Goal: Transaction & Acquisition: Obtain resource

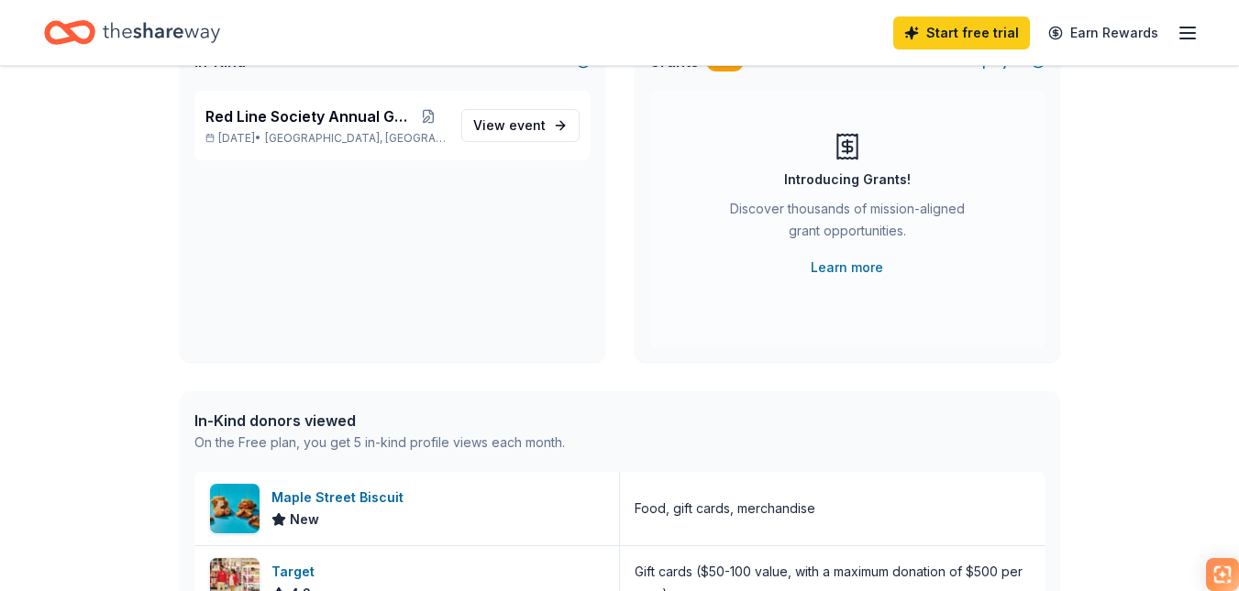
scroll to position [161, 0]
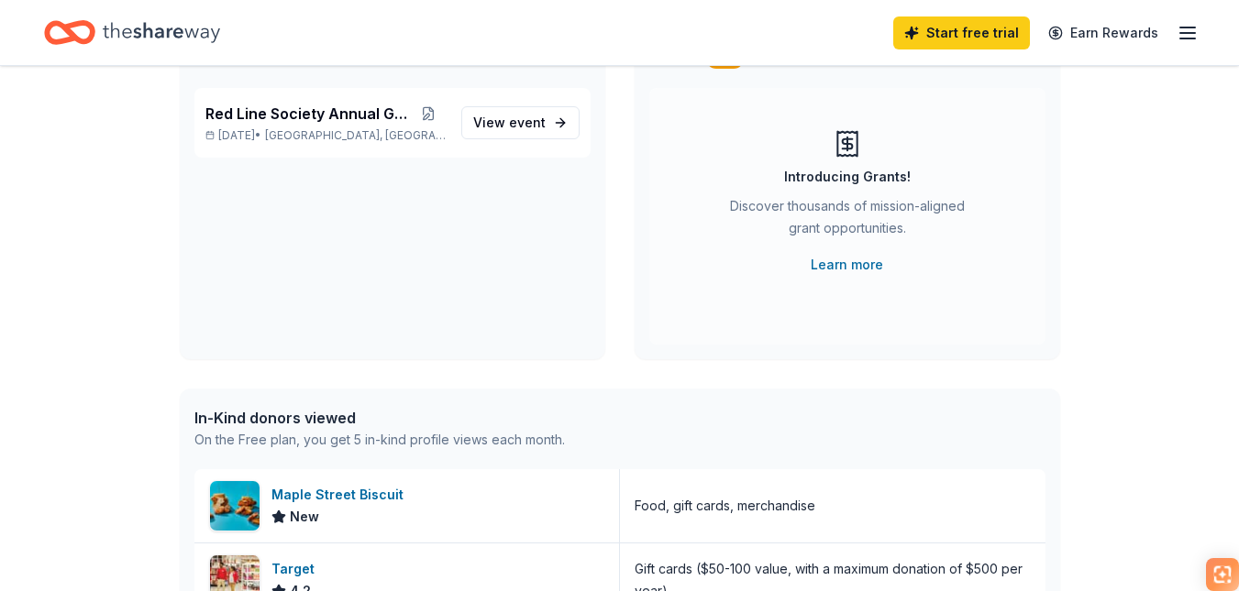
click at [841, 218] on div "Discover thousands of mission-aligned grant opportunities." at bounding box center [847, 220] width 249 height 51
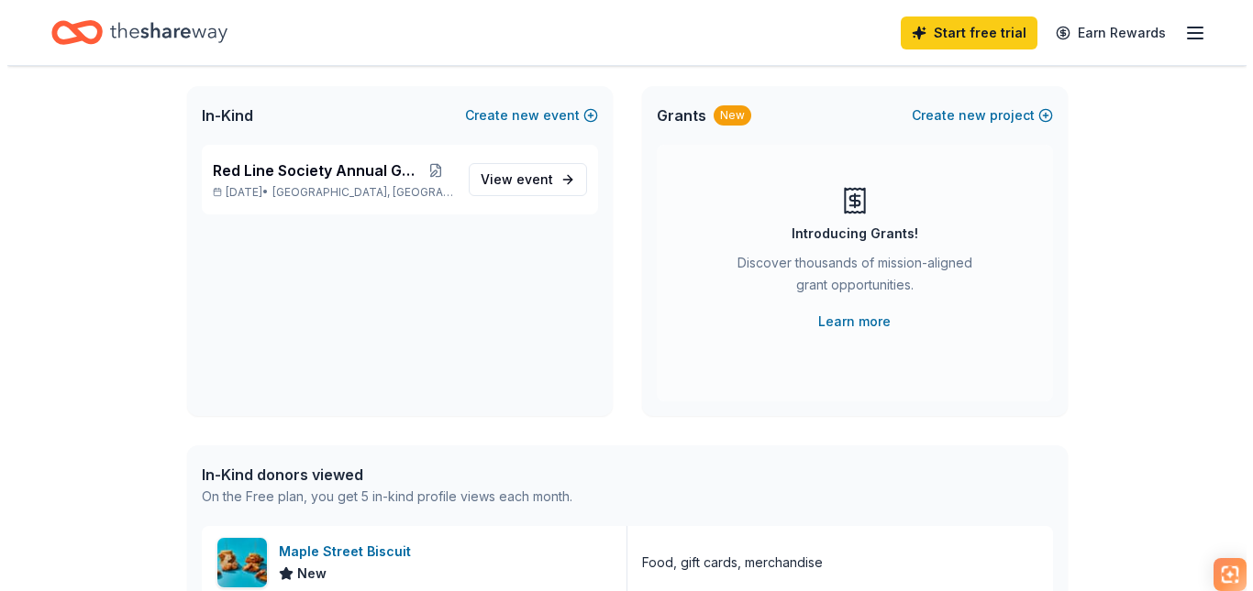
scroll to position [102, 0]
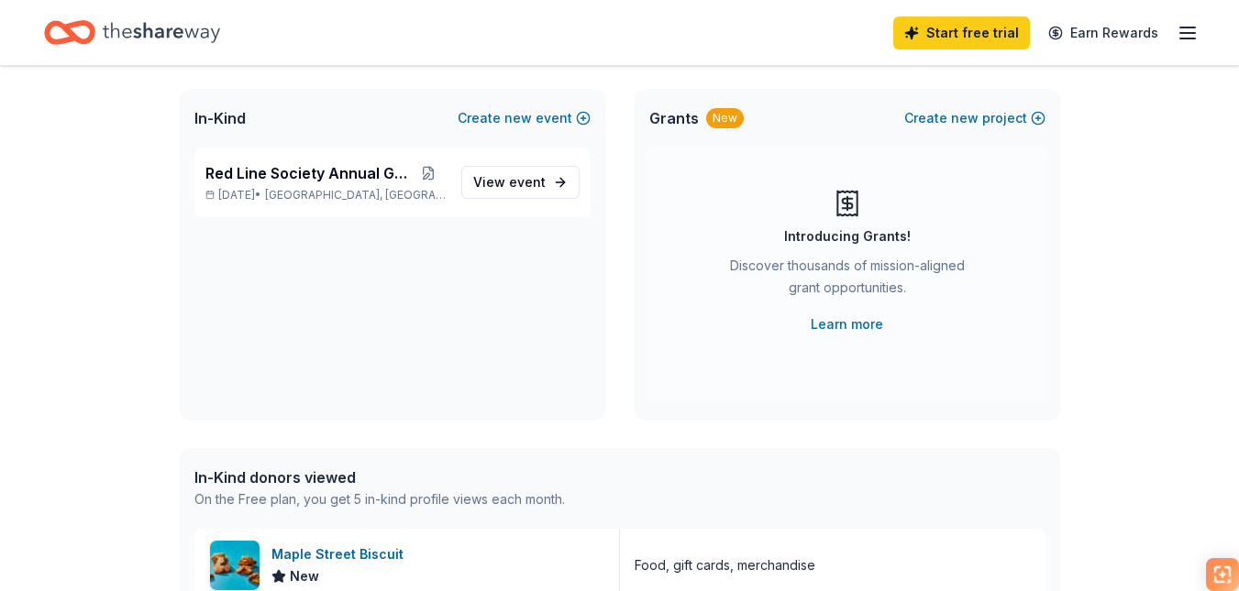
drag, startPoint x: 851, startPoint y: 200, endPoint x: 657, endPoint y: 123, distance: 208.3
click at [657, 123] on span "Grants" at bounding box center [674, 118] width 50 height 22
click at [952, 124] on button "Create new project" at bounding box center [974, 118] width 141 height 22
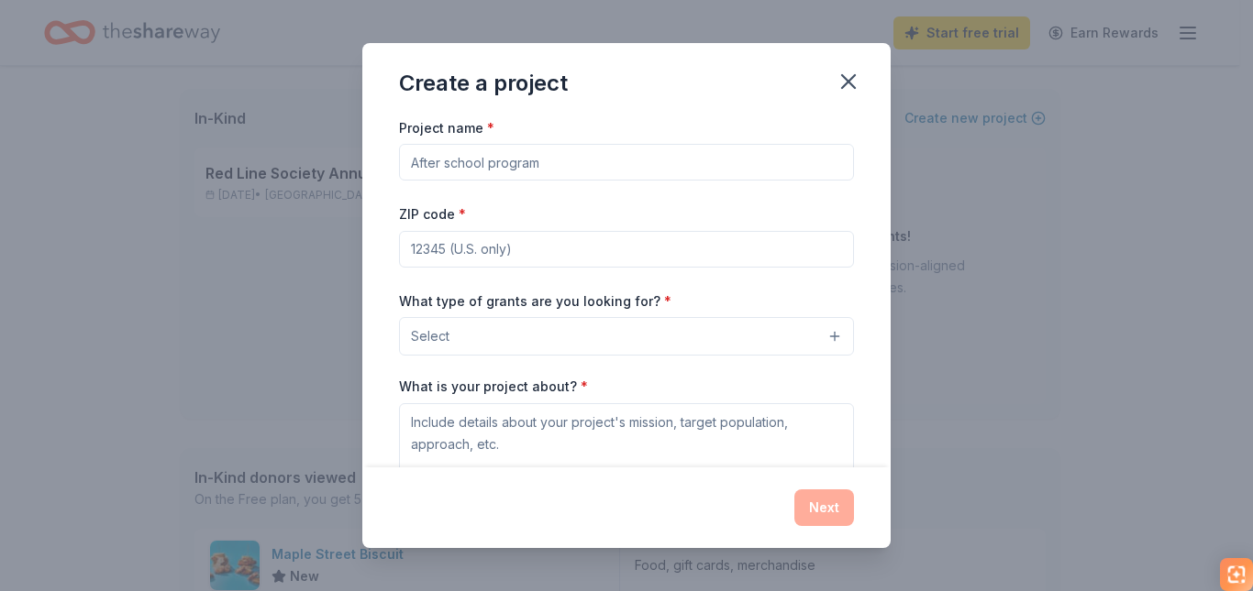
click at [628, 181] on input "Project name *" at bounding box center [626, 162] width 455 height 37
click at [809, 251] on input "ZIP code *" at bounding box center [626, 249] width 455 height 37
click at [838, 79] on icon "button" at bounding box center [848, 82] width 26 height 26
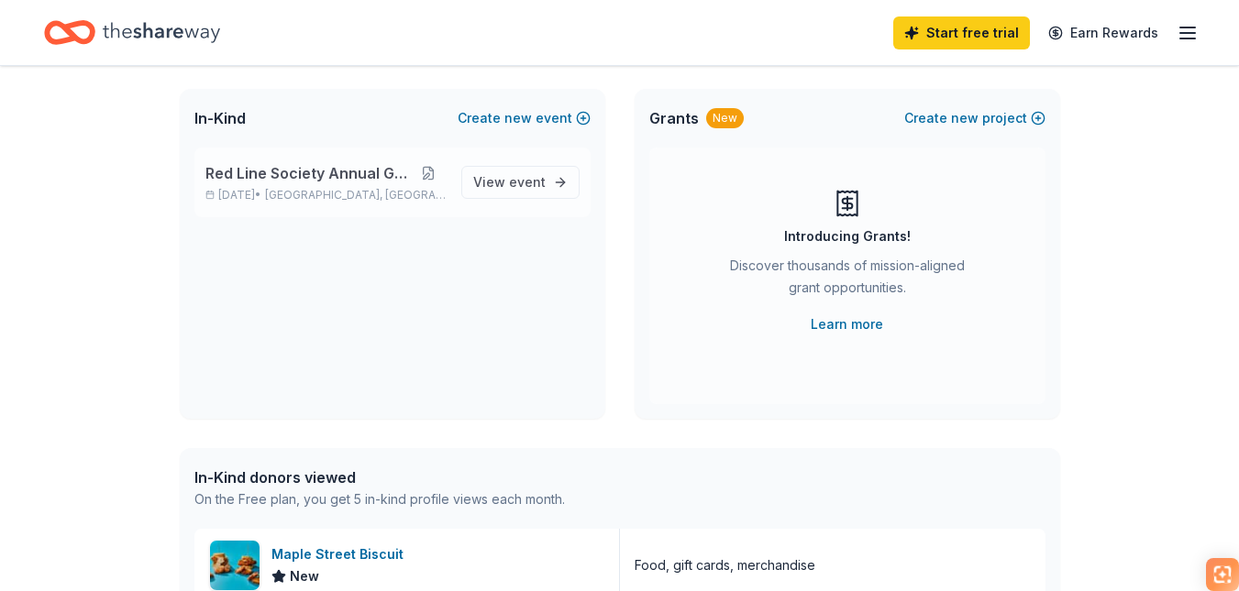
click at [431, 176] on button at bounding box center [429, 173] width 36 height 15
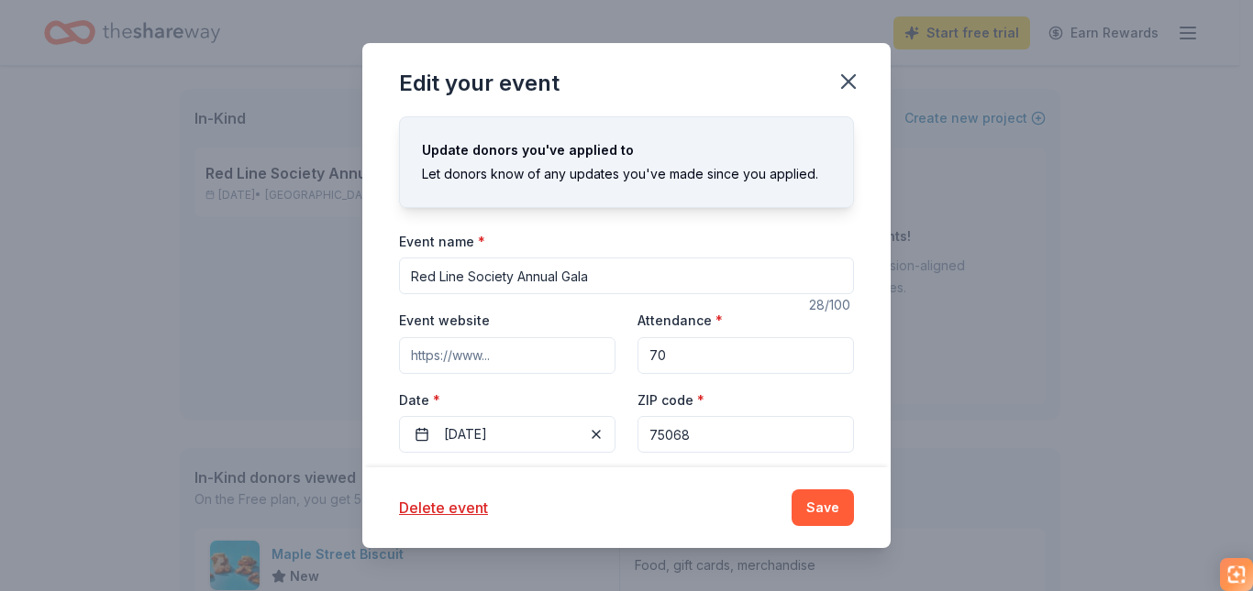
drag, startPoint x: 602, startPoint y: 281, endPoint x: 403, endPoint y: 276, distance: 198.1
click at [403, 276] on input "Red Line Society Annual Gala" at bounding box center [626, 276] width 455 height 37
click at [847, 75] on icon "button" at bounding box center [848, 82] width 26 height 26
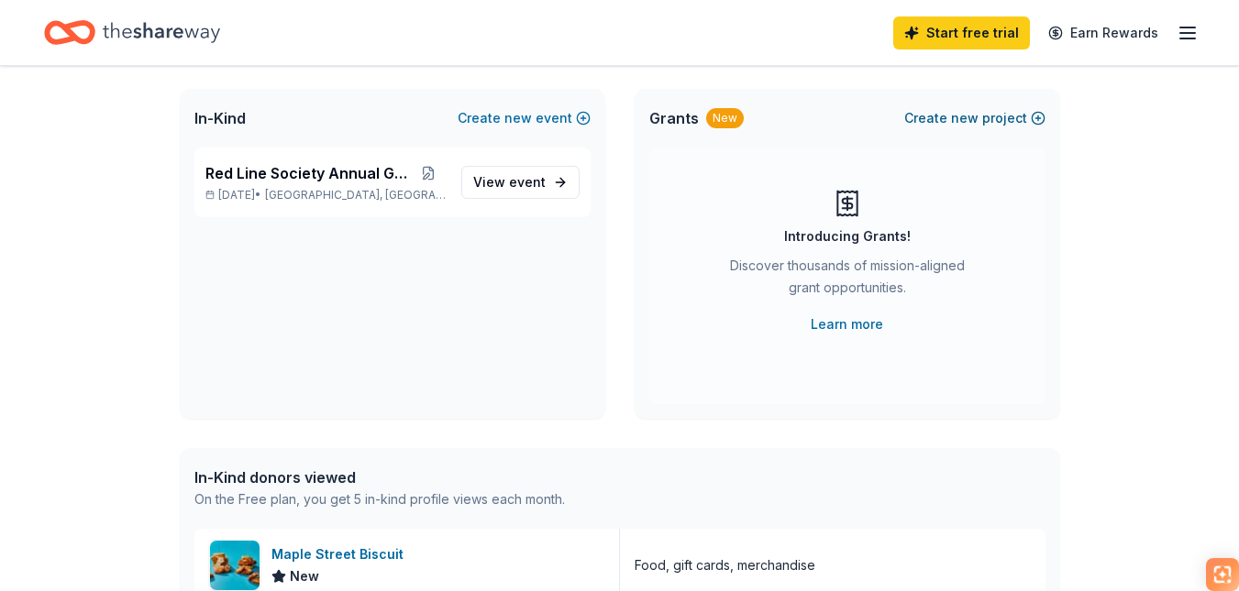
click at [981, 119] on button "Create new project" at bounding box center [974, 118] width 141 height 22
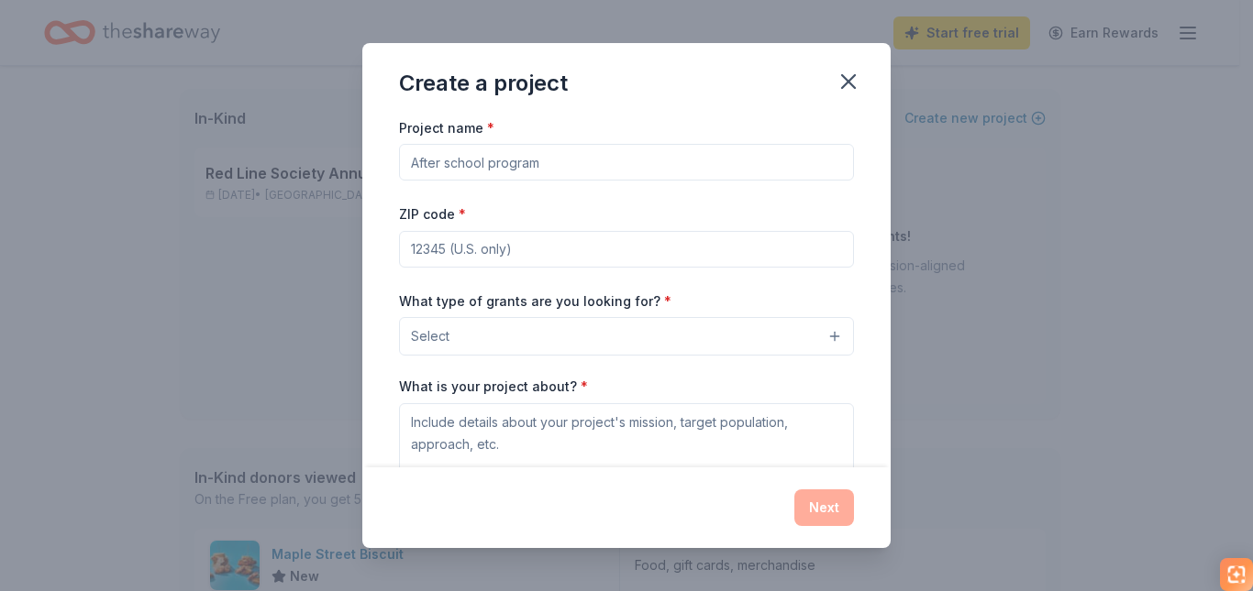
click at [554, 171] on input "Project name *" at bounding box center [626, 162] width 455 height 37
paste input "Red Line Society Annual Gala"
type input "Red Line Society Annual Gala"
click at [546, 255] on input "ZIP code *" at bounding box center [626, 249] width 455 height 37
type input "75068"
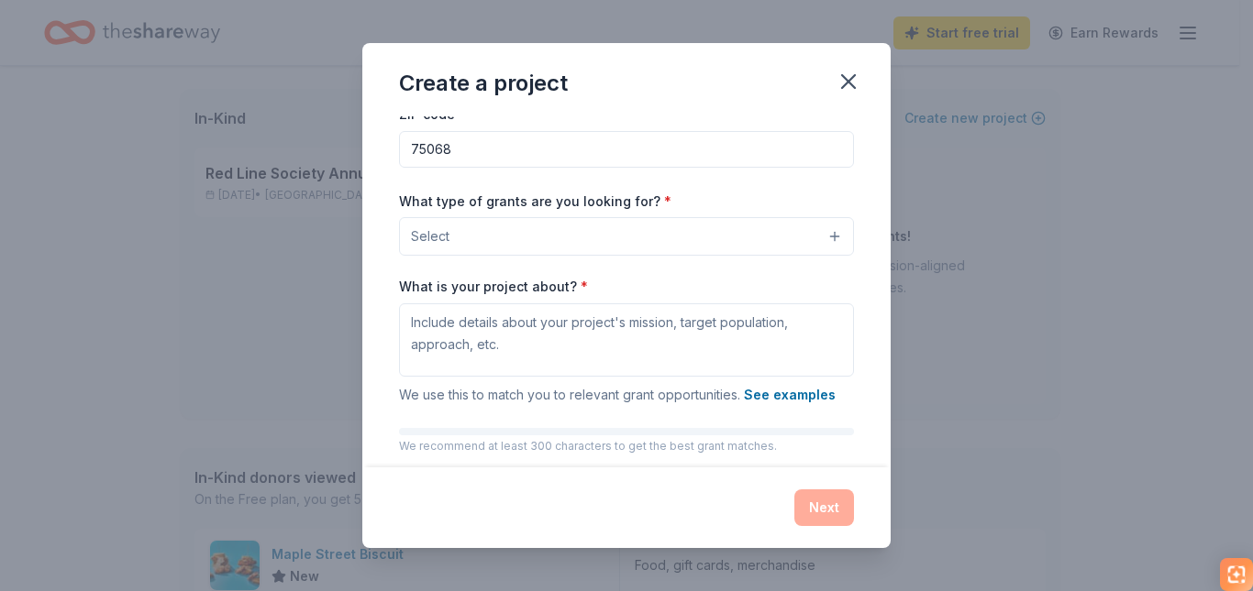
scroll to position [101, 0]
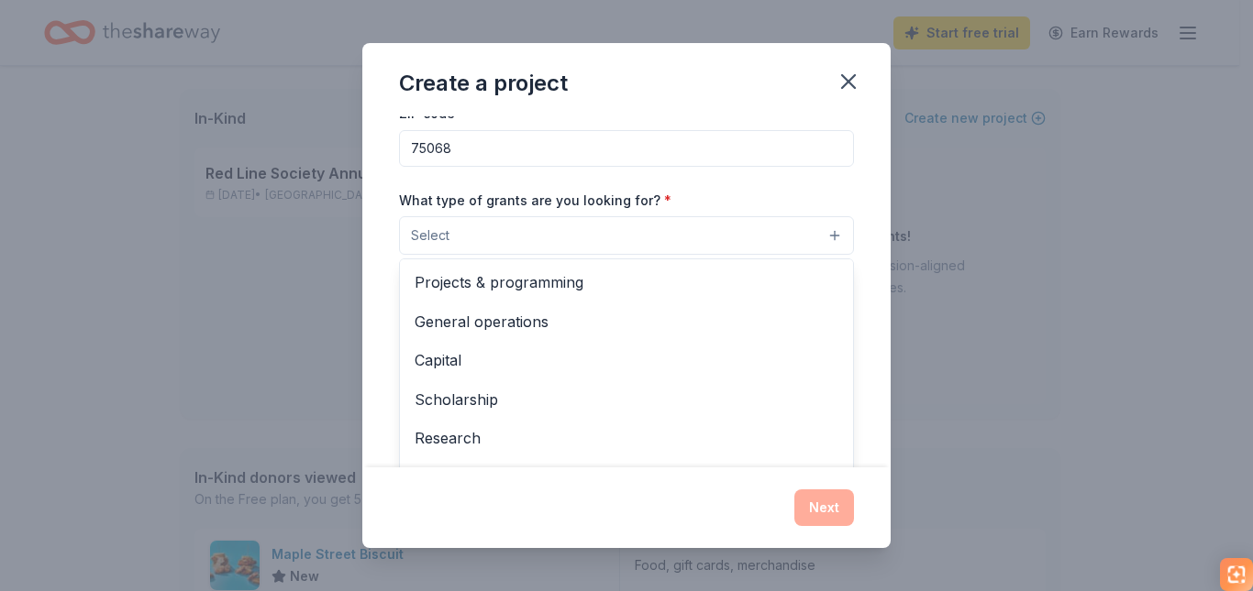
click at [536, 221] on button "Select" at bounding box center [626, 235] width 455 height 39
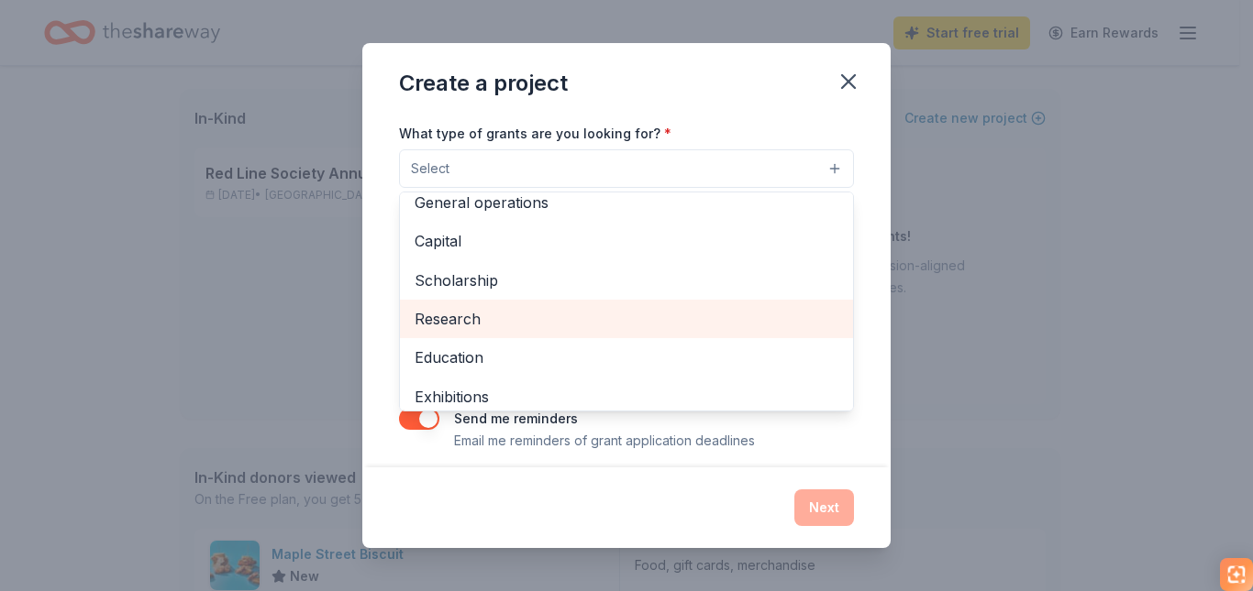
scroll to position [0, 0]
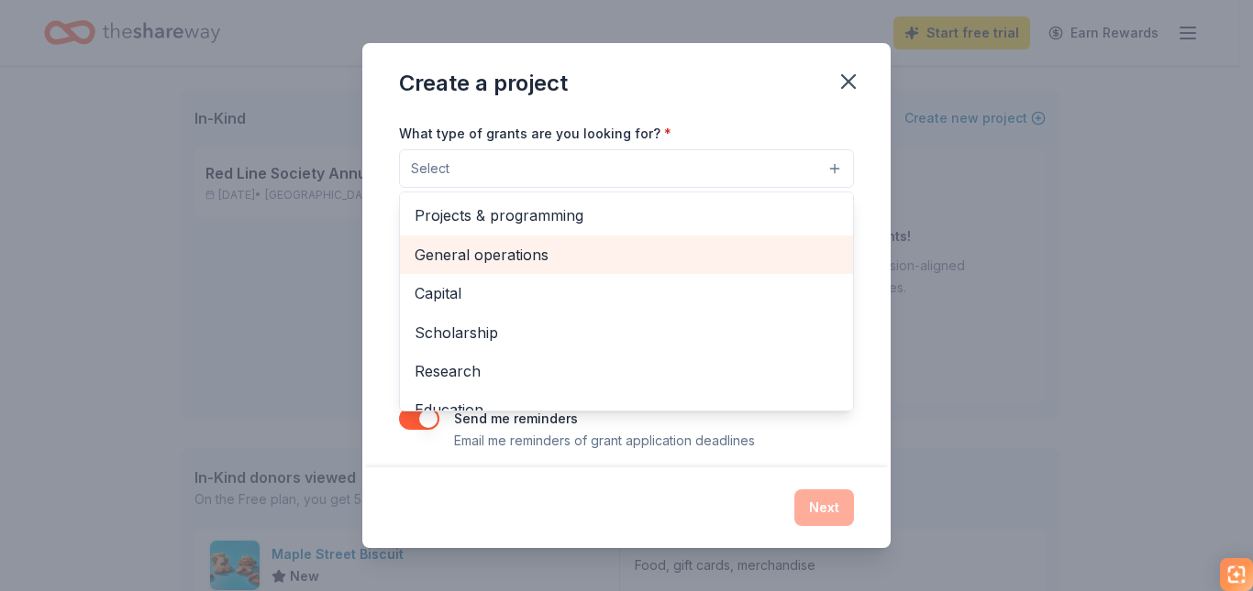
click at [550, 262] on span "General operations" at bounding box center [626, 255] width 424 height 24
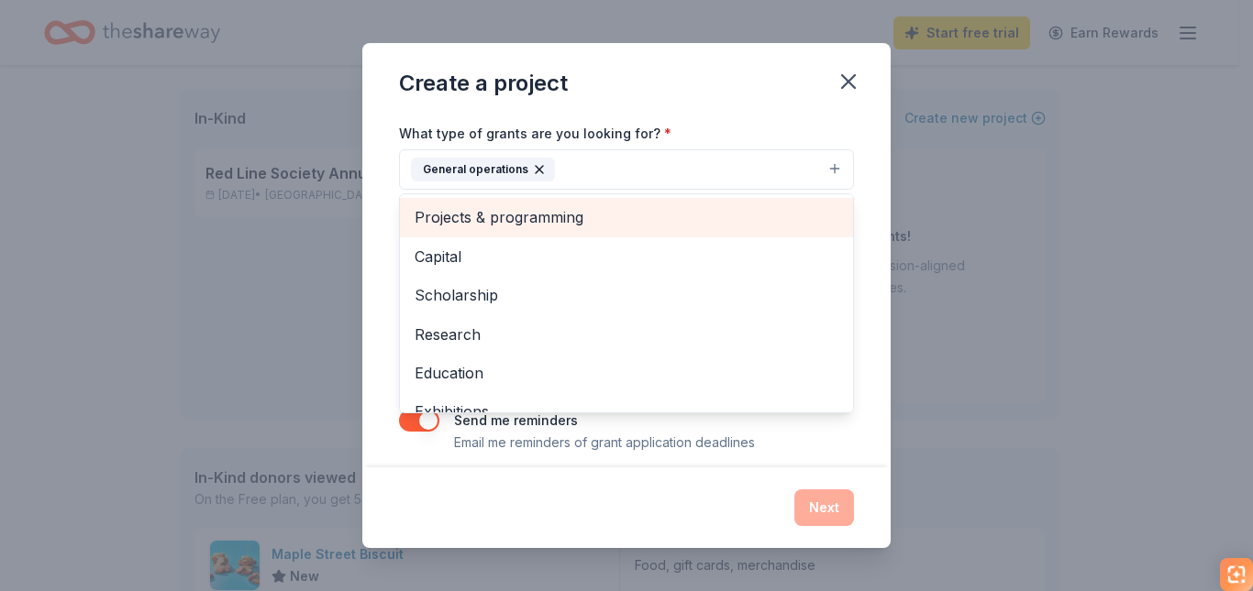
click at [627, 206] on span "Projects & programming" at bounding box center [626, 217] width 424 height 24
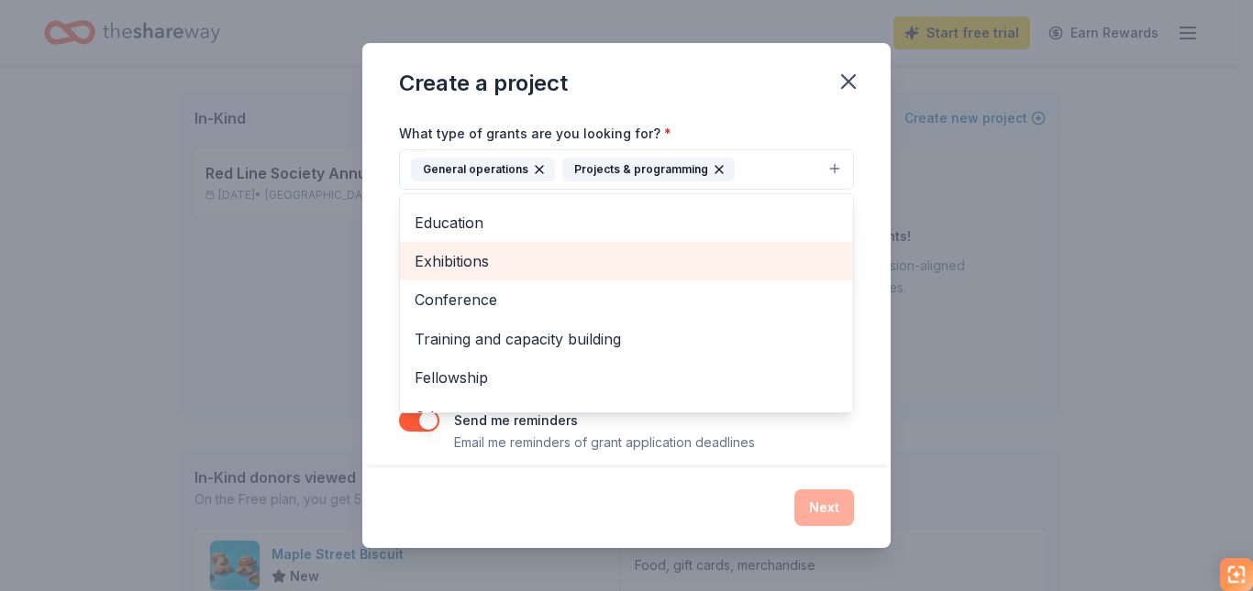
scroll to position [139, 0]
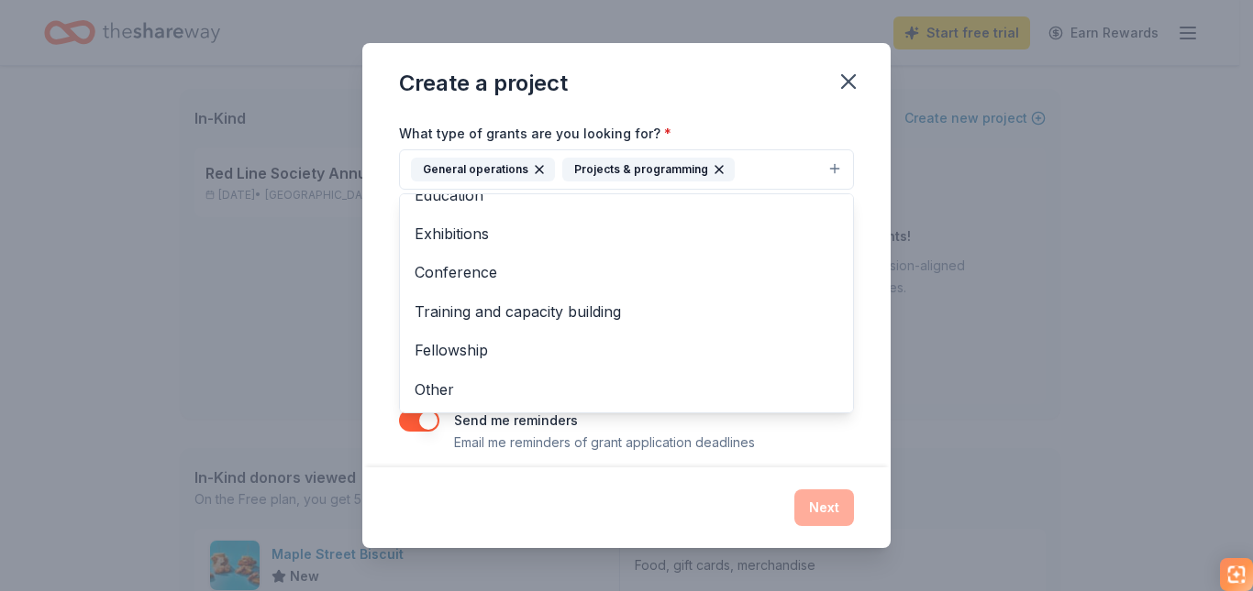
click at [810, 103] on div "Create a project Project name * Red Line Society Annual Gala ZIP code * 75068 W…" at bounding box center [626, 296] width 528 height 506
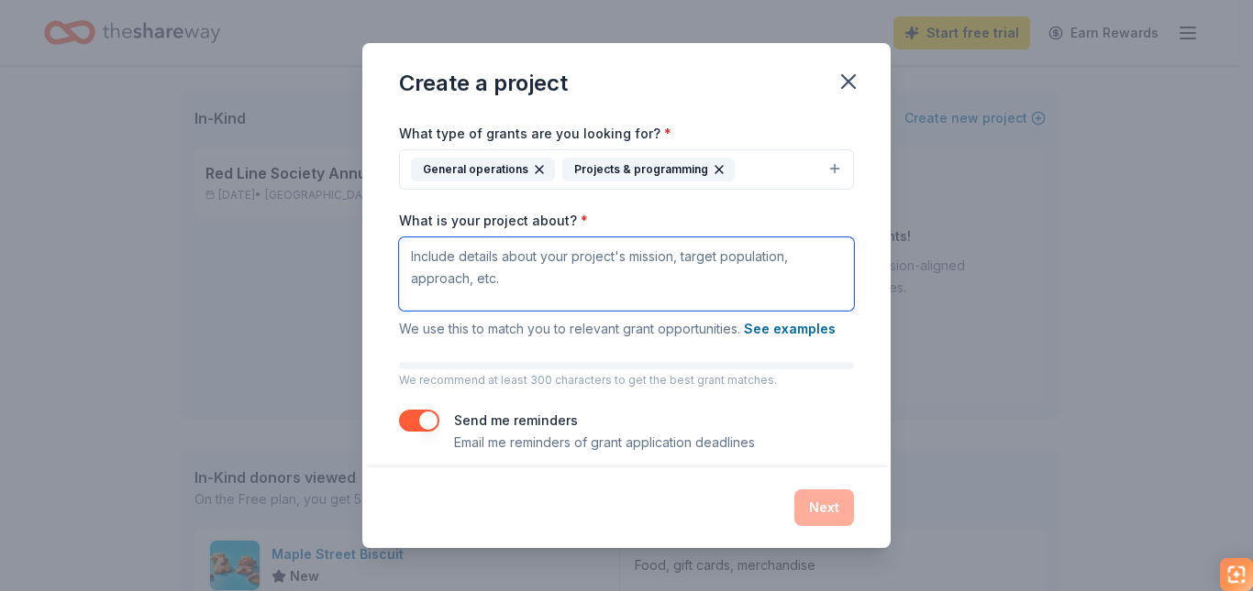
click at [627, 288] on textarea "What is your project about? *" at bounding box center [626, 273] width 455 height 73
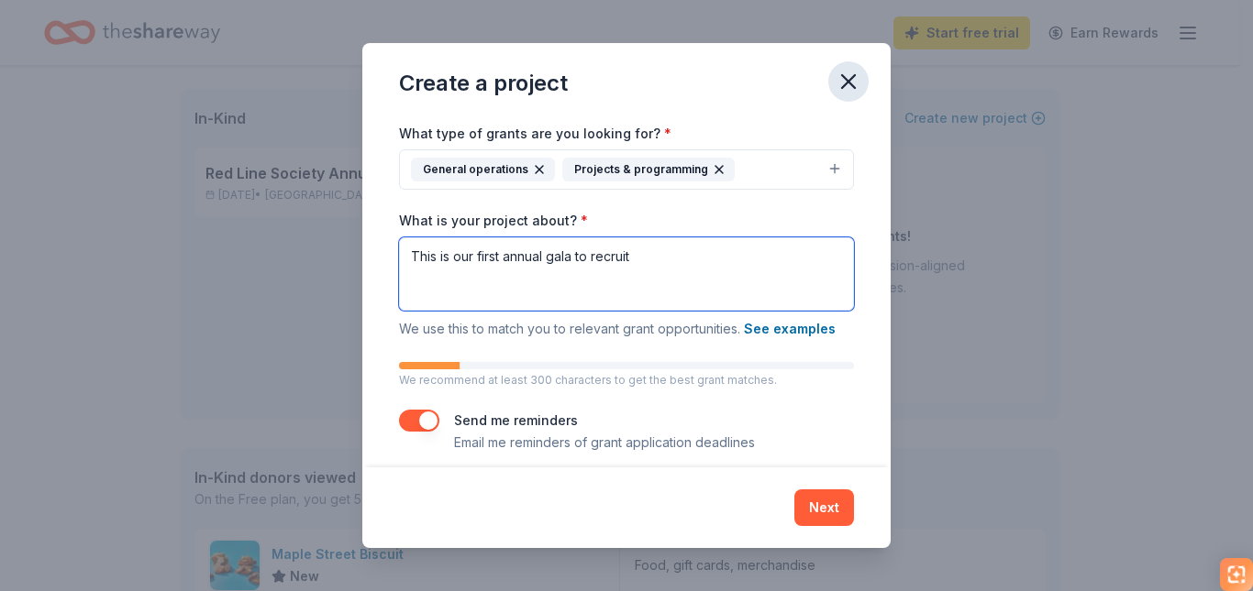
type textarea "This is our first annual gala to recruit"
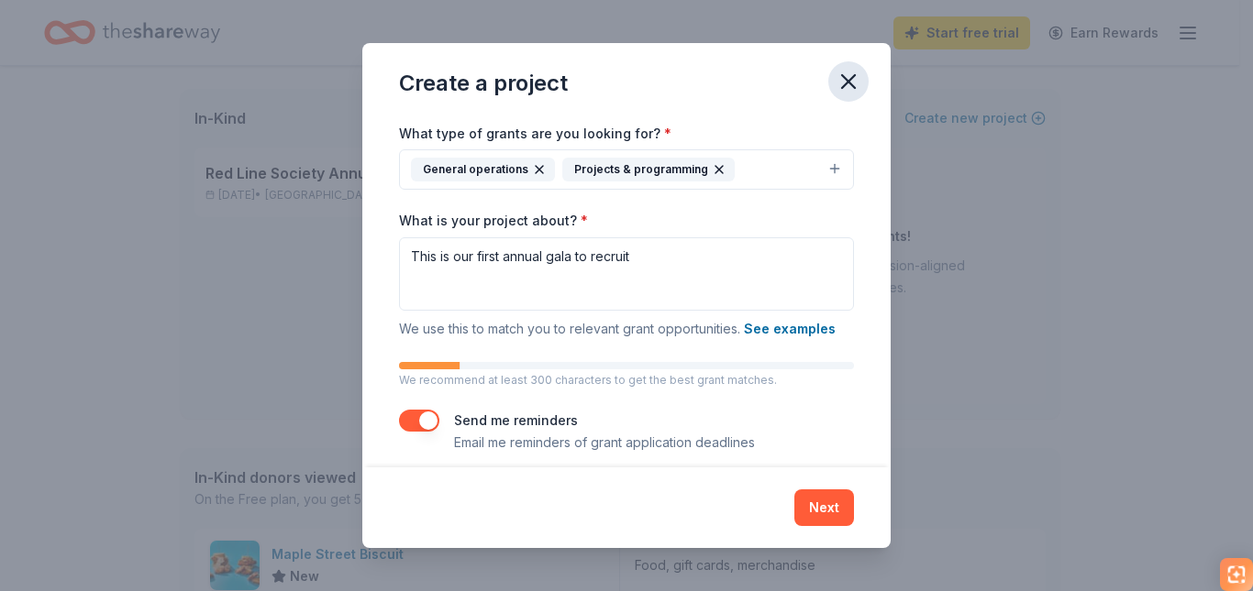
click at [847, 80] on icon "button" at bounding box center [848, 81] width 13 height 13
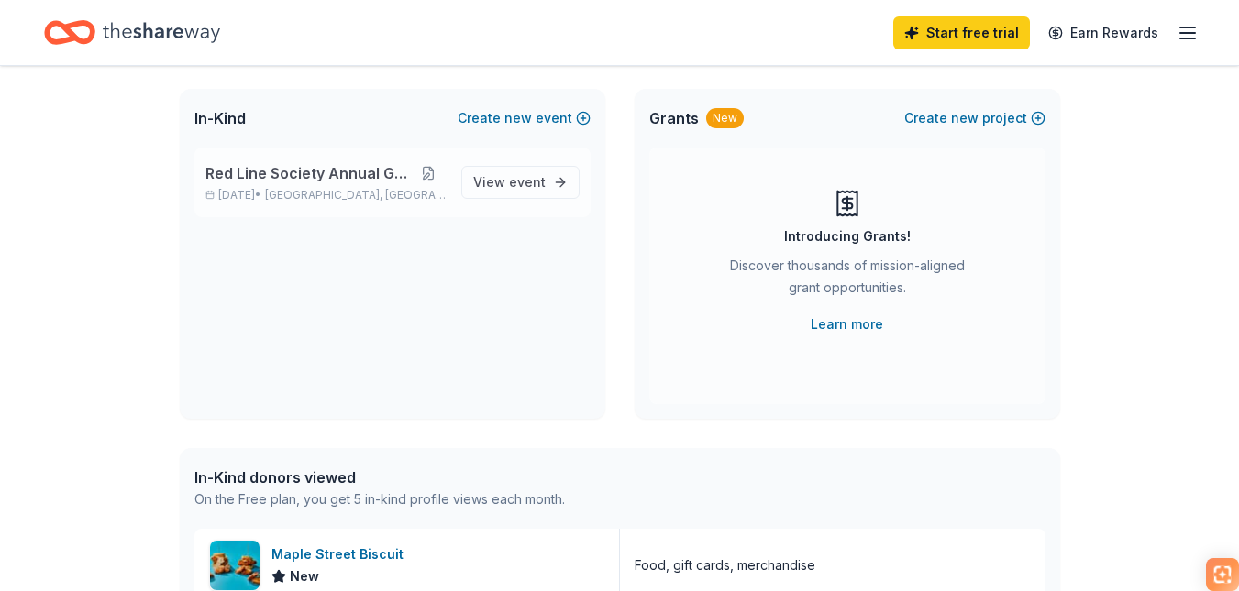
click at [436, 176] on button at bounding box center [429, 173] width 36 height 15
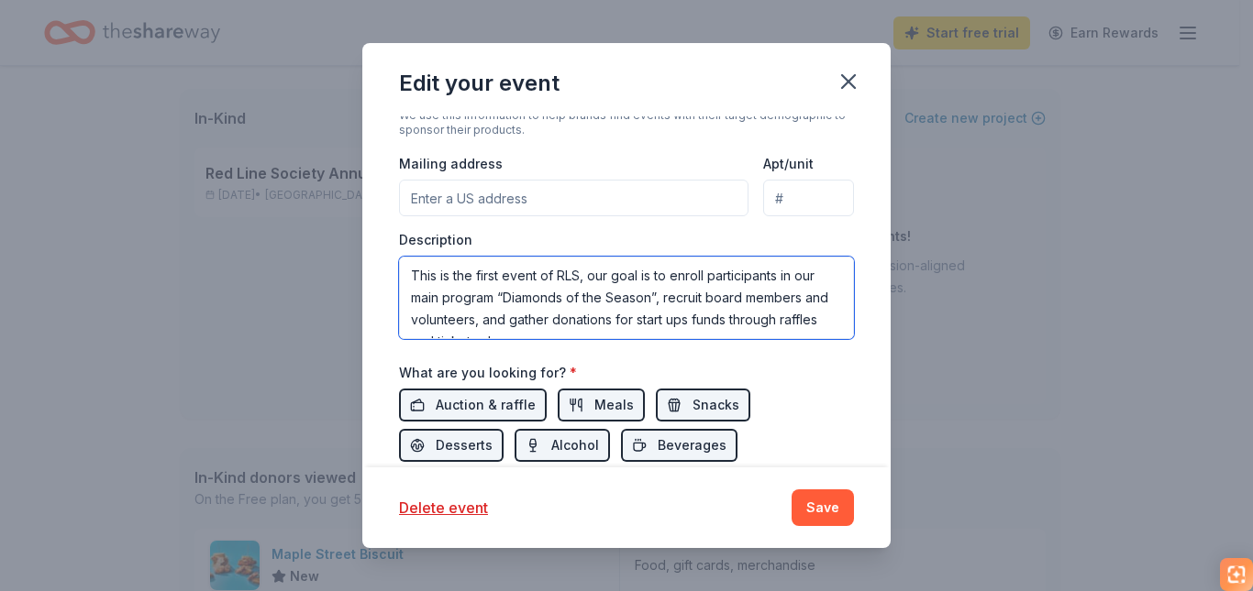
scroll to position [22, 0]
drag, startPoint x: 408, startPoint y: 282, endPoint x: 811, endPoint y: 343, distance: 407.2
click at [811, 343] on div "Event name * Red Line Society Annual Gala 28 /100 Event website Attendance * 70…" at bounding box center [626, 169] width 455 height 917
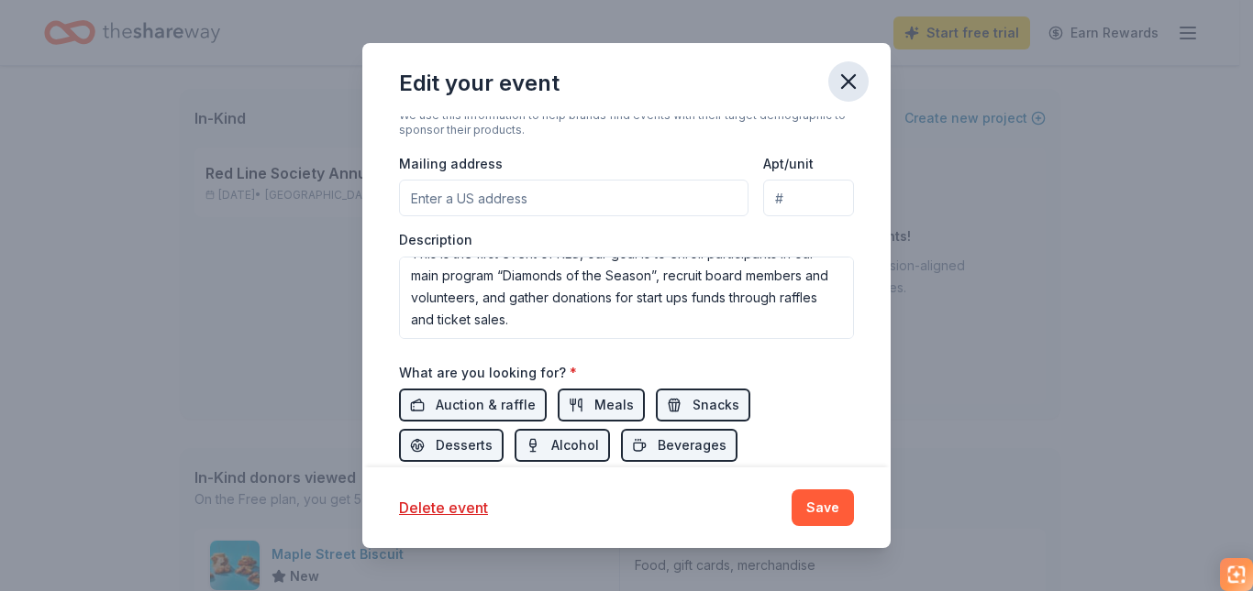
click at [849, 84] on icon "button" at bounding box center [848, 82] width 26 height 26
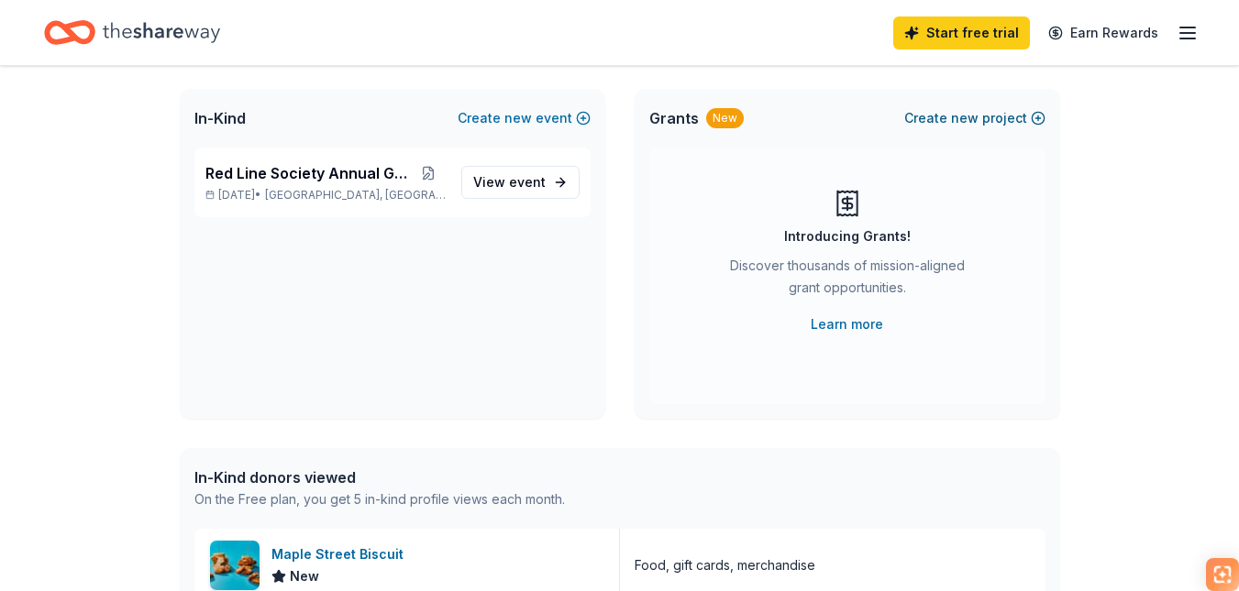
click at [952, 116] on button "Create new project" at bounding box center [974, 118] width 141 height 22
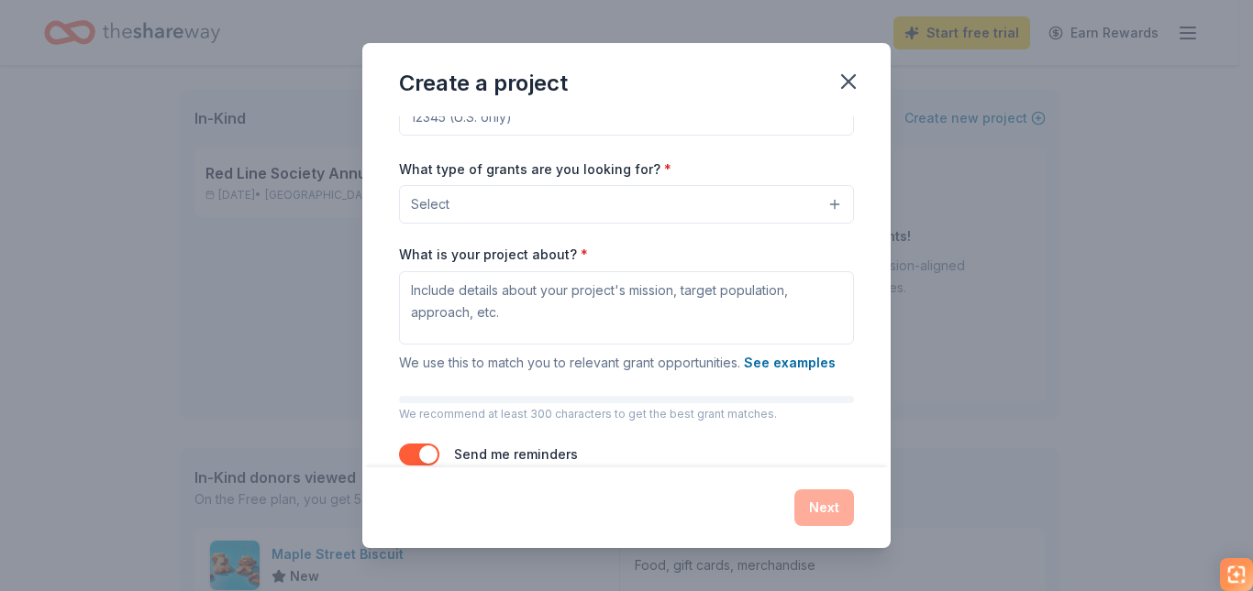
scroll to position [133, 0]
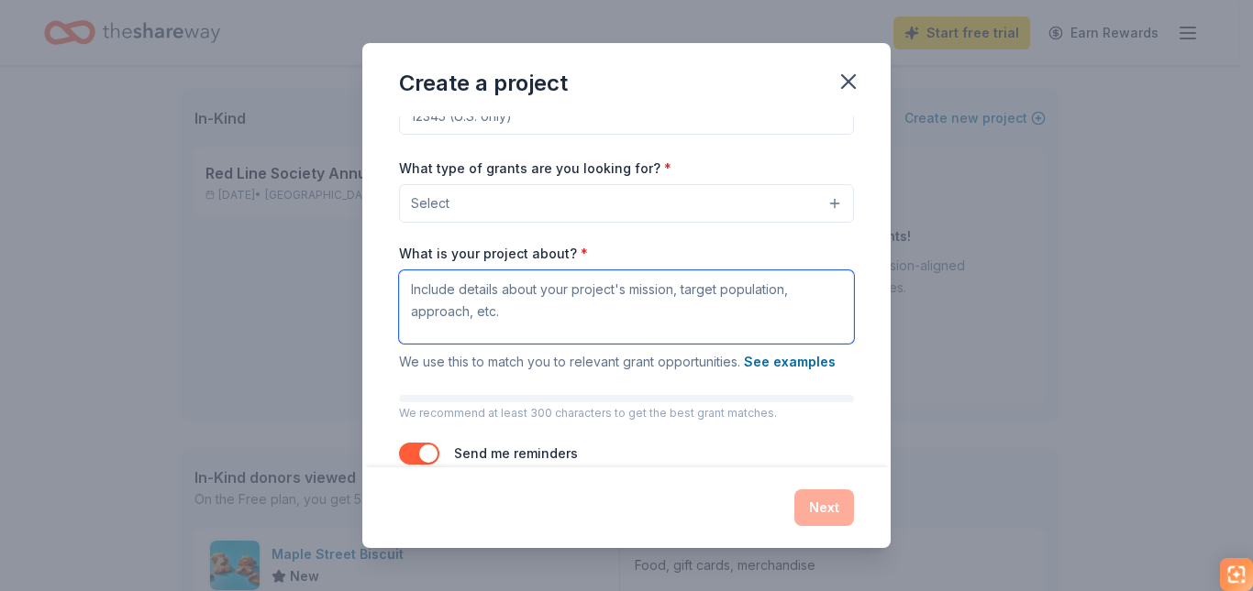
click at [495, 309] on textarea "What is your project about? *" at bounding box center [626, 307] width 455 height 73
paste textarea "This is the first event of RLS, our goal is to enroll participants in our main …"
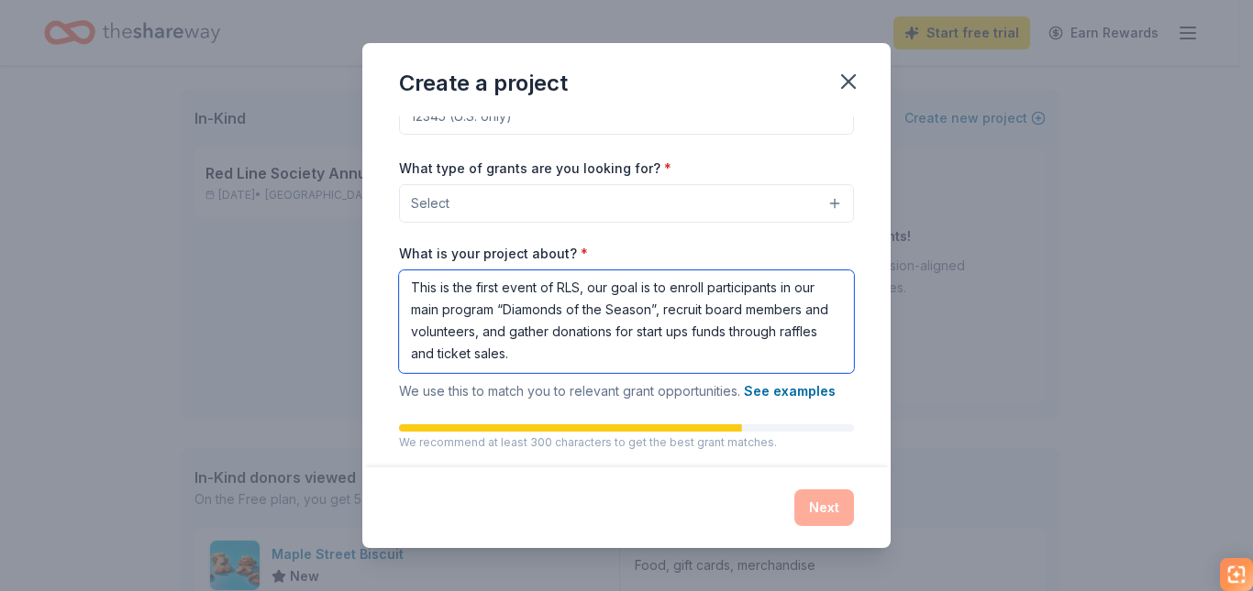
scroll to position [0, 0]
type textarea "This is the first event of RLS, our goal is to enroll participants in our main …"
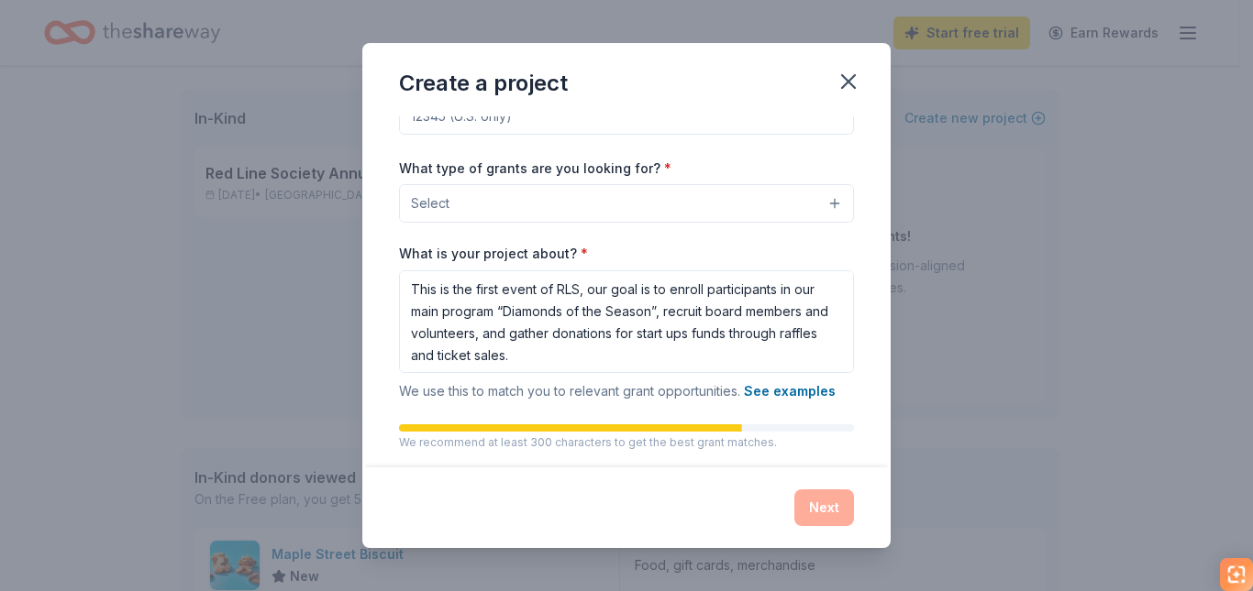
click at [578, 193] on button "Select" at bounding box center [626, 203] width 455 height 39
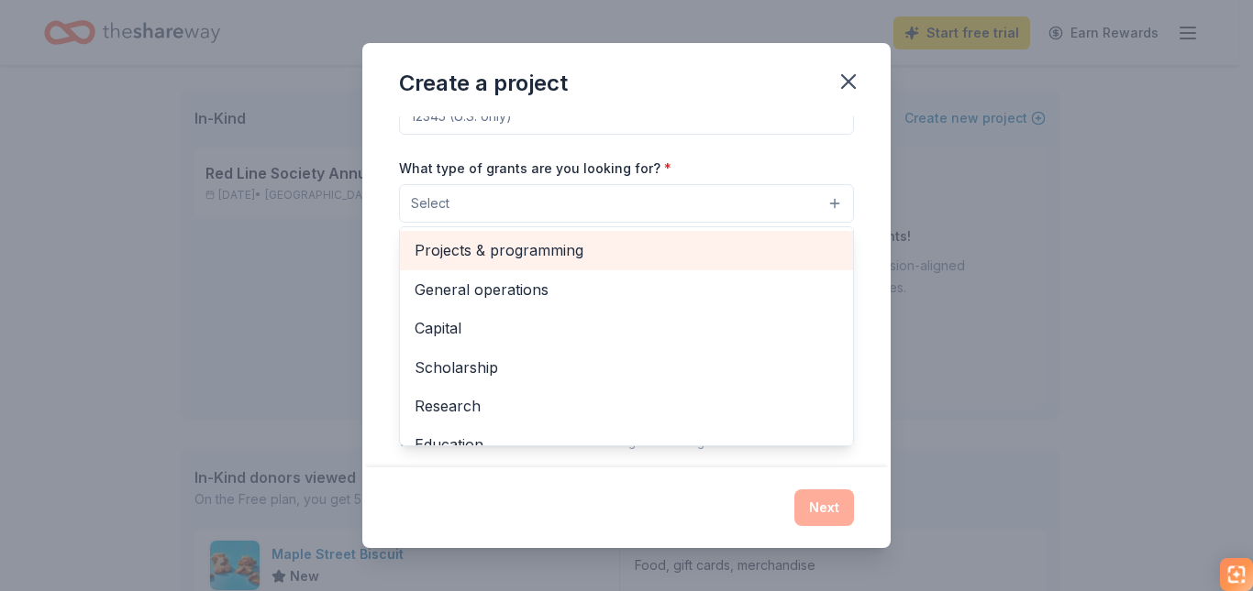
click at [547, 241] on span "Projects & programming" at bounding box center [626, 250] width 424 height 24
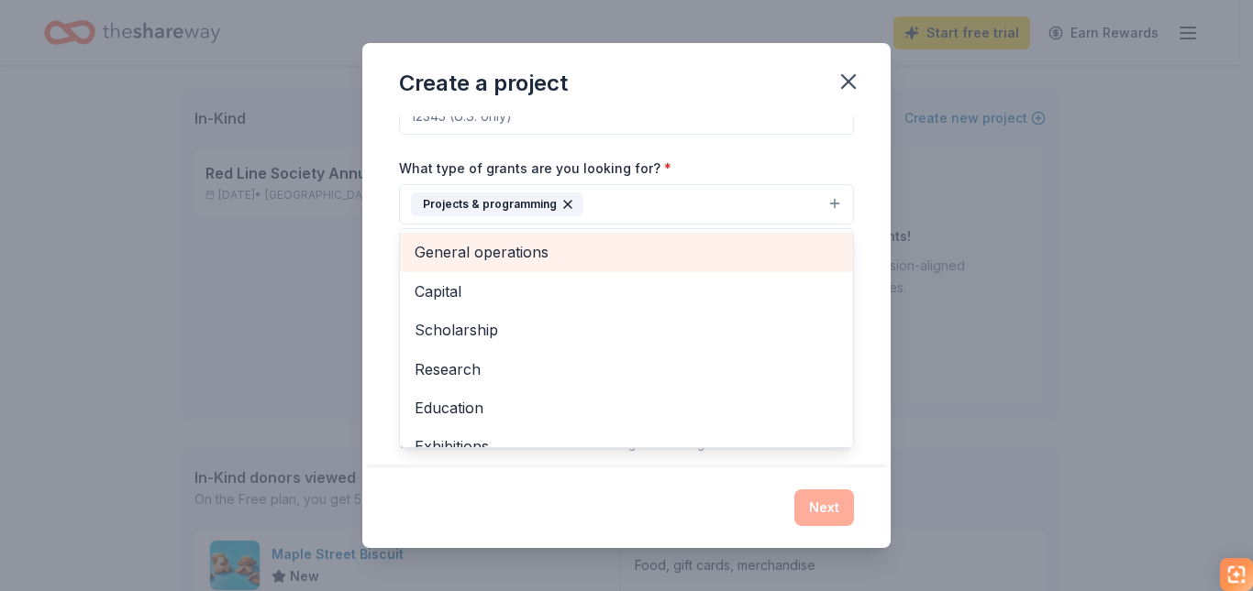
click at [547, 252] on span "General operations" at bounding box center [626, 252] width 424 height 24
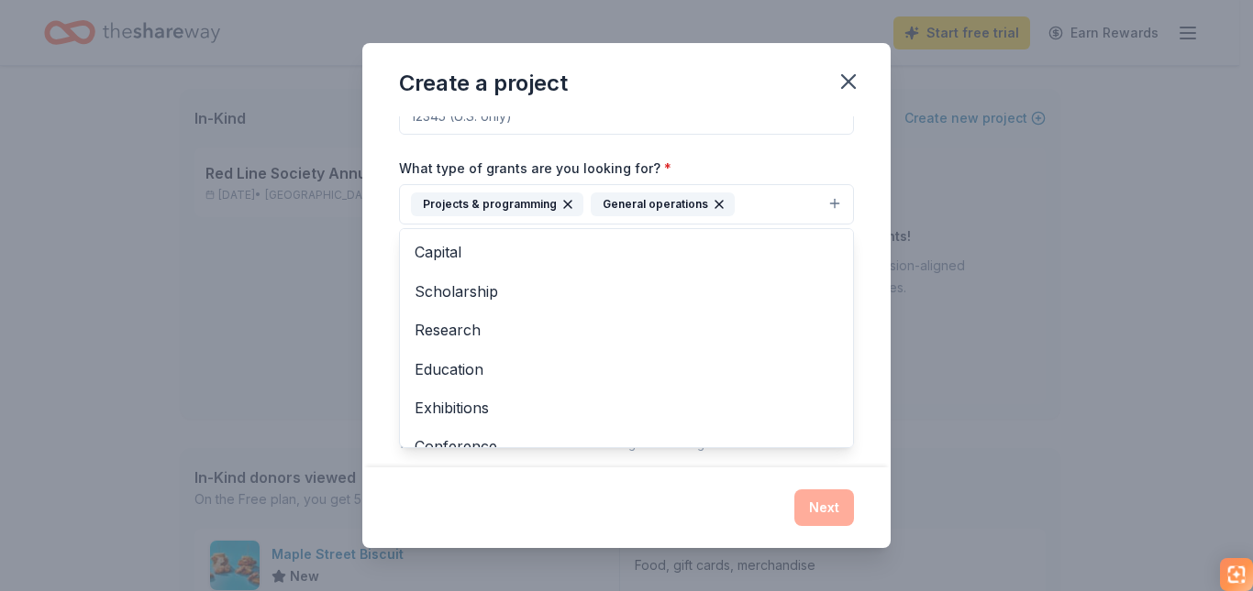
scroll to position [47, 0]
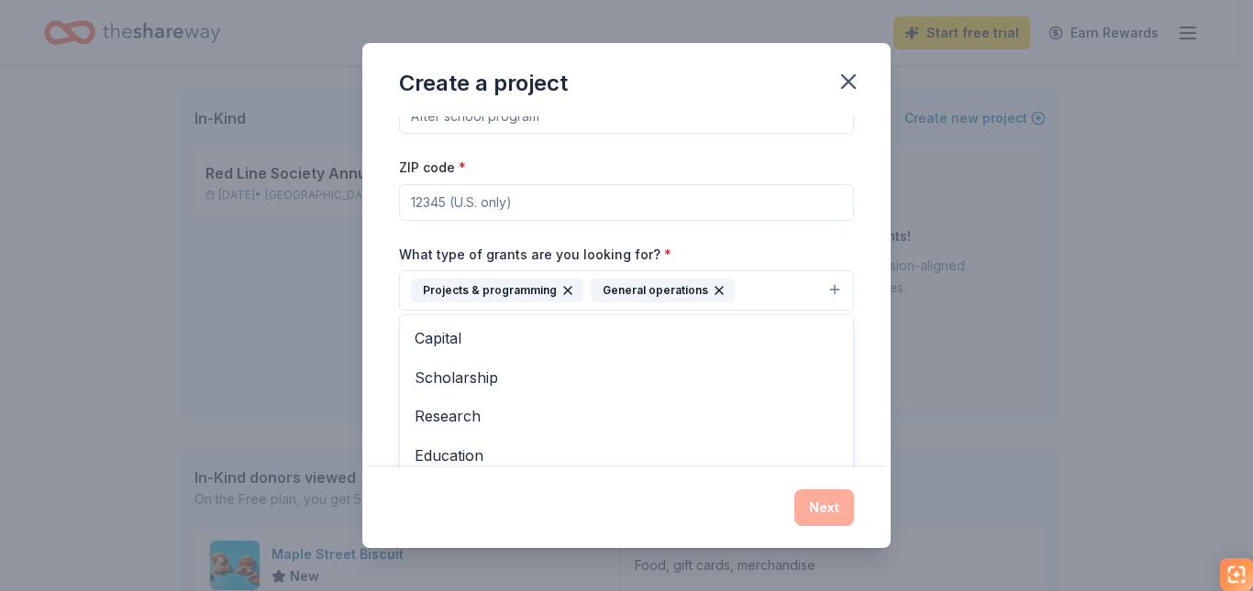
click at [664, 213] on div "Project name * ZIP code * What type of grants are you looking for? * Projects &…" at bounding box center [626, 337] width 455 height 535
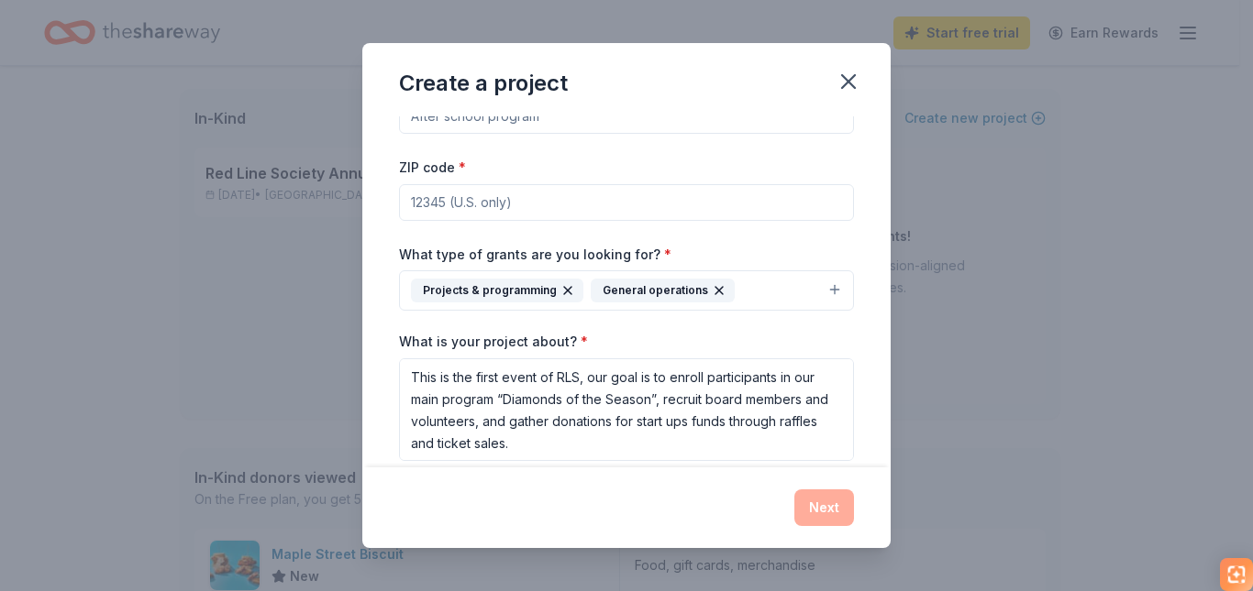
click at [664, 213] on input "ZIP code *" at bounding box center [626, 202] width 455 height 37
type input "75068"
type input "Red Line Society Annual Gala"
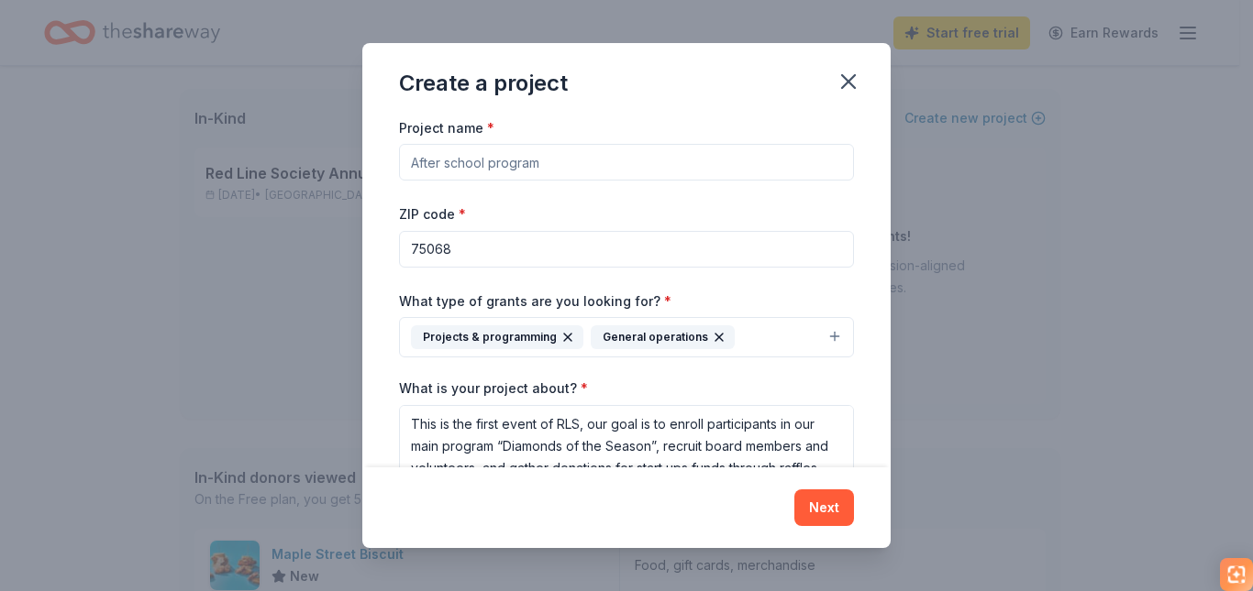
click at [584, 155] on input "Project name *" at bounding box center [626, 162] width 455 height 37
type input "Red Line Society Annual Gala"
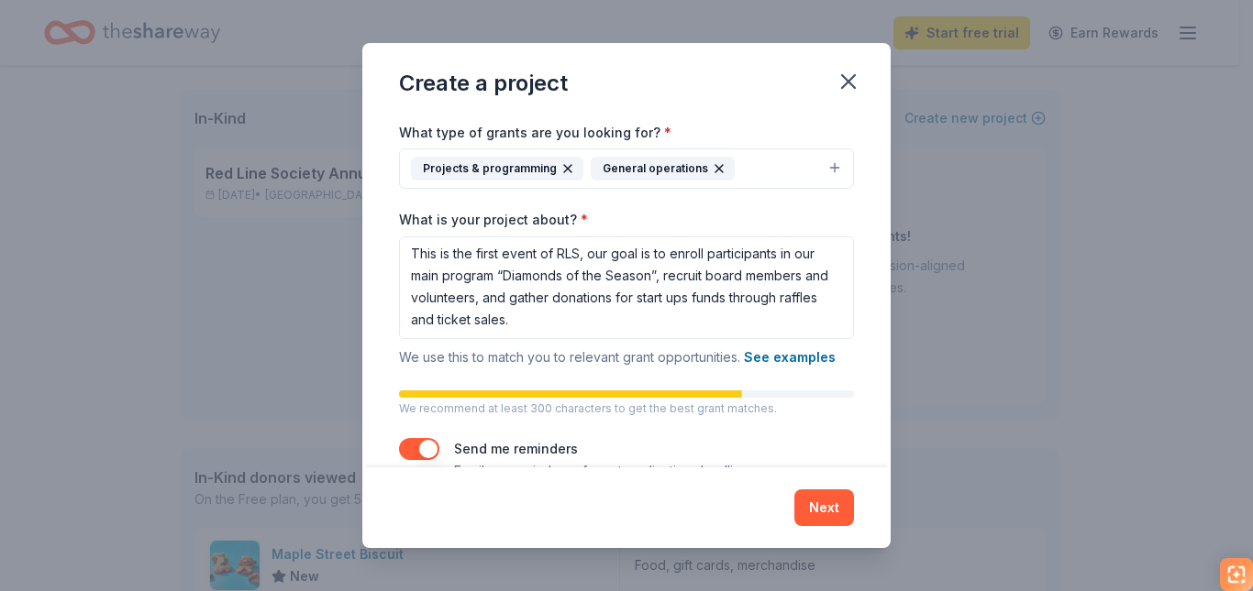
scroll to position [212, 0]
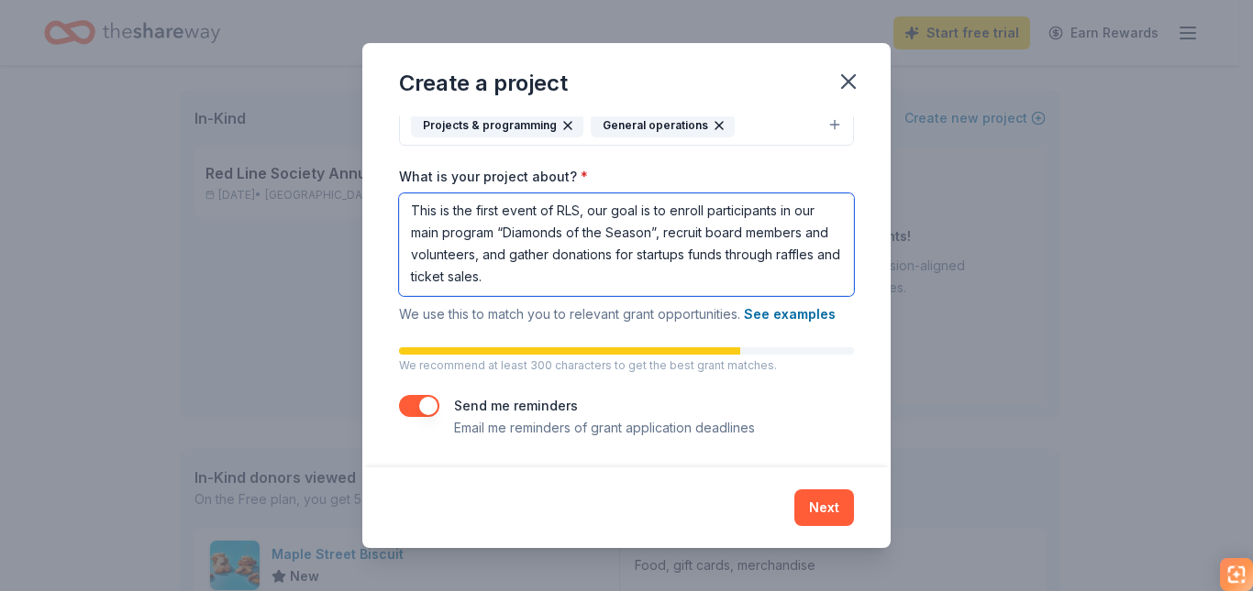
click at [627, 276] on textarea "This is the first event of RLS, our goal is to enroll participants in our main …" at bounding box center [626, 244] width 455 height 103
click at [460, 273] on textarea "This is the first event of RLS, our goal is to enroll participants in our main …" at bounding box center [626, 244] width 455 height 103
click at [656, 283] on textarea "This is the first event of RLS, our goal is to enroll participants in our main …" at bounding box center [626, 244] width 455 height 103
click at [597, 258] on textarea "This is the first event of RLS, our goal is to enroll participants in our main …" at bounding box center [626, 244] width 455 height 103
click at [630, 284] on textarea "This is the first event of RLS, our goal is to enroll participants in our main …" at bounding box center [626, 244] width 455 height 103
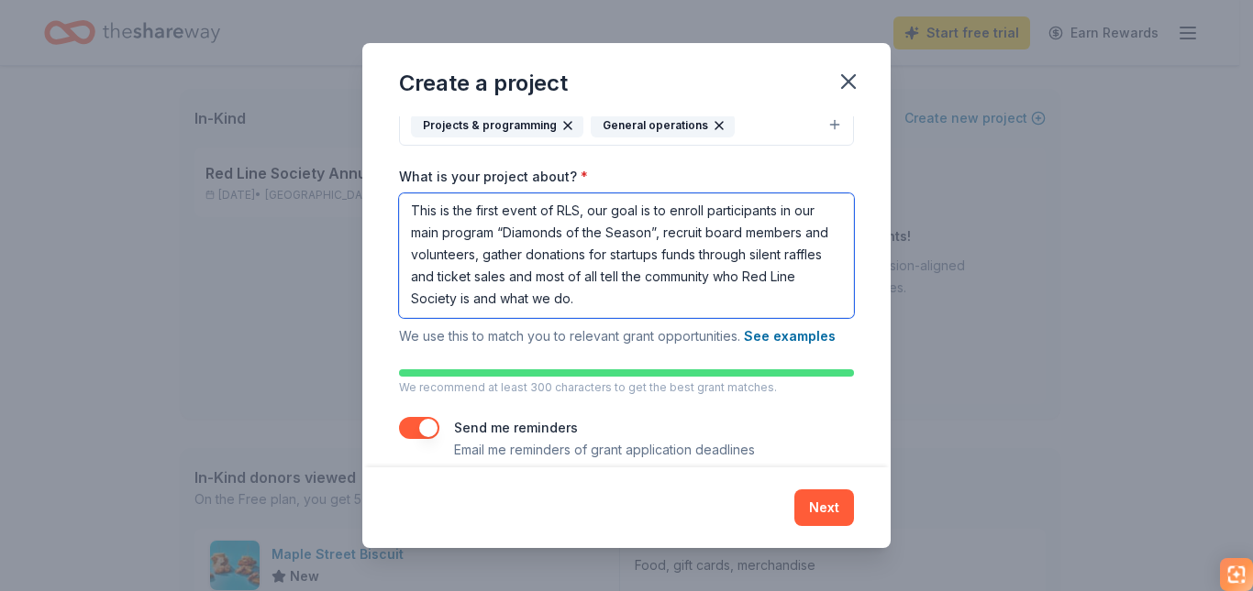
click at [749, 306] on textarea "This is the first event of RLS, our goal is to enroll participants in our main …" at bounding box center [626, 255] width 455 height 125
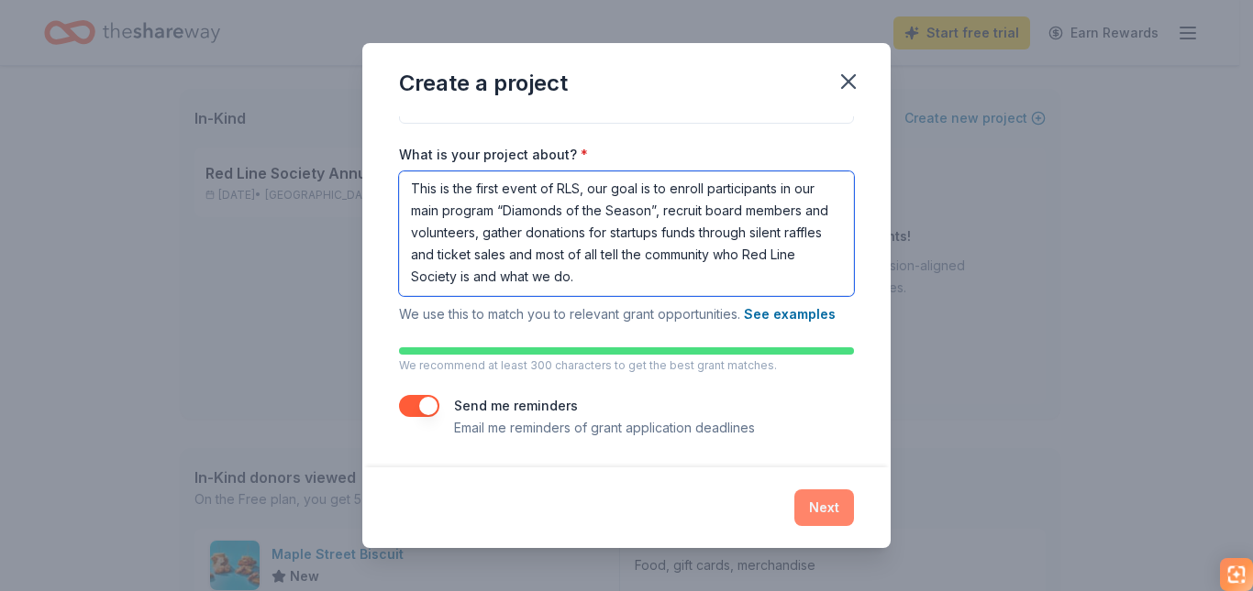
type textarea "This is the first event of RLS, our goal is to enroll participants in our main …"
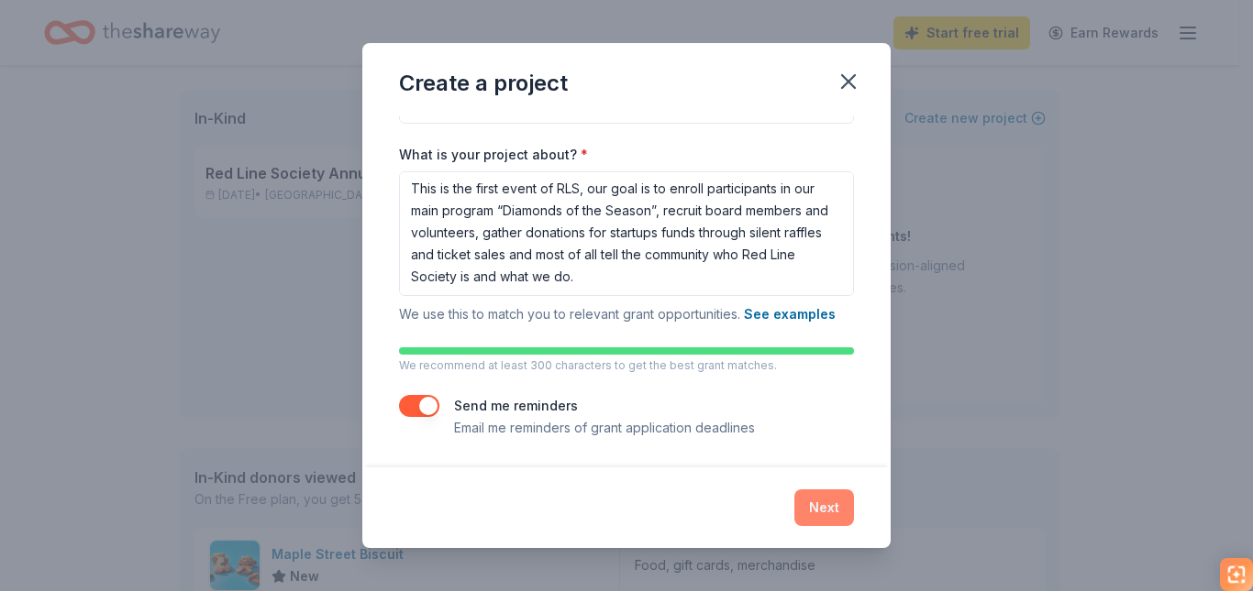
click at [806, 492] on button "Next" at bounding box center [824, 508] width 60 height 37
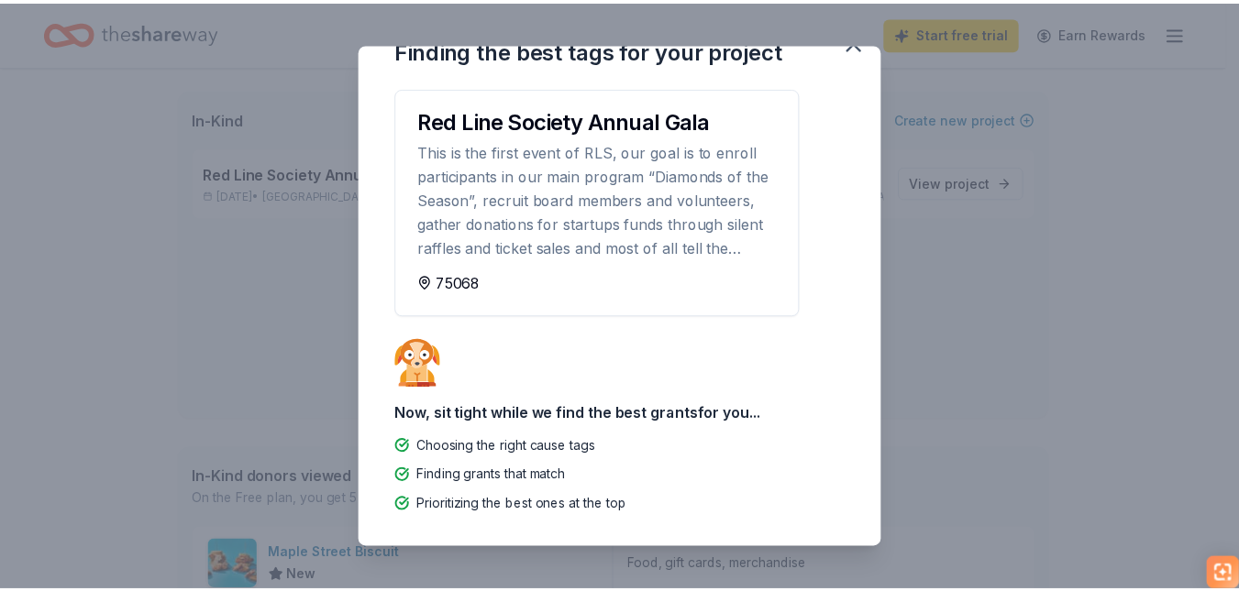
scroll to position [0, 0]
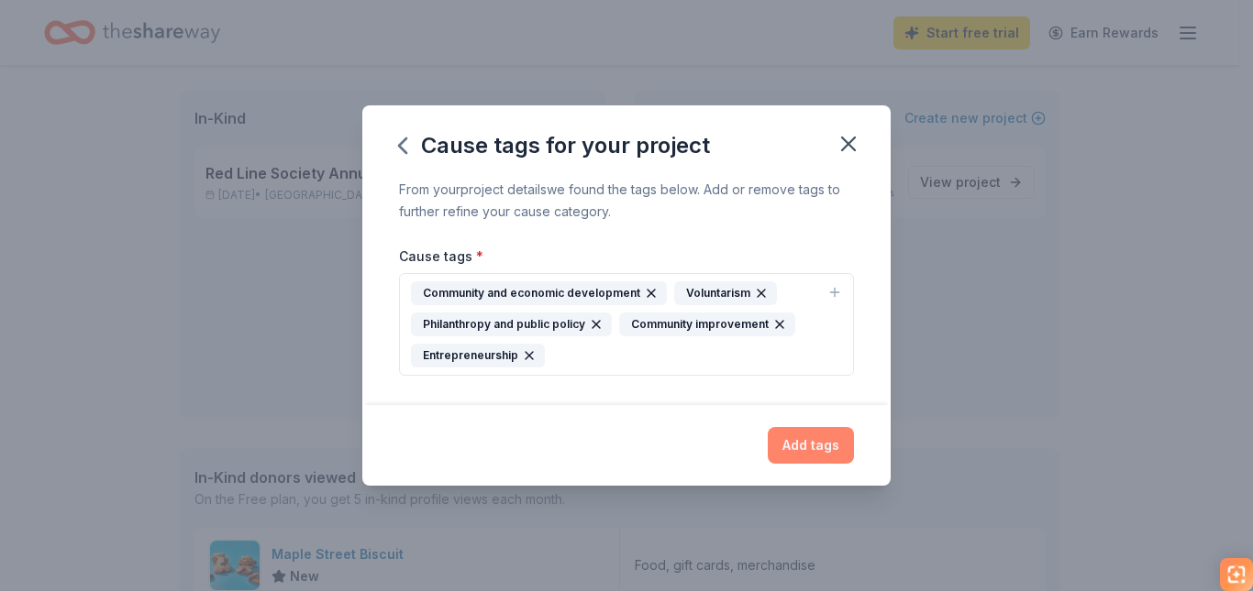
click at [809, 445] on button "Add tags" at bounding box center [811, 445] width 86 height 37
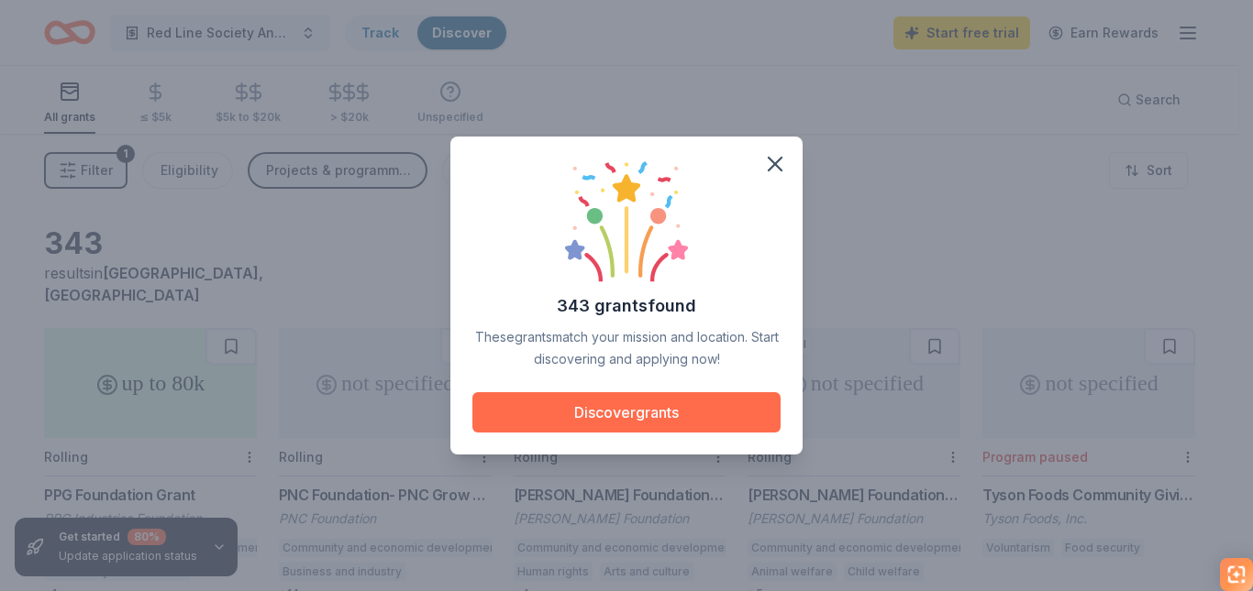
click at [735, 402] on button "Discover grants" at bounding box center [626, 412] width 308 height 40
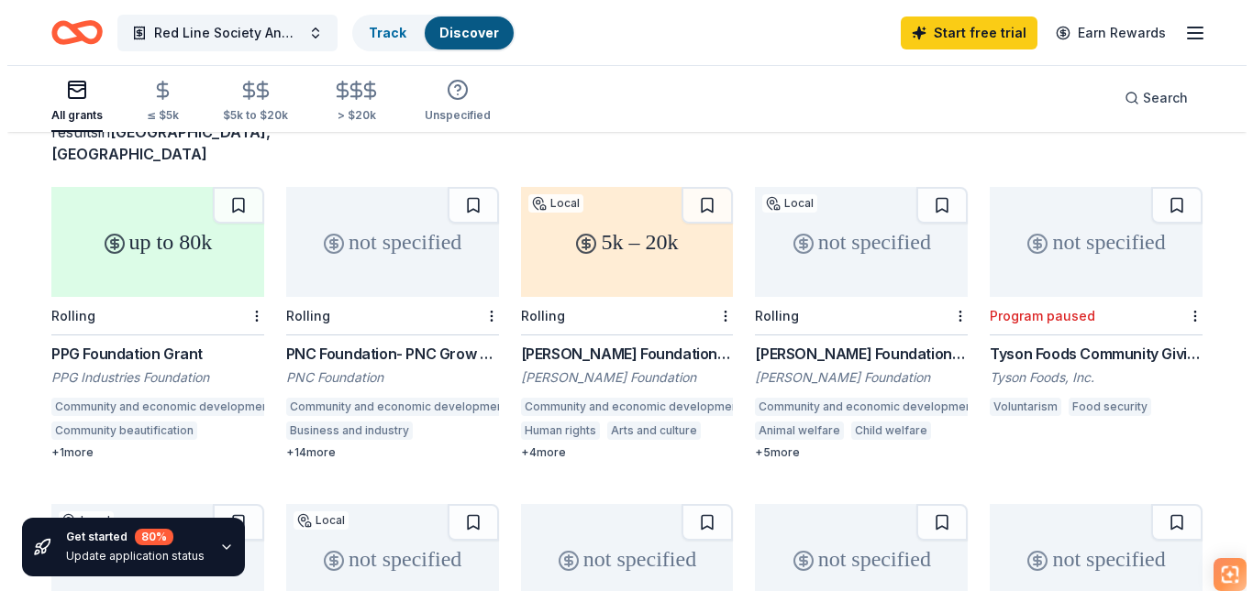
scroll to position [142, 0]
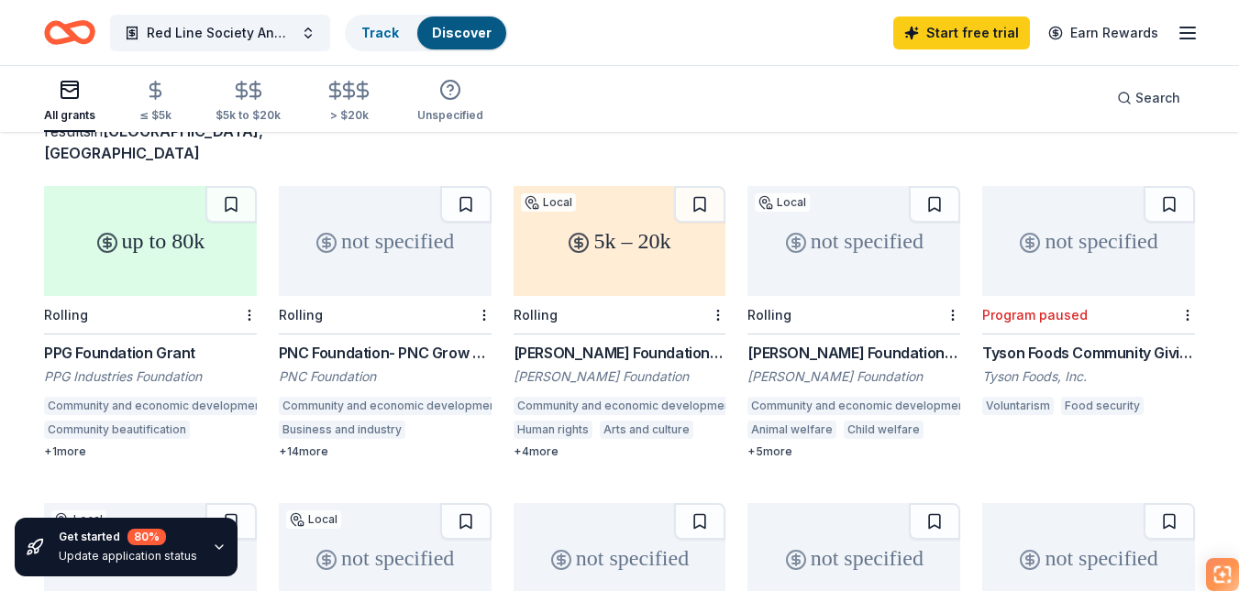
click at [633, 281] on div "5k – 20k" at bounding box center [620, 241] width 213 height 110
click at [278, 41] on span "Red Line Society Annual Gala" at bounding box center [220, 33] width 147 height 22
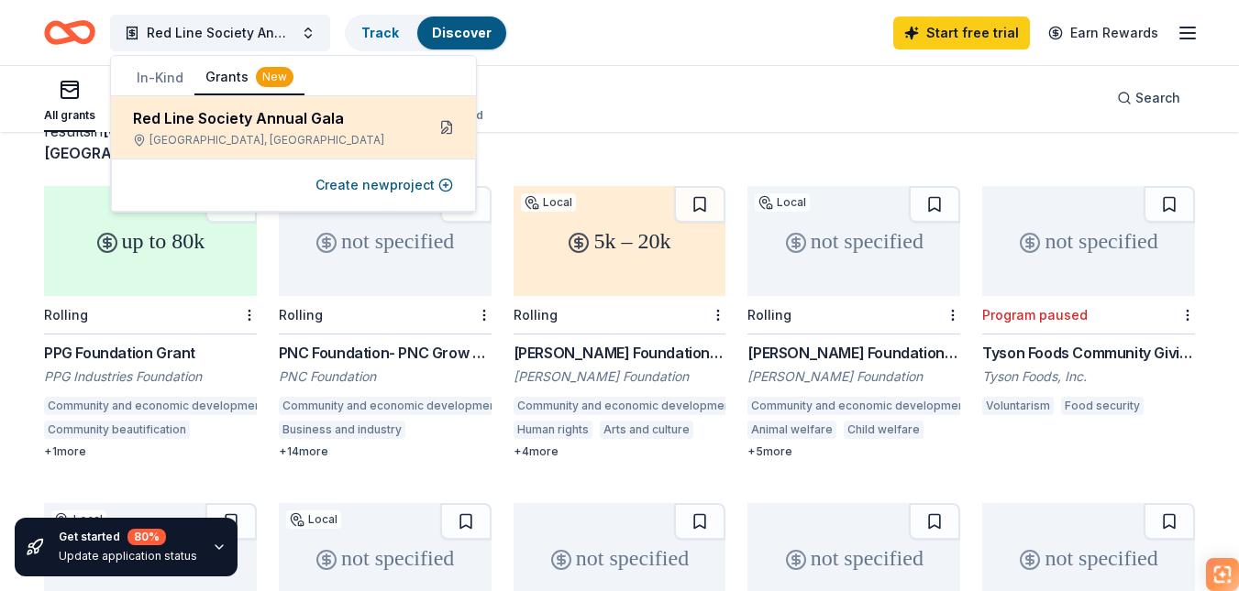
click at [440, 124] on button at bounding box center [446, 127] width 29 height 29
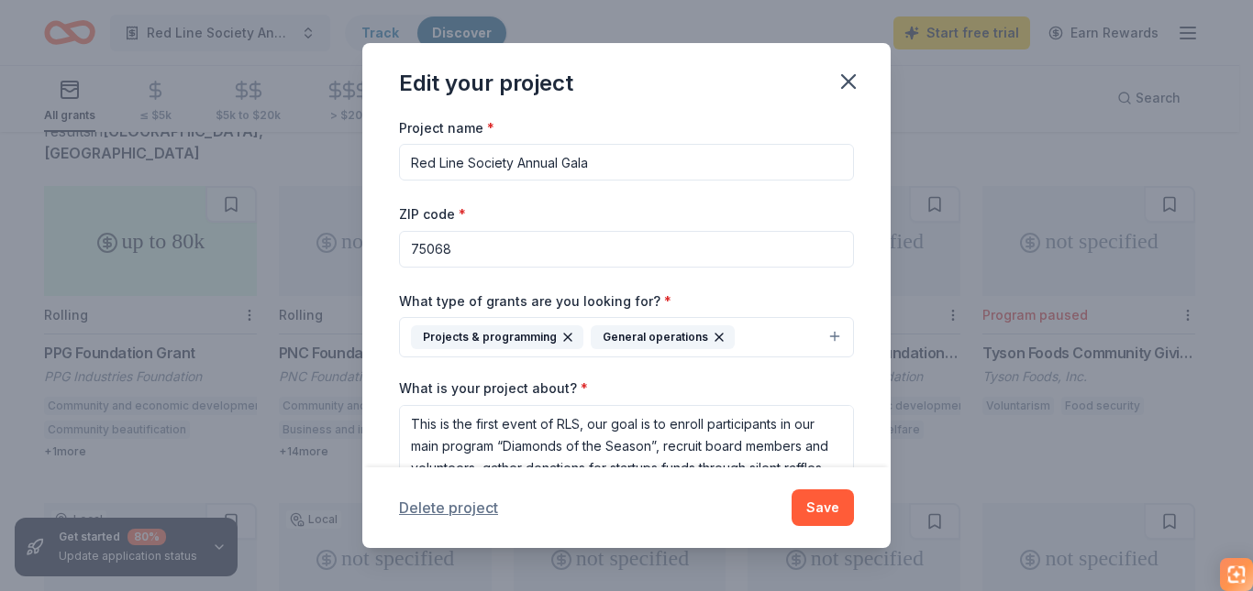
click at [434, 498] on button "Delete project" at bounding box center [448, 508] width 99 height 22
drag, startPoint x: 598, startPoint y: 167, endPoint x: 518, endPoint y: 167, distance: 79.8
click at [518, 167] on input "Red Line Society Annual Gala" at bounding box center [626, 162] width 455 height 37
type input "Red Line Society Community Picnic"
click at [547, 430] on textarea "This is the first event of RLS, our goal is to enroll participants in our main …" at bounding box center [626, 467] width 455 height 125
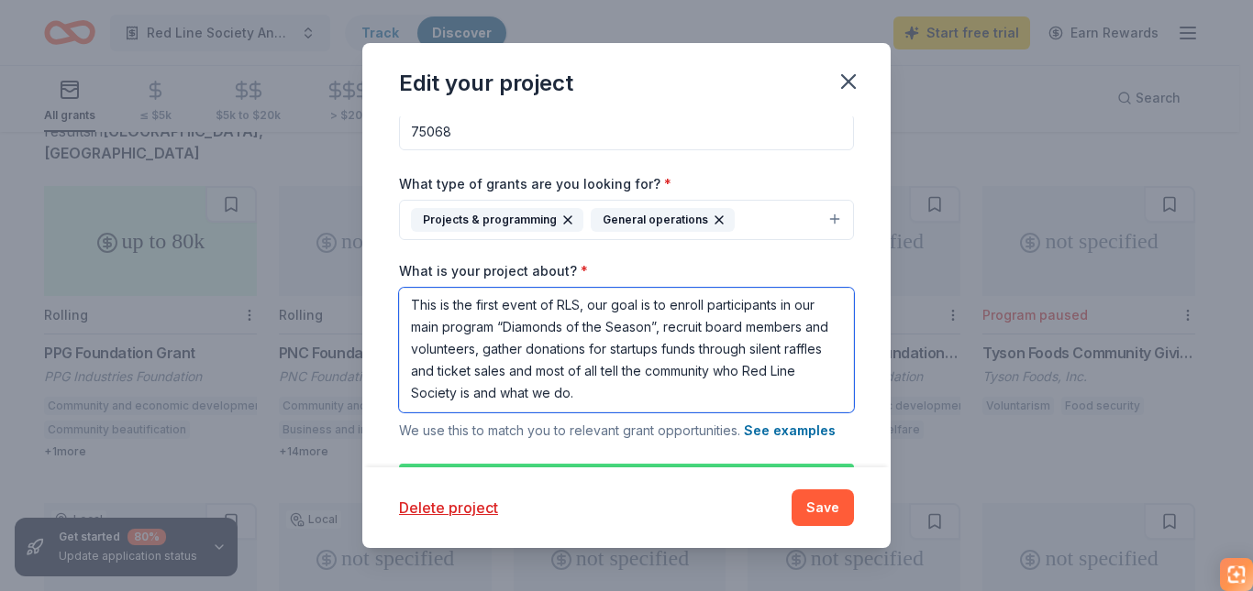
scroll to position [118, 0]
click at [460, 327] on textarea "This is the first event of RLS, our goal is to enroll participants in our main …" at bounding box center [626, 349] width 455 height 125
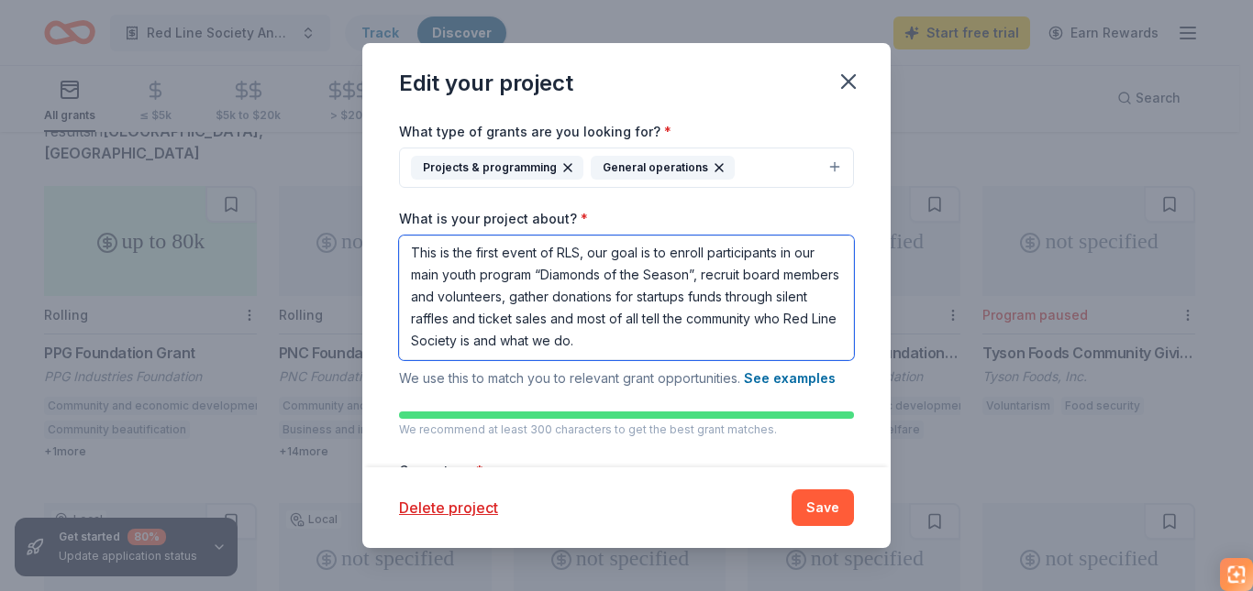
scroll to position [171, 0]
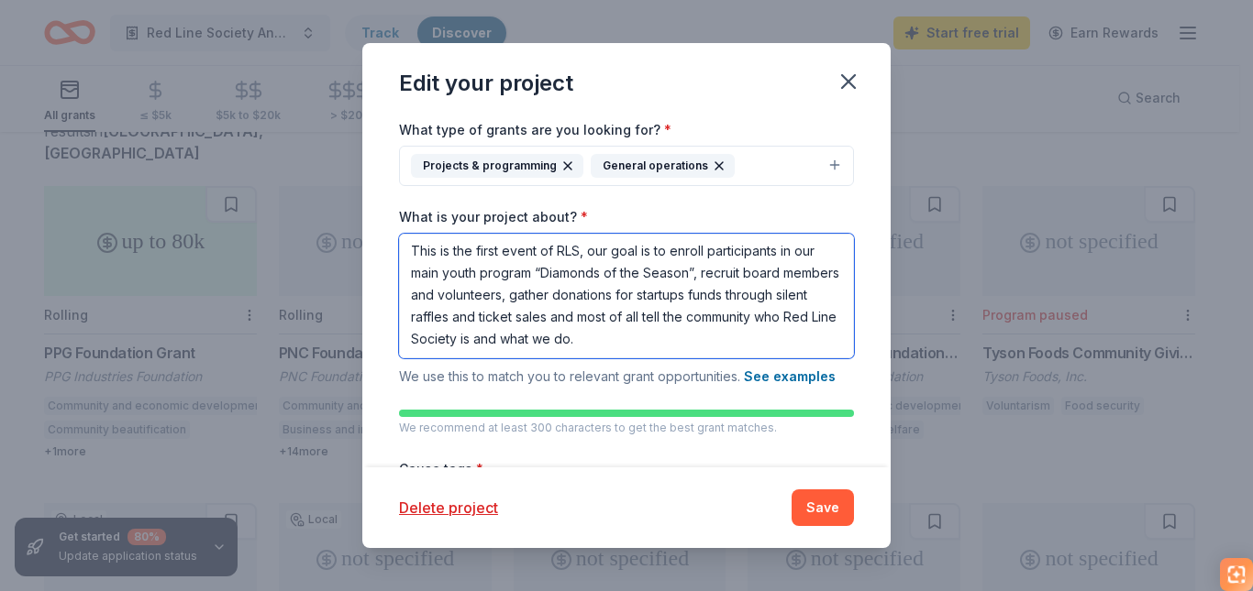
click at [742, 351] on textarea "This is the first event of RLS, our goal is to enroll participants in our main …" at bounding box center [626, 296] width 455 height 125
click at [455, 349] on textarea "This is the first event of RLS, our goal is to enroll participants in our main …" at bounding box center [626, 296] width 455 height 125
click at [735, 345] on textarea "This is the first event of RLS, our goal is to enroll participants in our main …" at bounding box center [626, 296] width 455 height 125
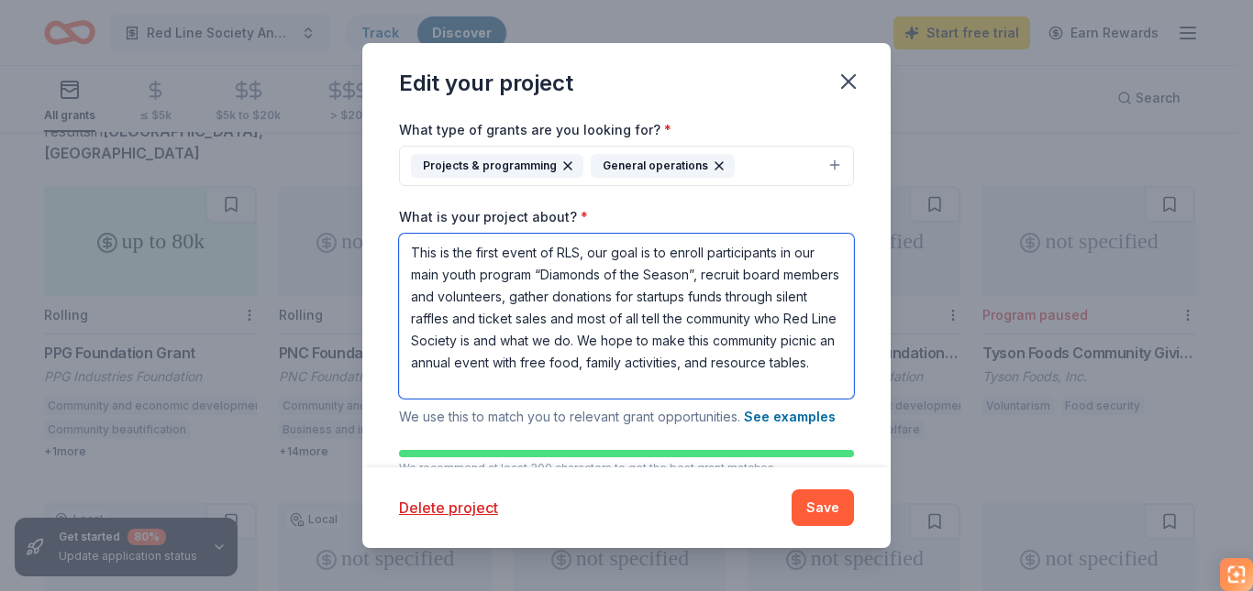
click at [503, 388] on textarea "This is the first event of RLS, our goal is to enroll participants in our main …" at bounding box center [626, 316] width 455 height 165
drag, startPoint x: 411, startPoint y: 362, endPoint x: 679, endPoint y: 360, distance: 268.7
click at [679, 360] on textarea "This is the first event of RLS, our goal is to enroll participants in our main …" at bounding box center [626, 316] width 455 height 165
paste textarea "To bring the community together through faith, fellowship, and service"
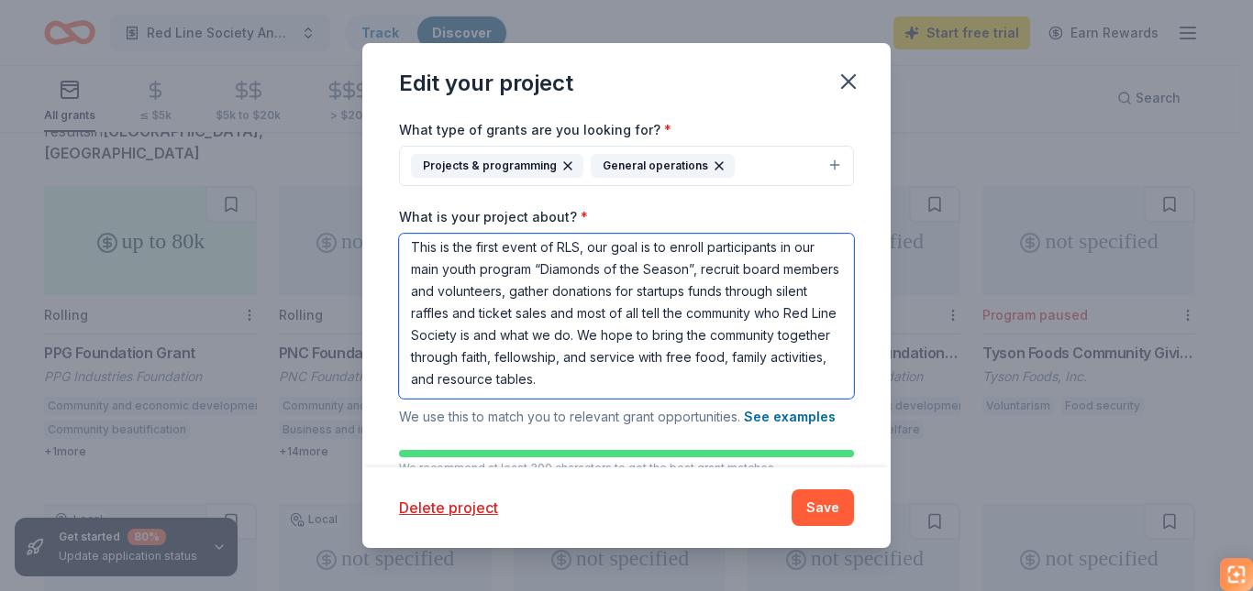
click at [591, 362] on textarea "This is the first event of RLS, our goal is to enroll participants in our main …" at bounding box center [626, 316] width 455 height 165
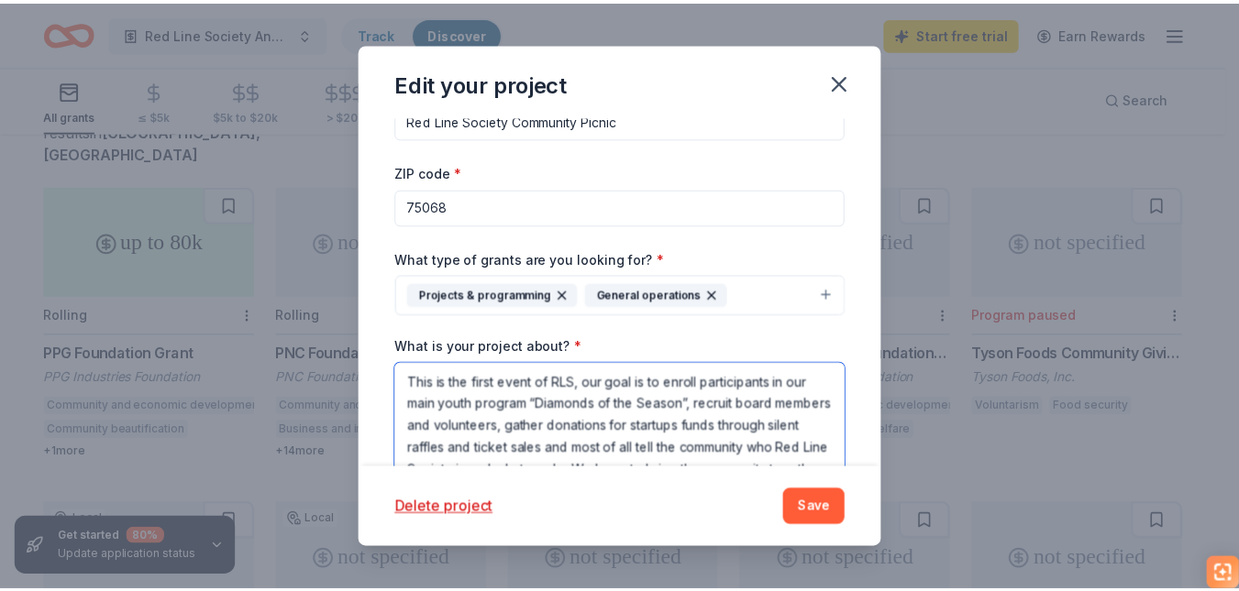
scroll to position [0, 0]
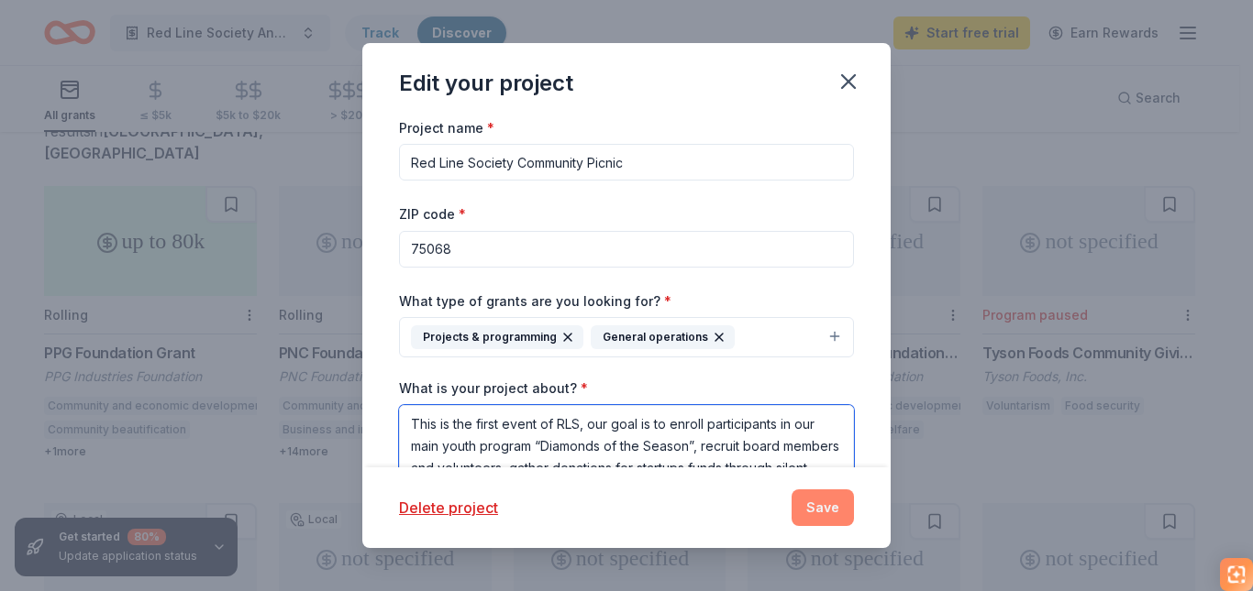
type textarea "This is the first event of RLS, our goal is to enroll participants in our main …"
click at [820, 514] on button "Save" at bounding box center [822, 508] width 62 height 37
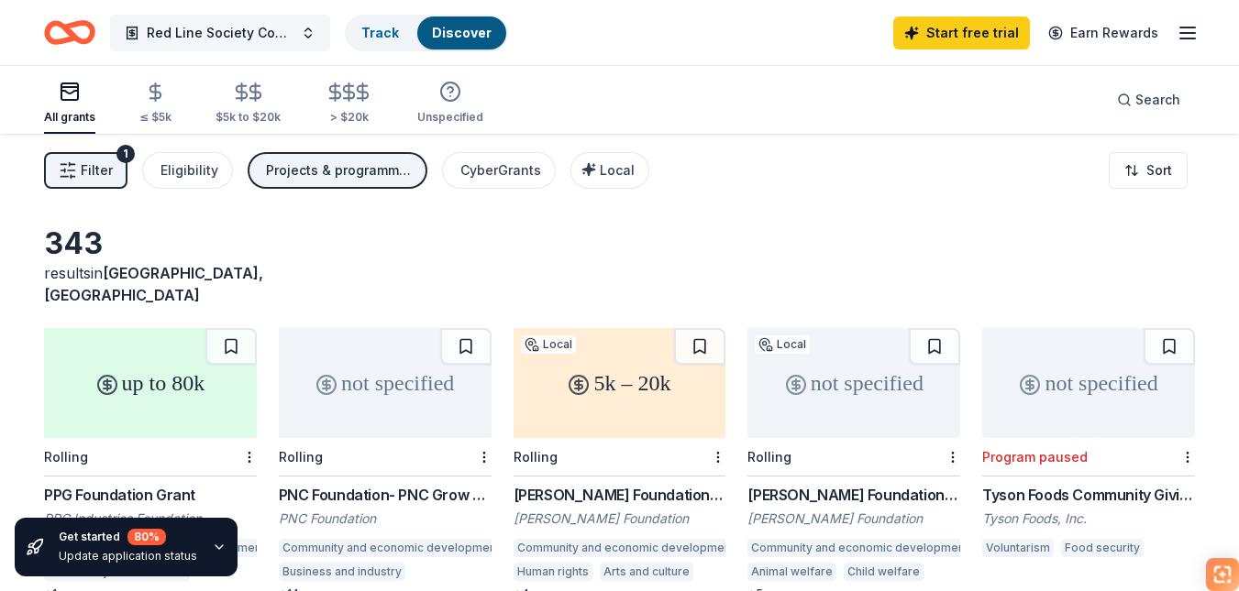
click at [310, 39] on button "Red Line Society Community Picnic" at bounding box center [220, 33] width 220 height 37
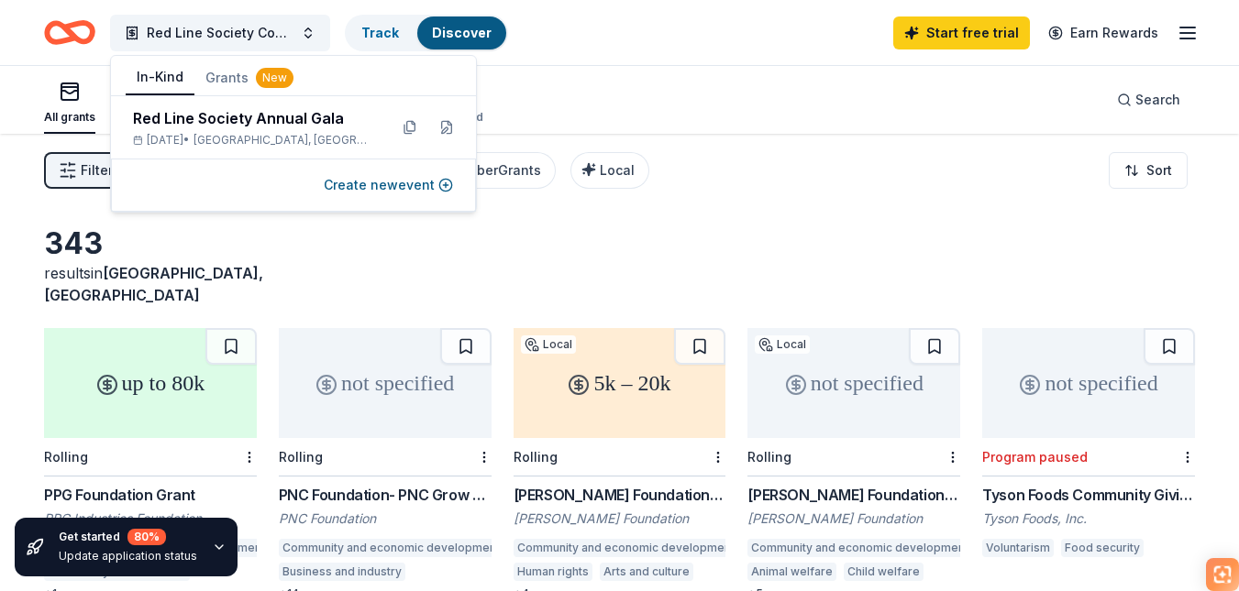
click at [155, 84] on button "In-Kind" at bounding box center [160, 78] width 69 height 35
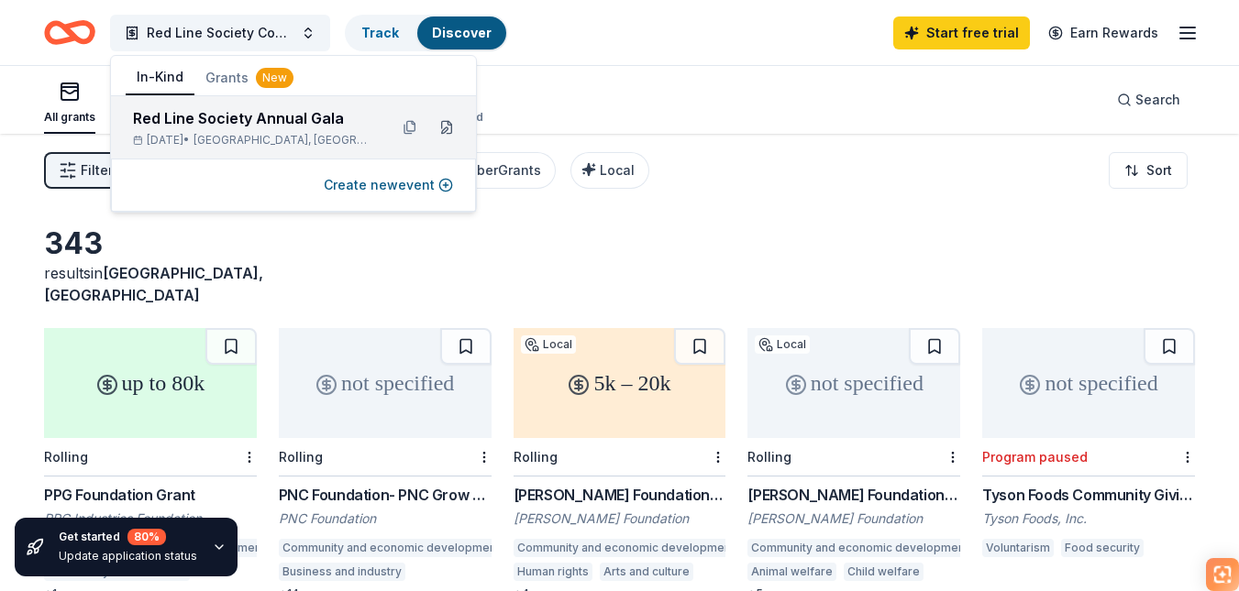
click at [450, 123] on button at bounding box center [446, 127] width 29 height 29
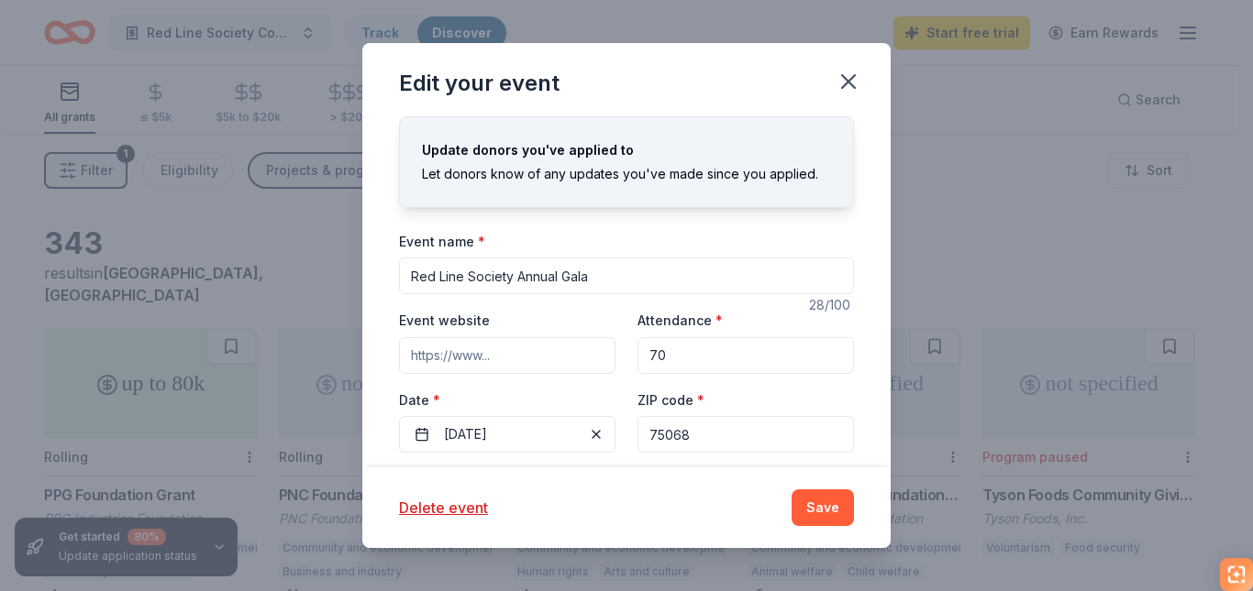
drag, startPoint x: 600, startPoint y: 280, endPoint x: 519, endPoint y: 275, distance: 80.8
click at [519, 275] on input "Red Line Society Annual Gala" at bounding box center [626, 276] width 455 height 37
type input "Red Line Society Community Picnic"
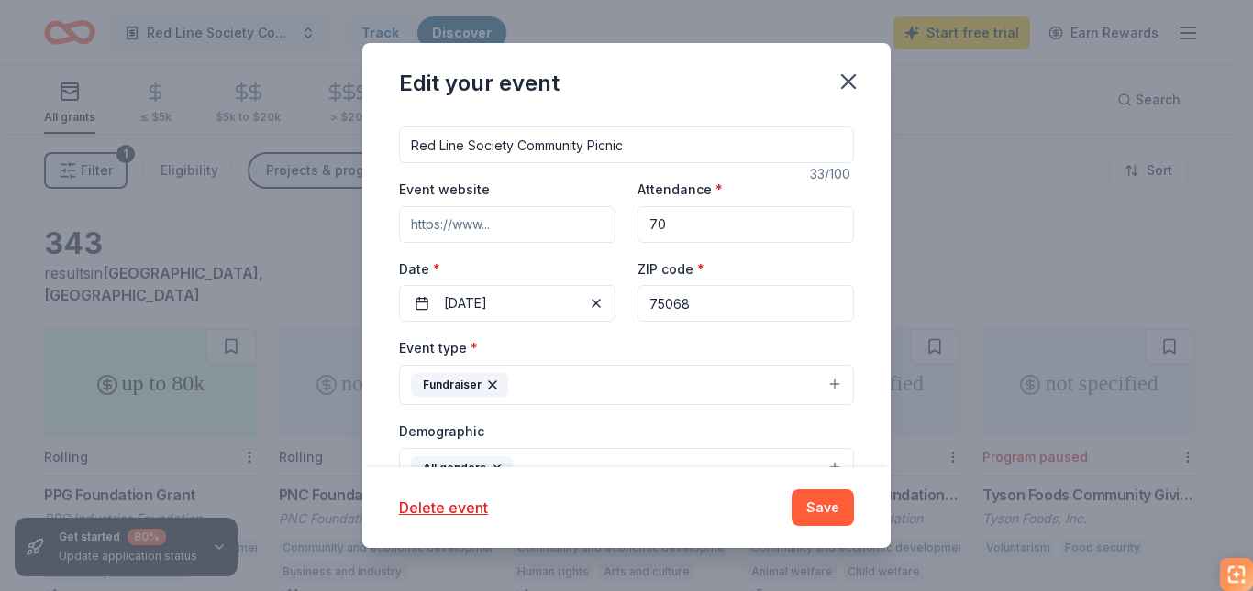
scroll to position [128, 0]
click at [697, 226] on input "70" at bounding box center [745, 227] width 216 height 37
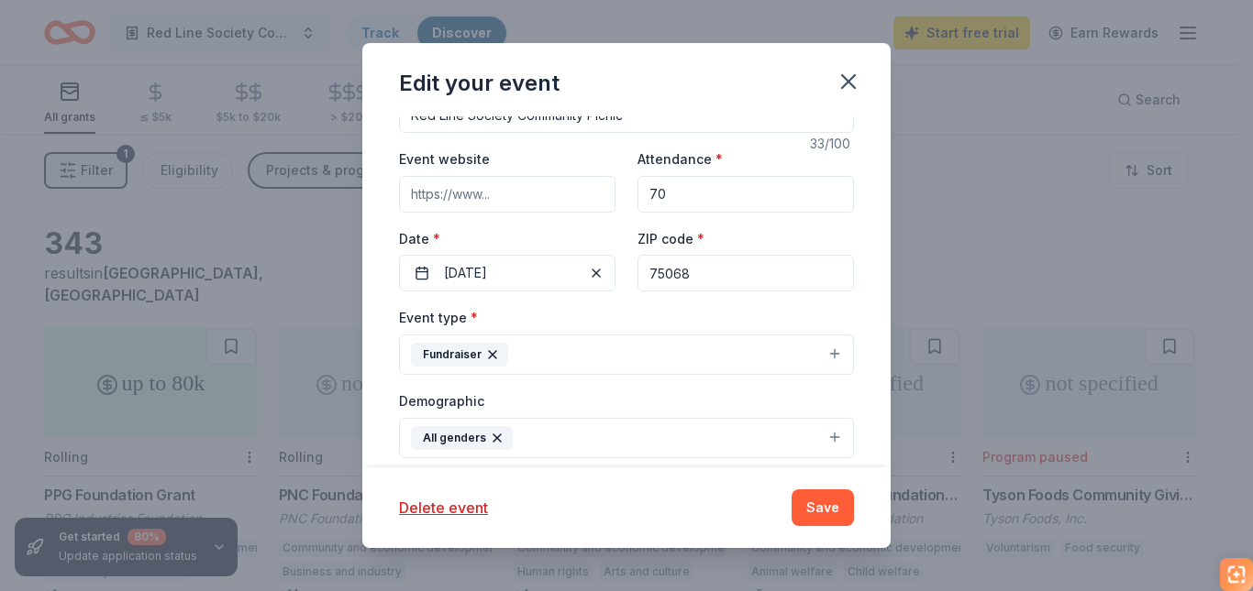
scroll to position [160, 0]
type input "7"
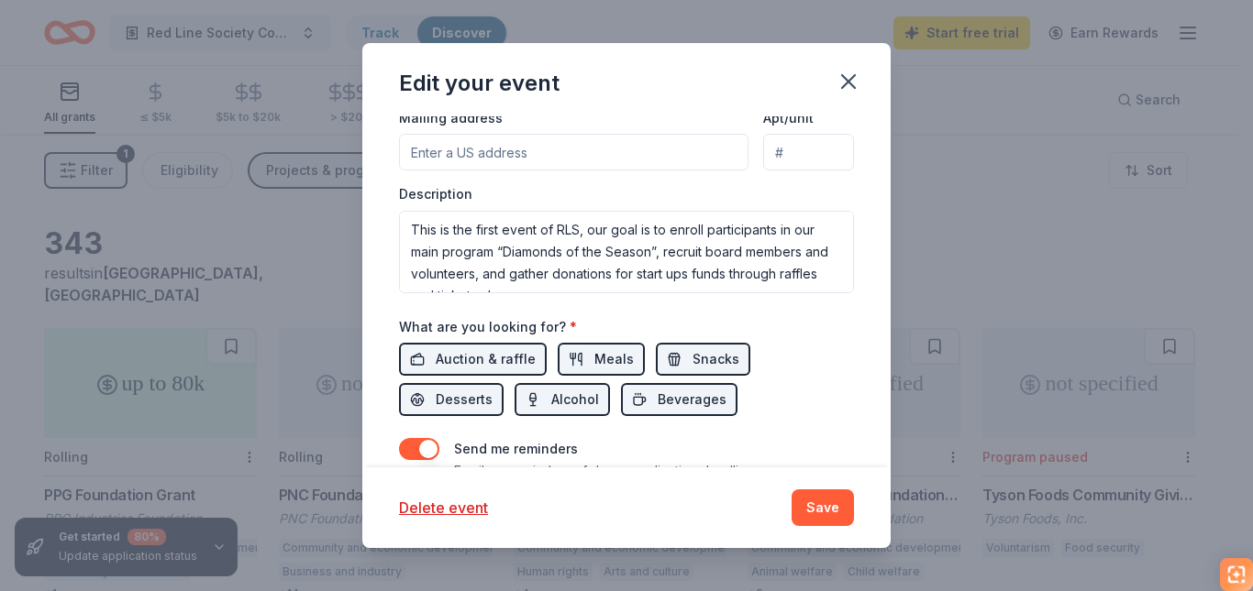
scroll to position [22, 0]
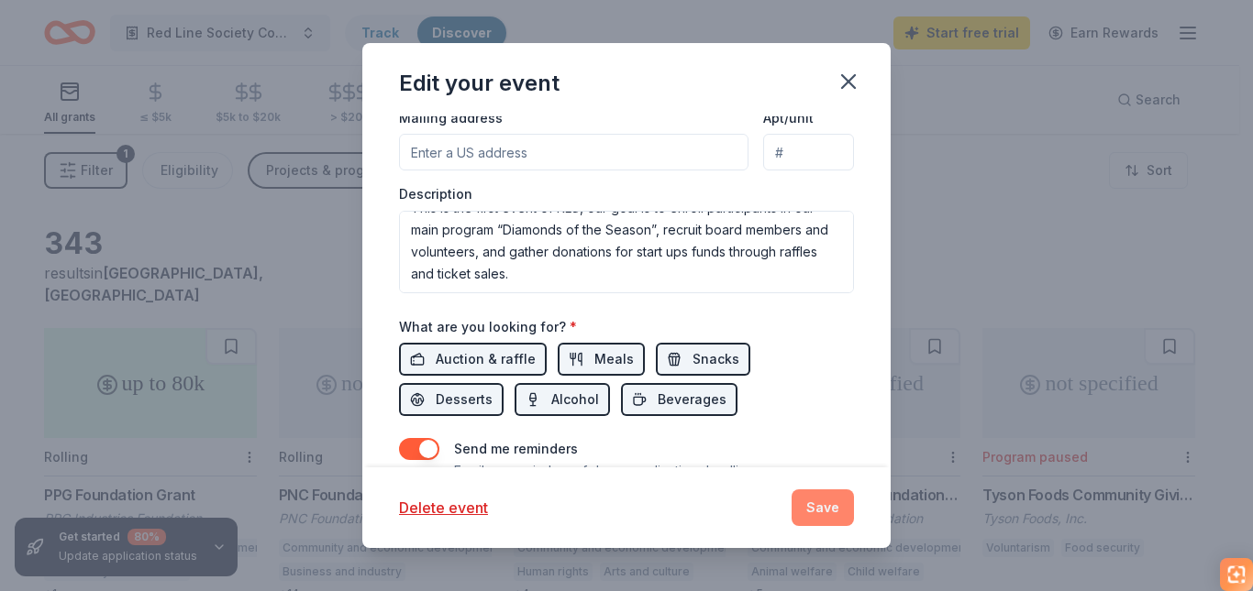
type input "100"
click at [818, 503] on button "Save" at bounding box center [822, 508] width 62 height 37
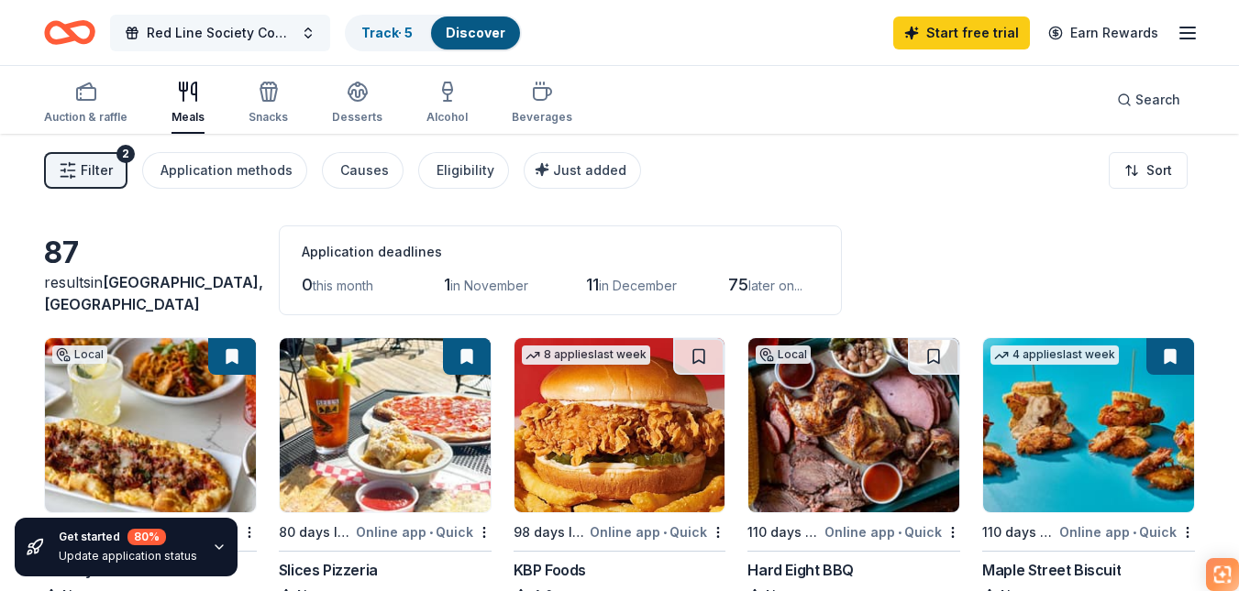
click at [301, 29] on button "Red Line Society Community Picnic" at bounding box center [220, 33] width 220 height 37
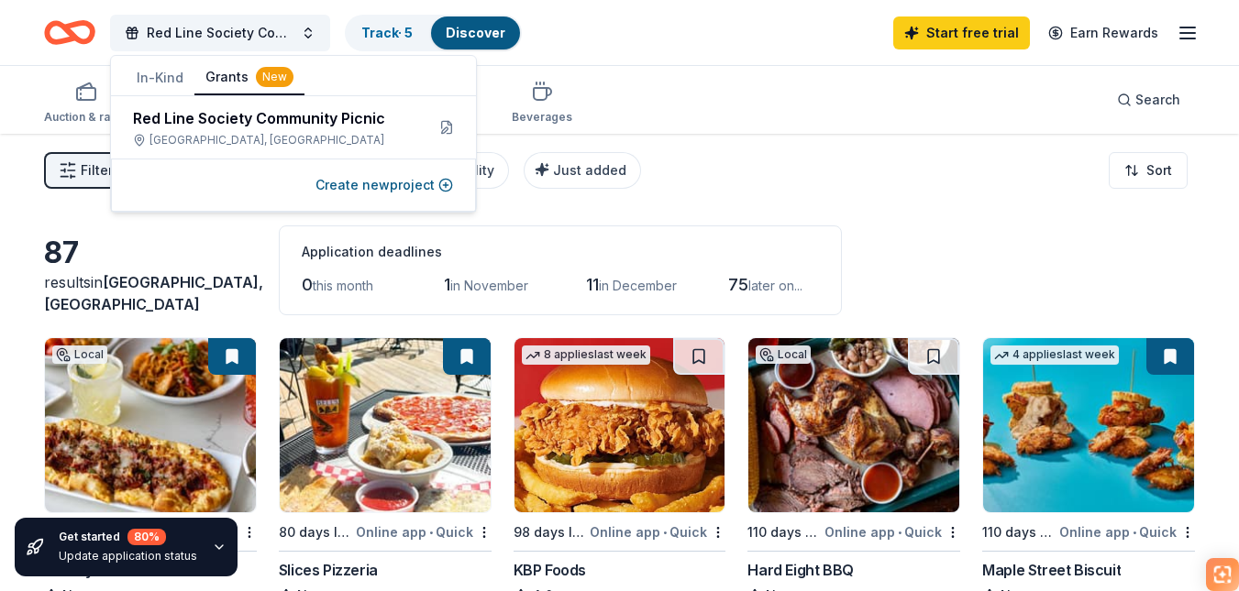
click at [256, 72] on div "New" at bounding box center [275, 77] width 38 height 20
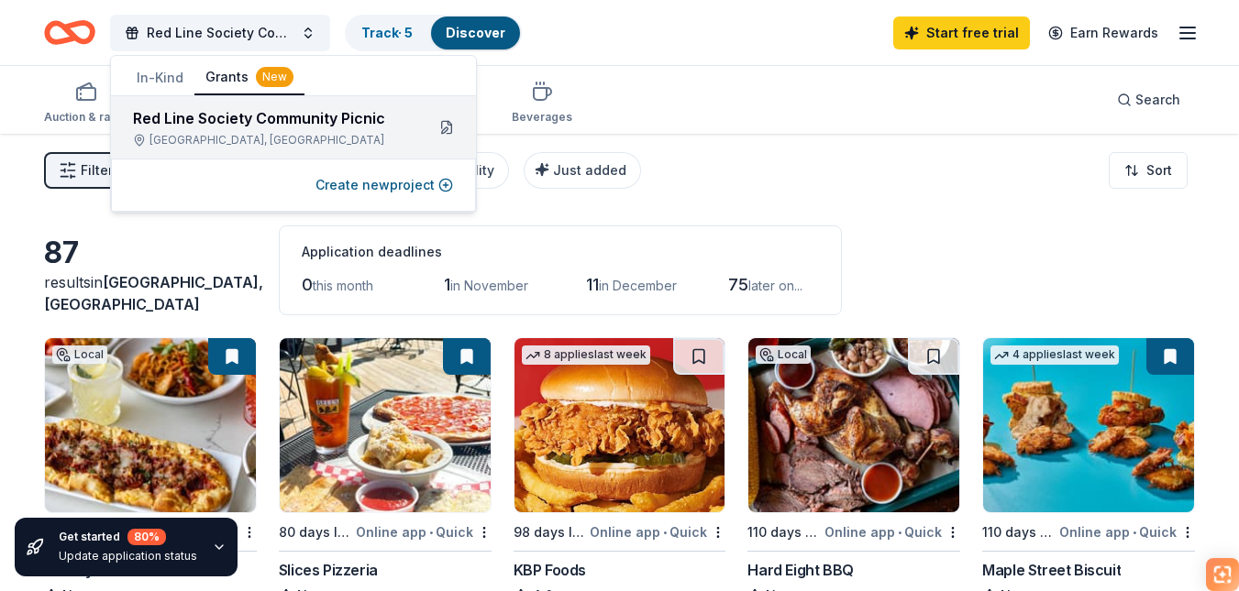
click at [444, 127] on button at bounding box center [446, 127] width 29 height 29
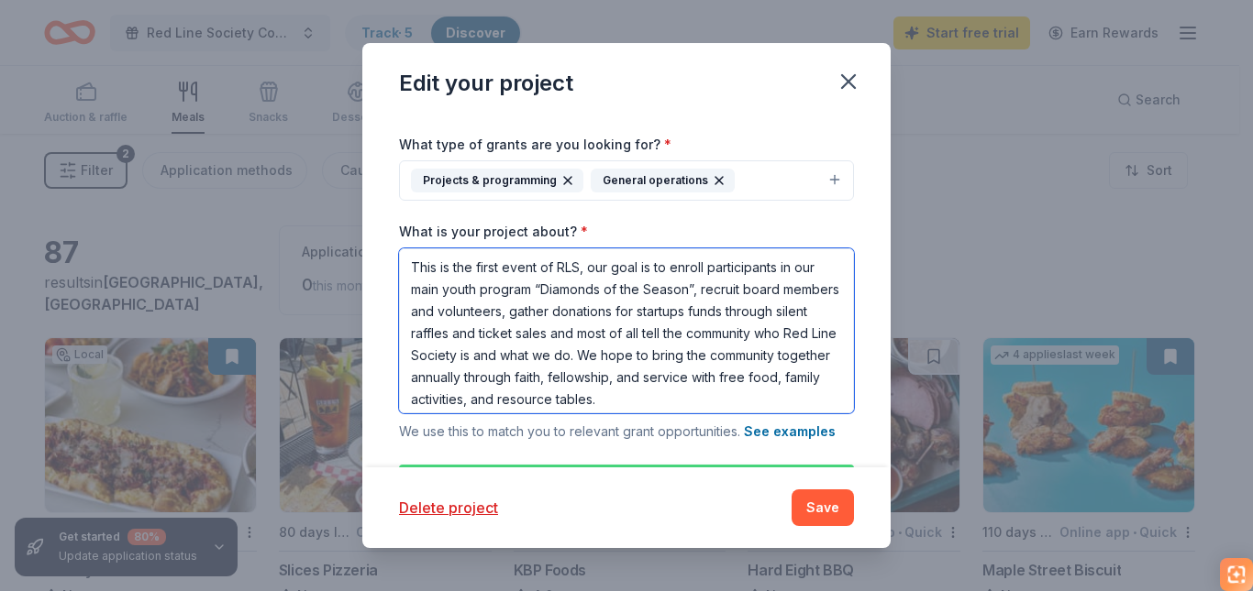
drag, startPoint x: 808, startPoint y: 396, endPoint x: 402, endPoint y: 259, distance: 428.9
click at [402, 259] on textarea "This is the first event of RLS, our goal is to enroll participants in our main …" at bounding box center [626, 331] width 455 height 165
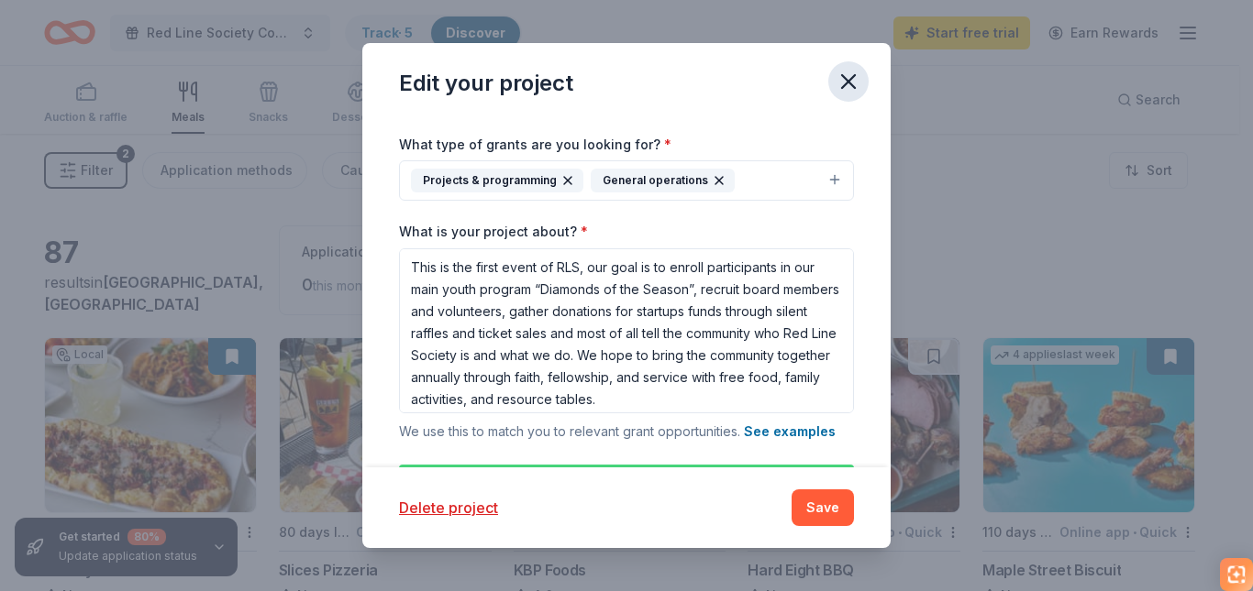
click at [851, 85] on icon "button" at bounding box center [848, 81] width 13 height 13
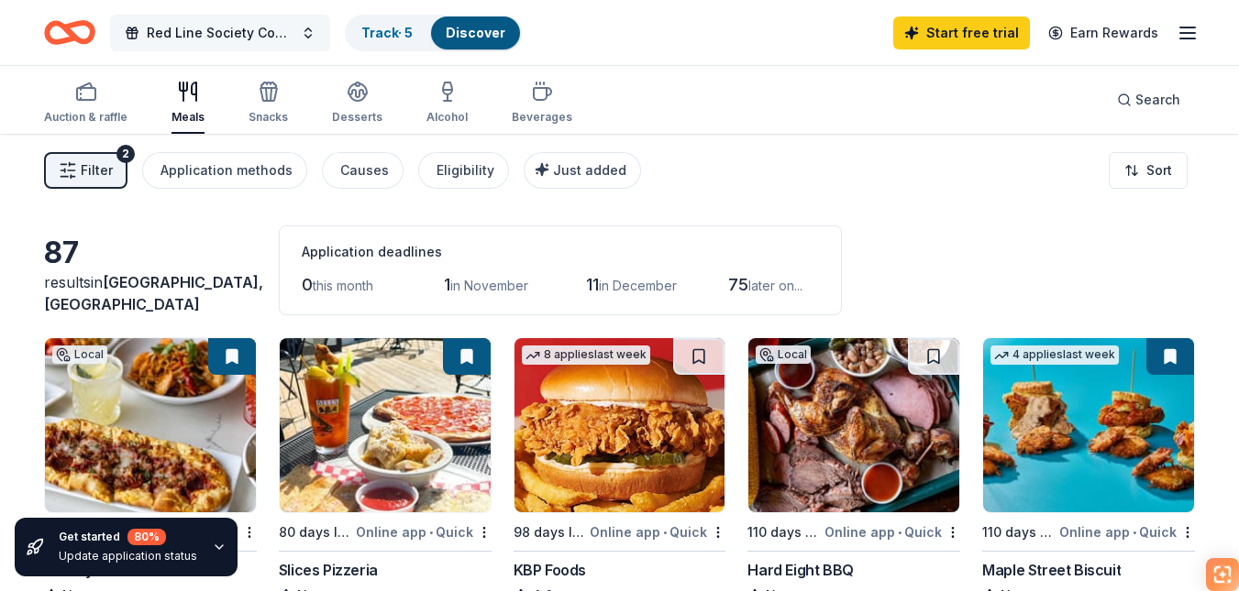
click at [296, 28] on button "Red Line Society Community Picnic" at bounding box center [220, 33] width 220 height 37
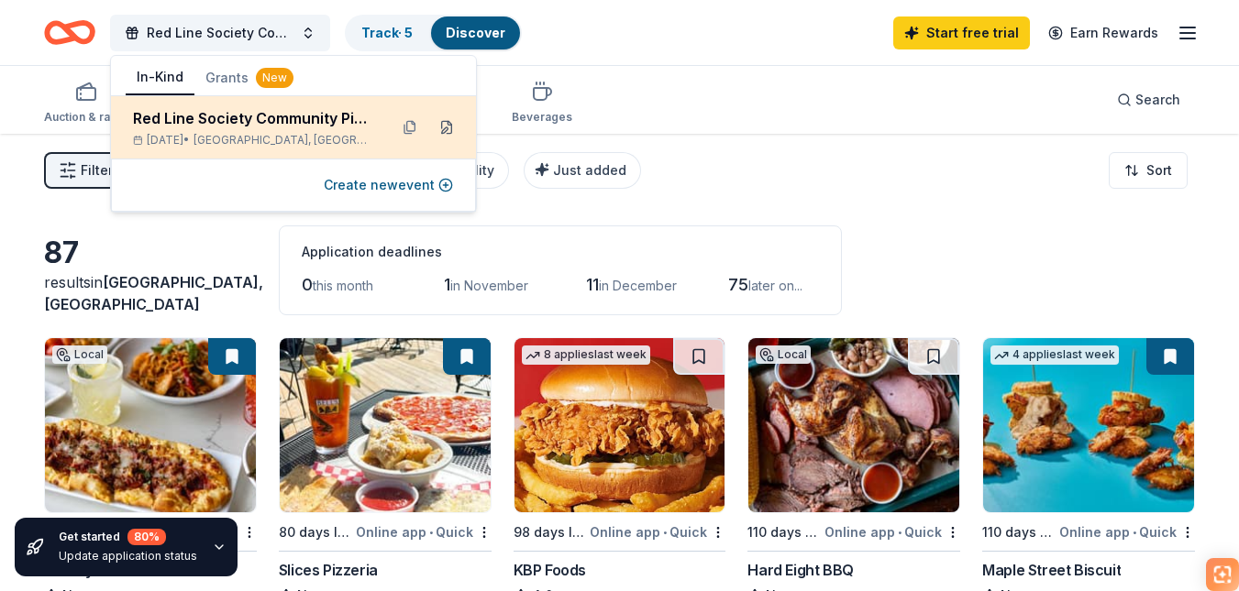
click at [443, 127] on button at bounding box center [446, 127] width 29 height 29
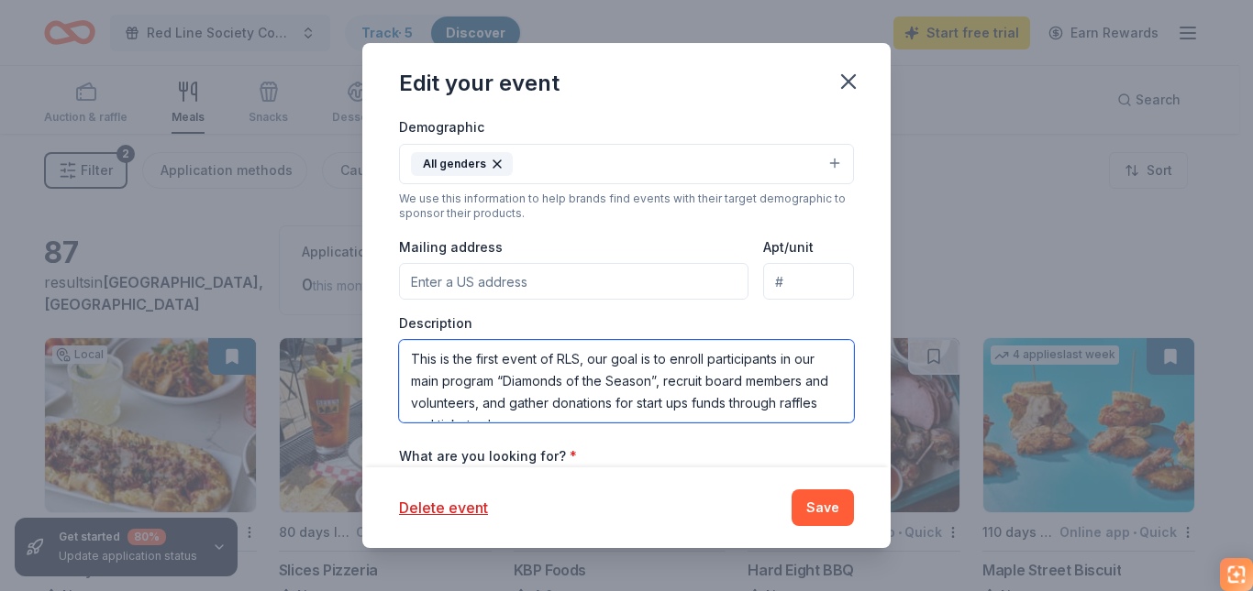
drag, startPoint x: 604, startPoint y: 411, endPoint x: 399, endPoint y: 328, distance: 221.4
click at [399, 328] on div "Description This is the first event of RLS, our goal is to enroll participants …" at bounding box center [626, 369] width 455 height 108
paste textarea "youth program “Diamonds of the Season”, recruit board members and volunteers, g…"
type textarea "This is the first event of RLS, our goal is to enroll participants in our main …"
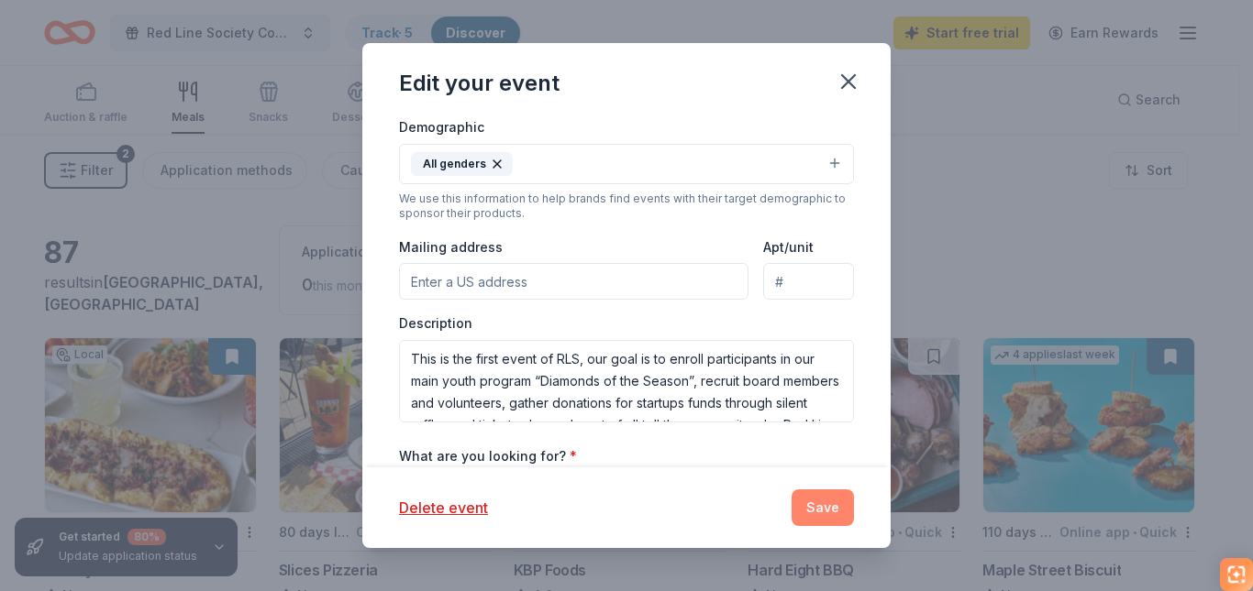
click at [823, 492] on button "Save" at bounding box center [822, 508] width 62 height 37
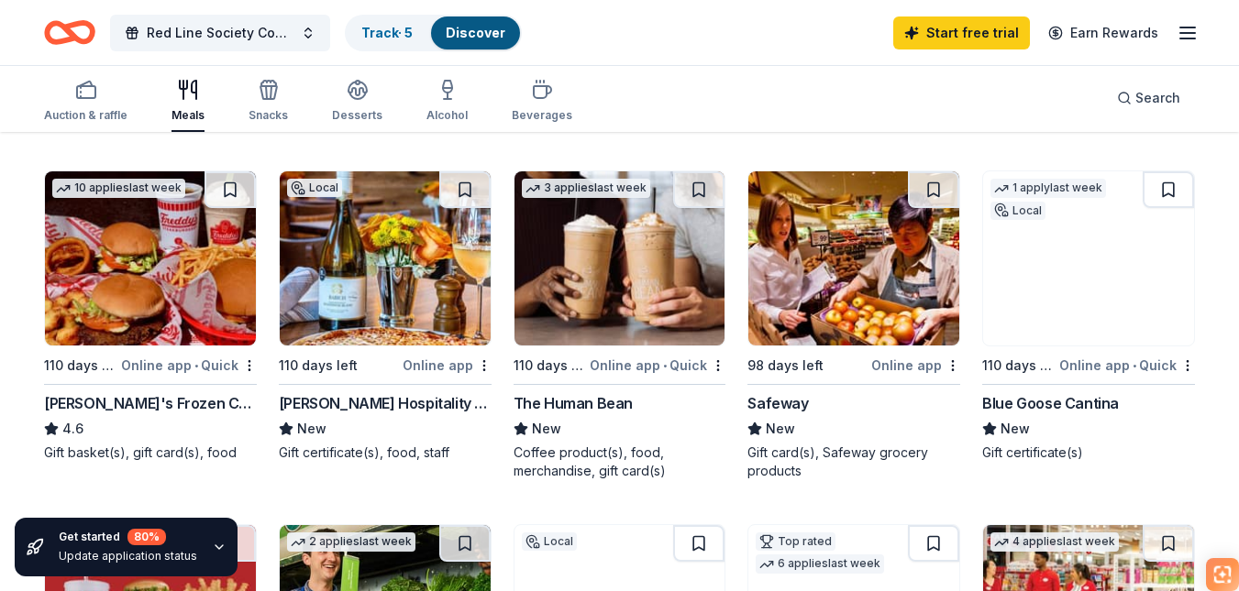
scroll to position [522, 0]
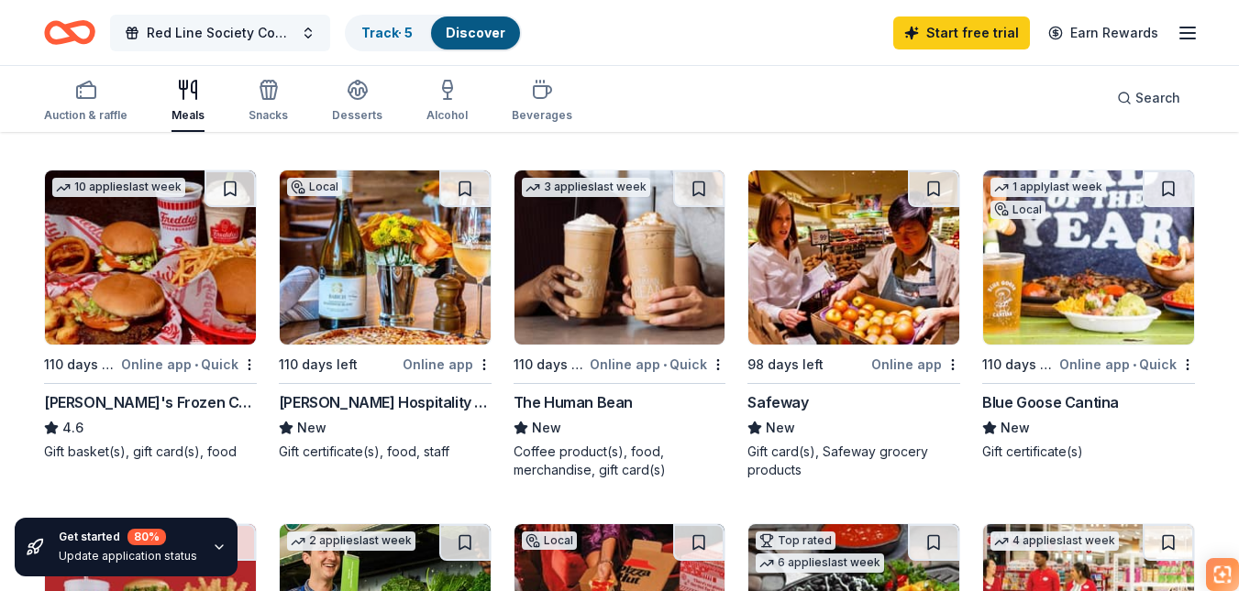
click at [292, 47] on button "Red Line Society Community Picnic" at bounding box center [220, 33] width 220 height 37
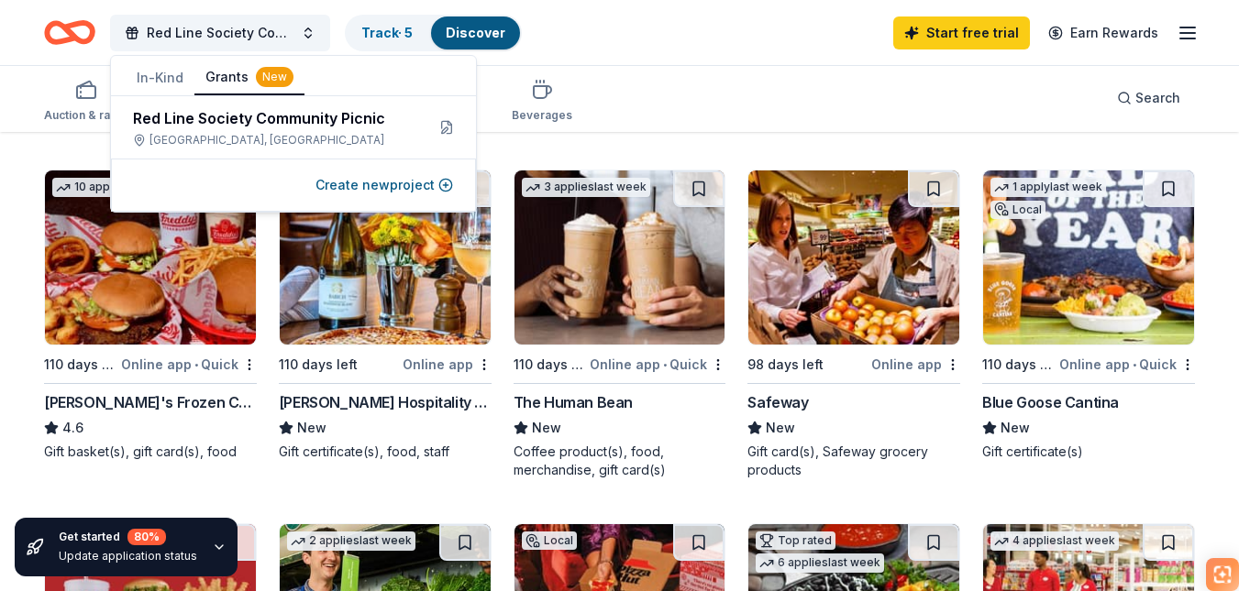
click at [241, 73] on button "Grants New" at bounding box center [249, 78] width 110 height 35
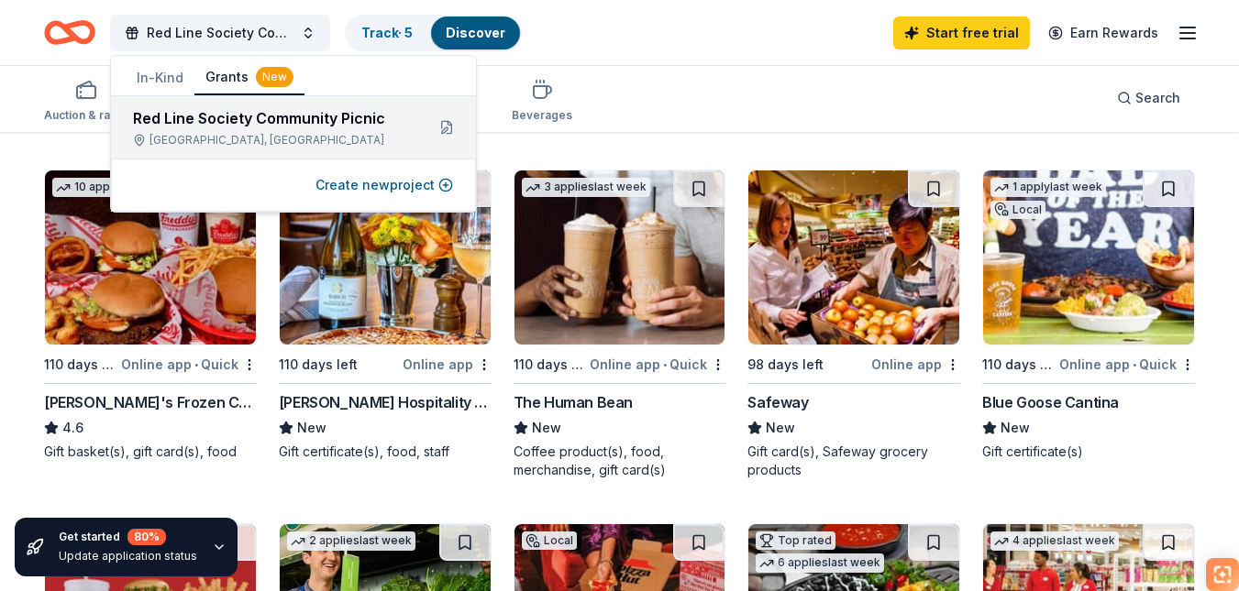
click at [294, 133] on div "Lakewood Village, TX" at bounding box center [271, 140] width 277 height 15
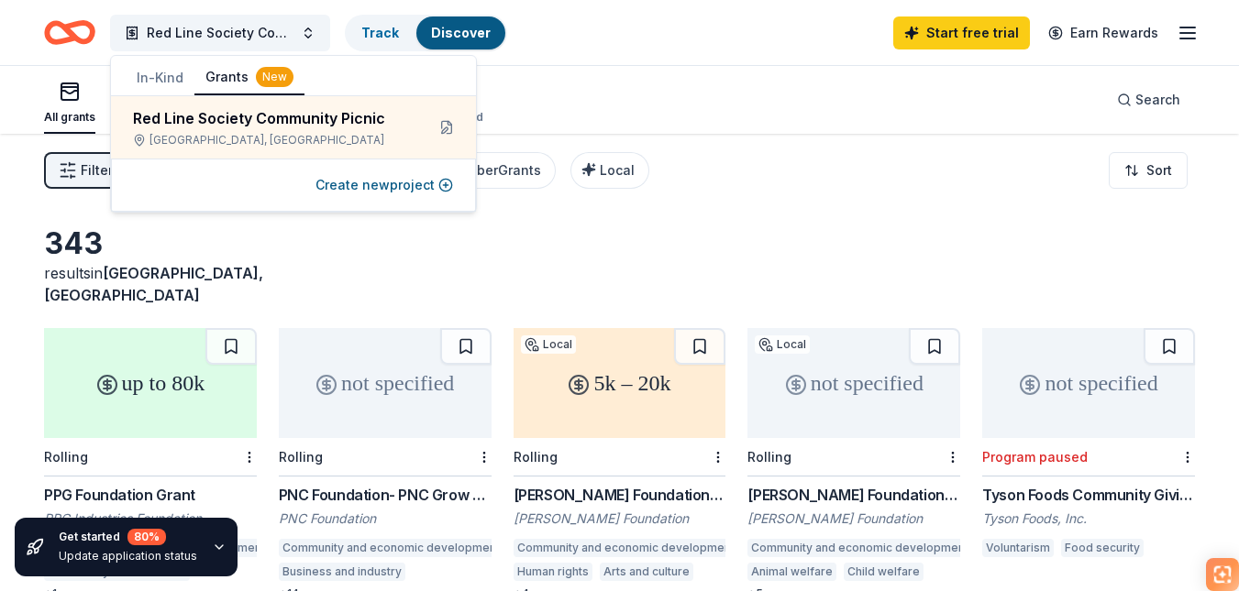
click at [441, 283] on div "343 results in Lakewood Village, TX" at bounding box center [619, 266] width 1151 height 81
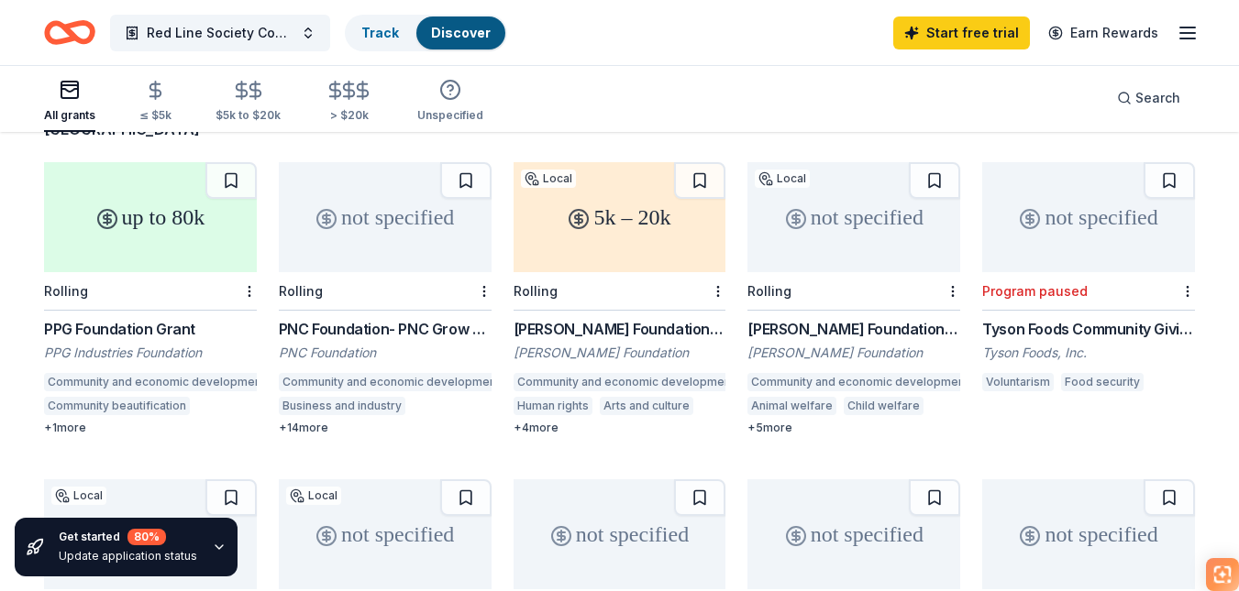
scroll to position [164, 0]
click at [622, 260] on div "5k – 20k" at bounding box center [620, 219] width 213 height 110
click at [124, 288] on div "Rolling" at bounding box center [150, 293] width 213 height 39
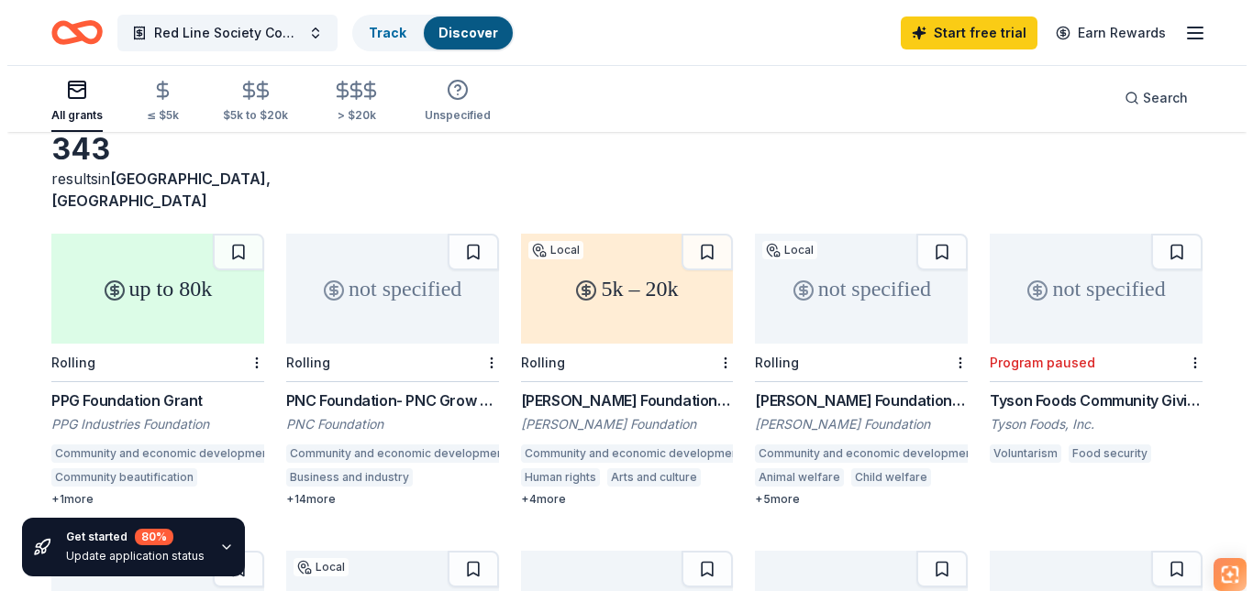
scroll to position [0, 0]
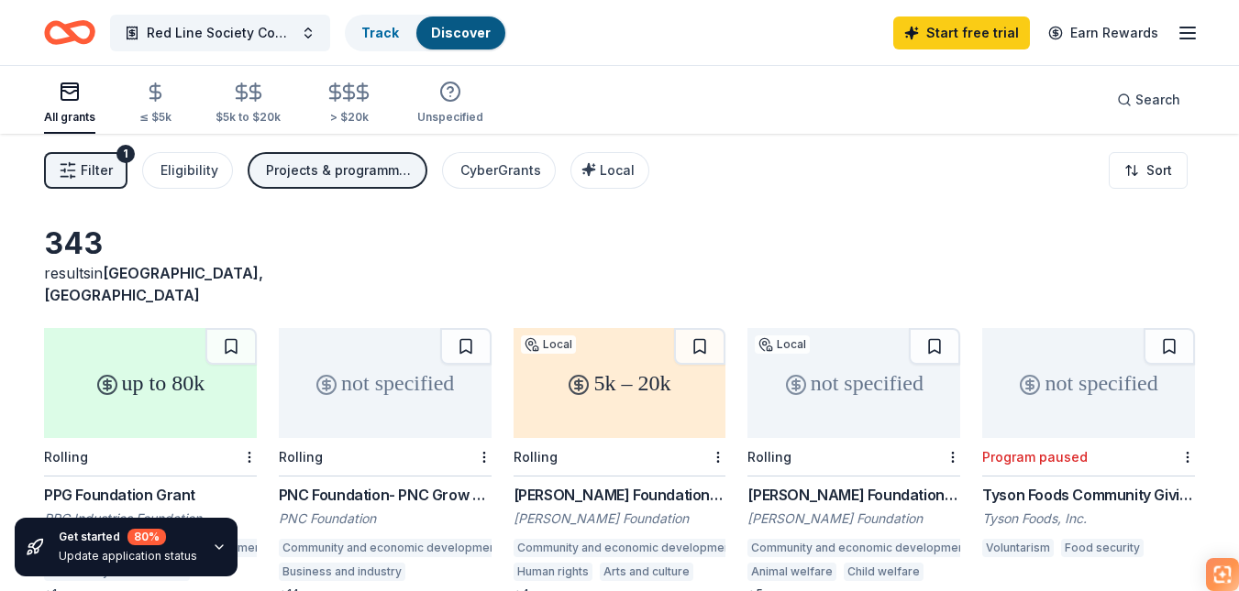
click at [649, 418] on div "5k – 20k" at bounding box center [620, 383] width 213 height 110
click at [258, 44] on button "Red Line Society Community Picnic" at bounding box center [220, 33] width 220 height 37
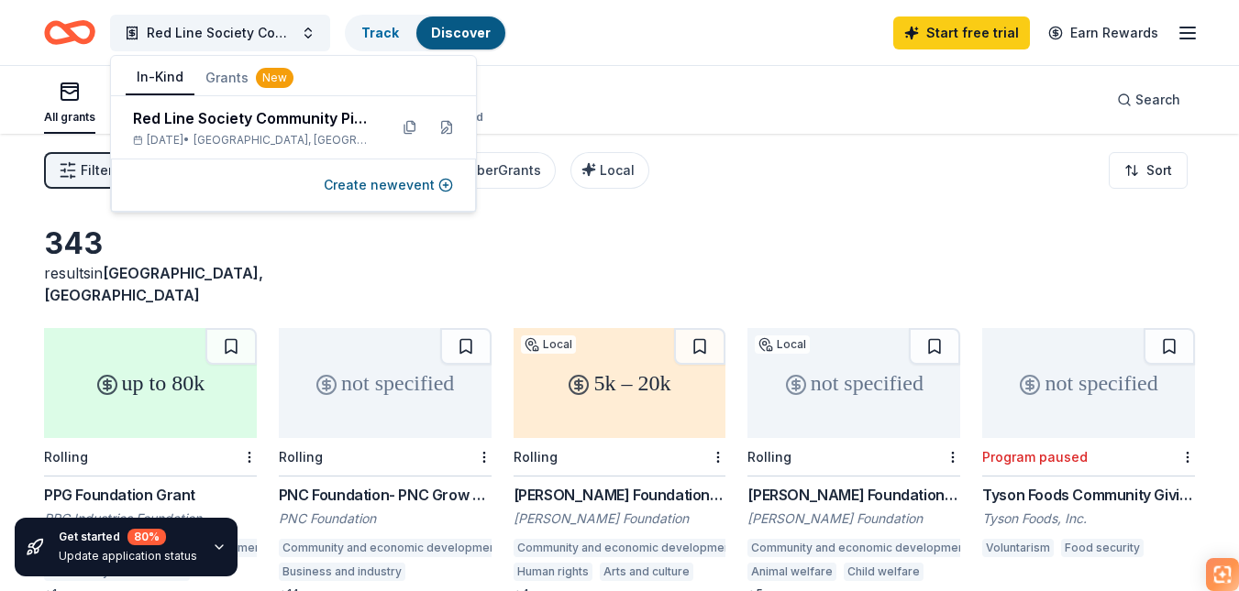
click at [175, 74] on button "In-Kind" at bounding box center [160, 78] width 69 height 35
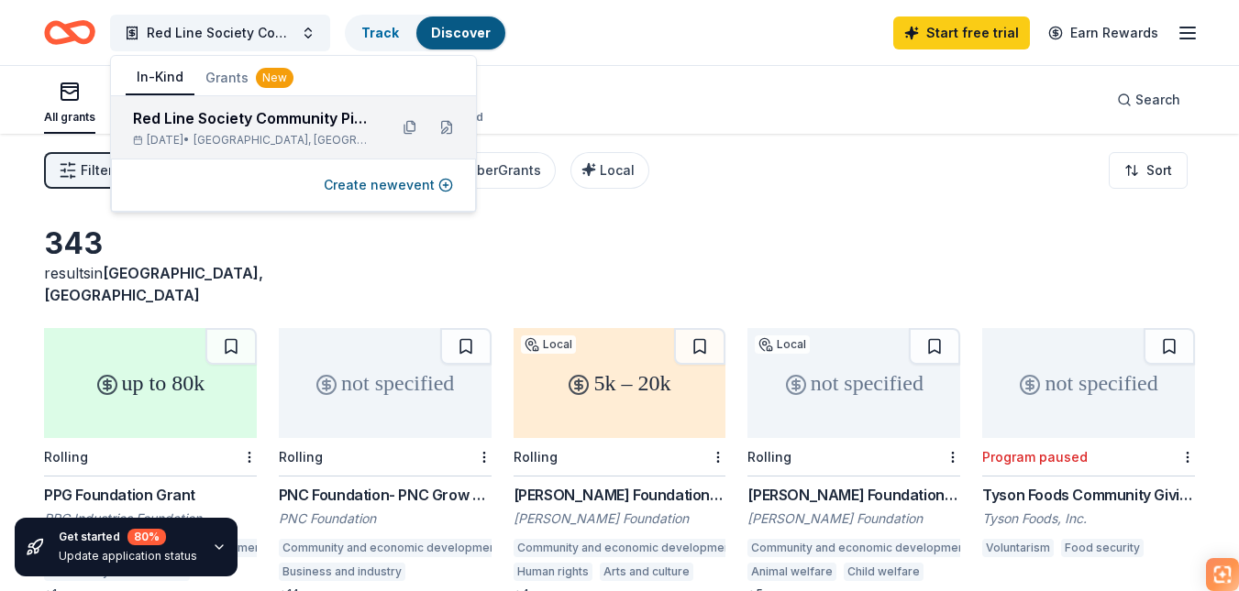
click at [271, 135] on span "Lakewood Village, TX" at bounding box center [283, 140] width 180 height 15
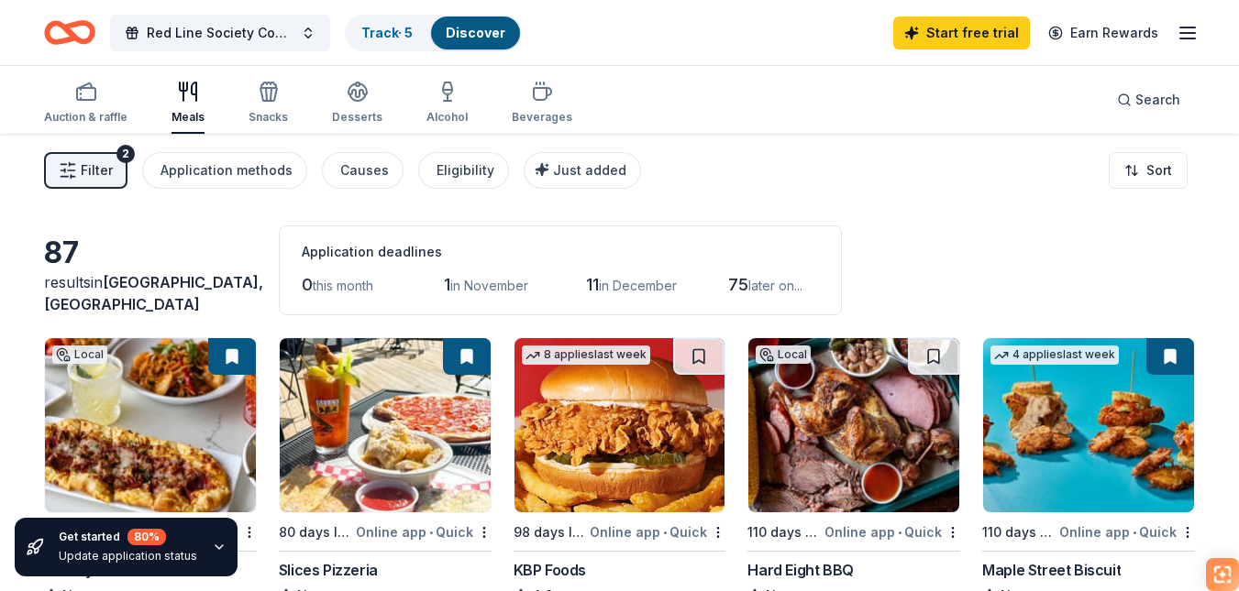
click at [690, 197] on div "Filter 2 Application methods Causes Eligibility Just added Sort" at bounding box center [619, 170] width 1239 height 73
click at [1117, 112] on button "Search" at bounding box center [1148, 100] width 93 height 37
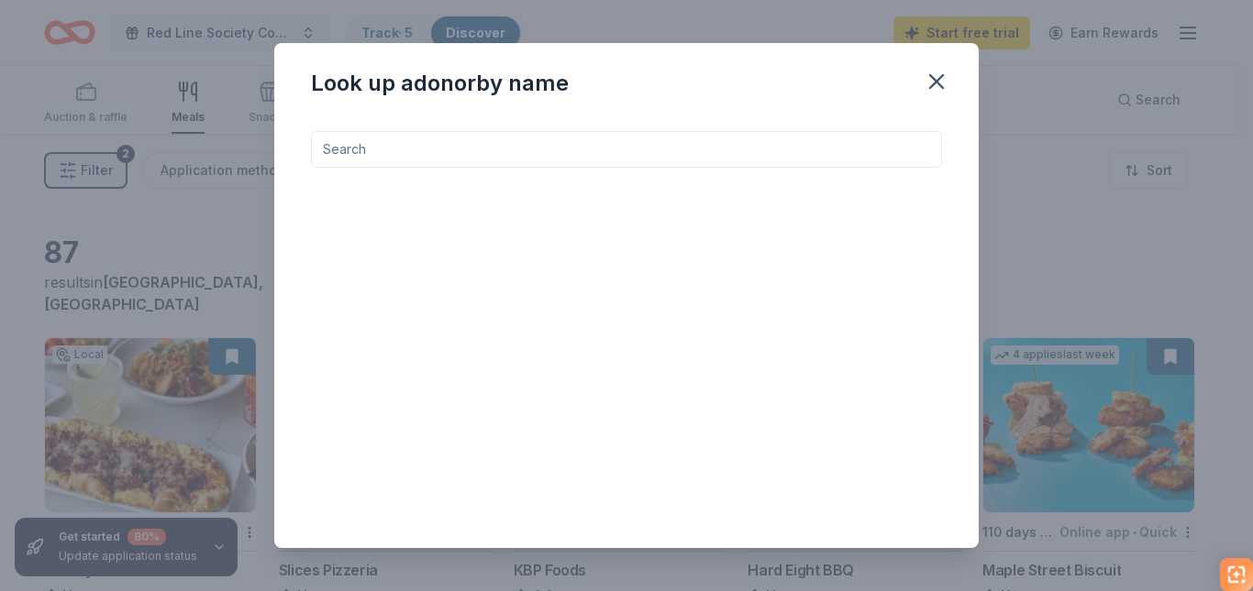
click at [651, 142] on input at bounding box center [626, 149] width 631 height 37
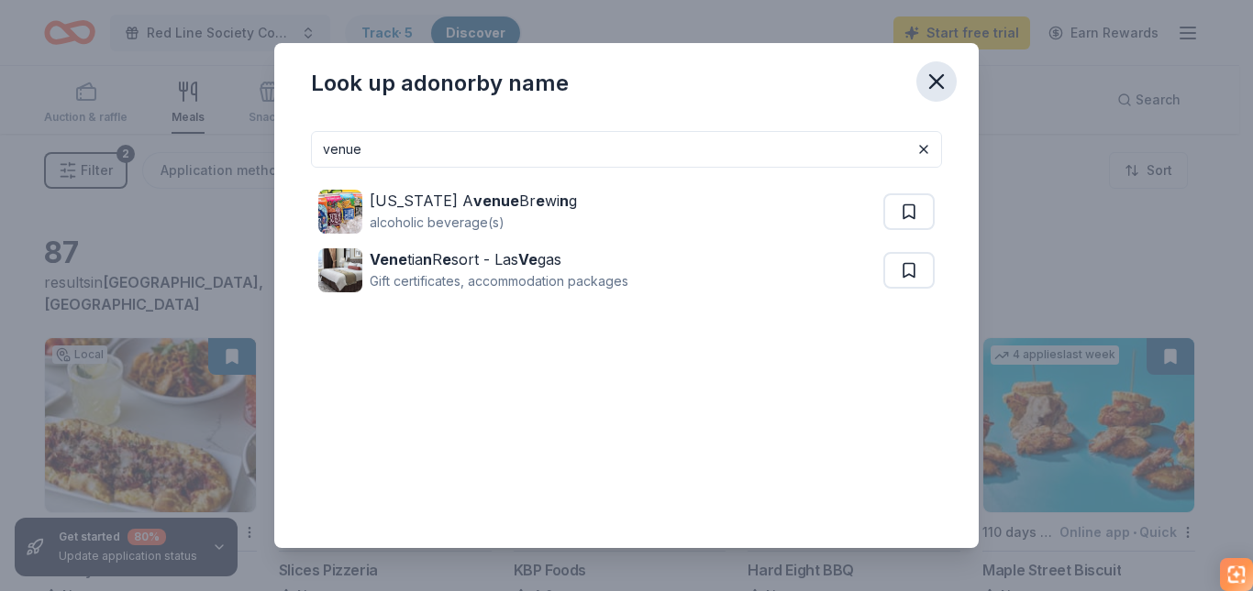
type input "venue"
click at [944, 82] on icon "button" at bounding box center [936, 82] width 26 height 26
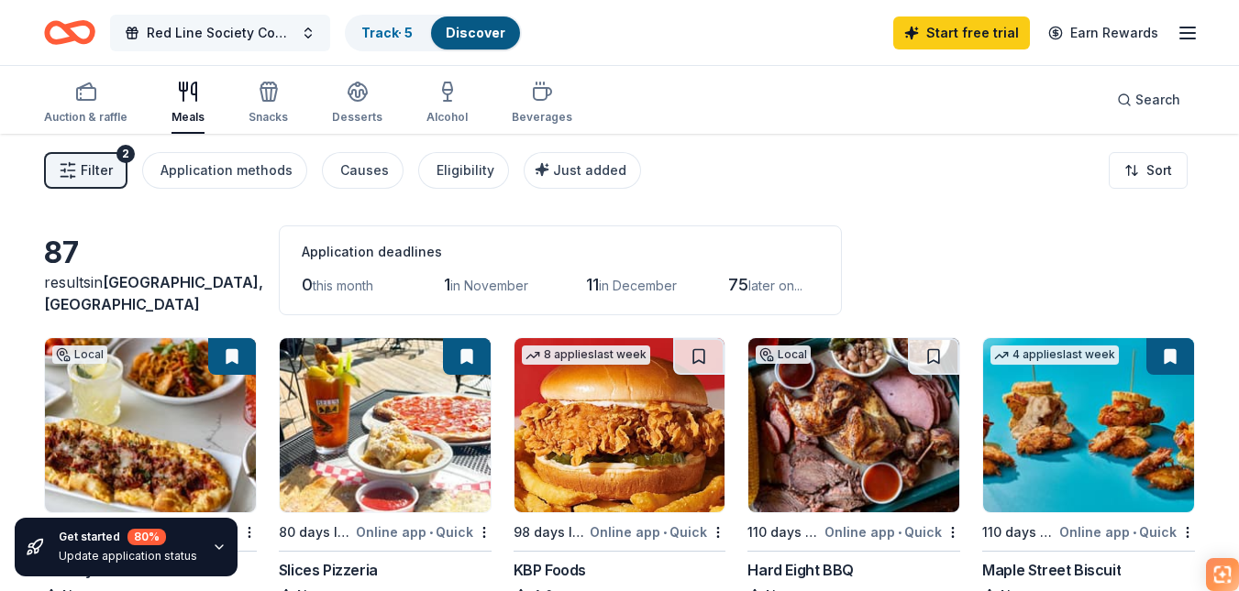
click at [271, 39] on span "Red Line Society Community Picnic" at bounding box center [220, 33] width 147 height 22
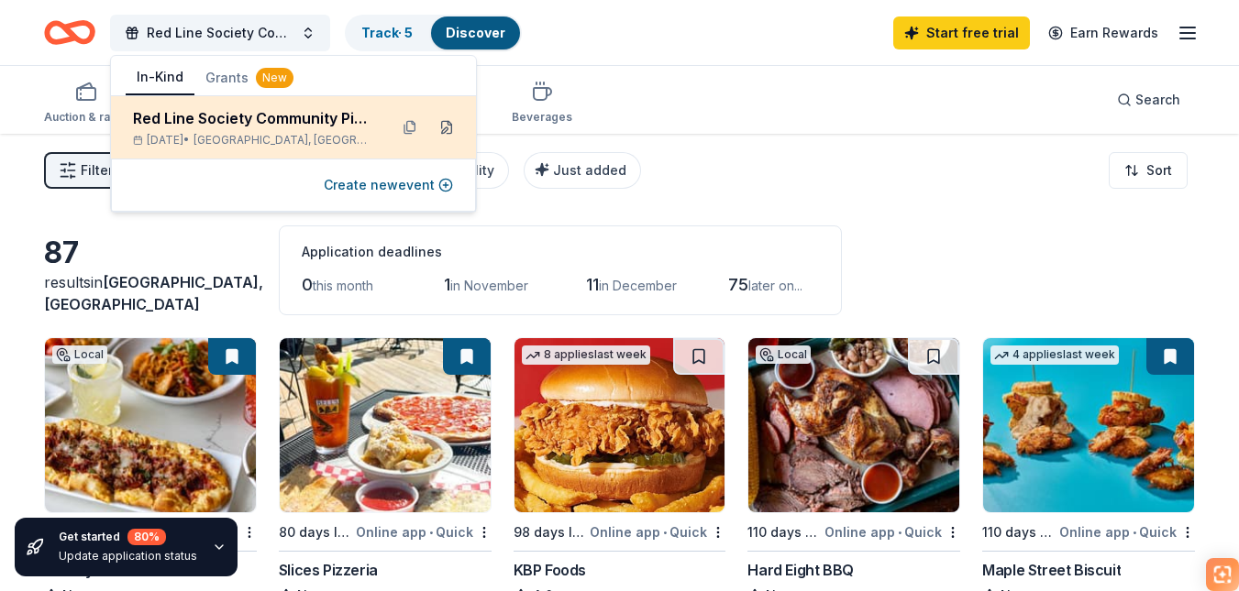
click at [442, 136] on button at bounding box center [446, 127] width 29 height 29
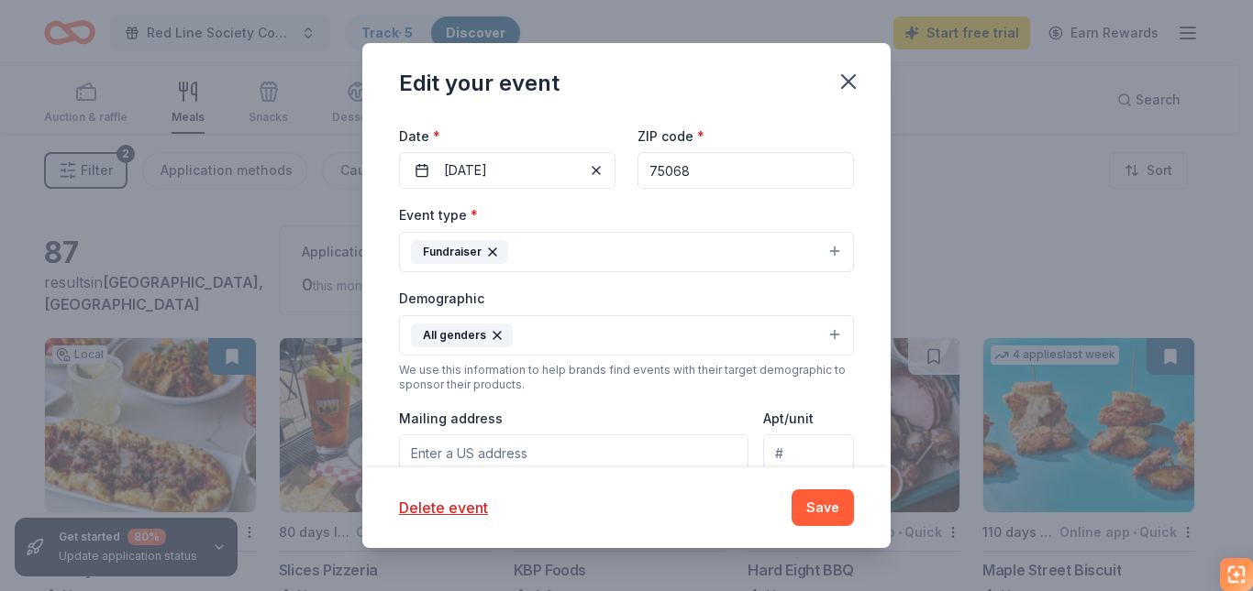
scroll to position [268, 0]
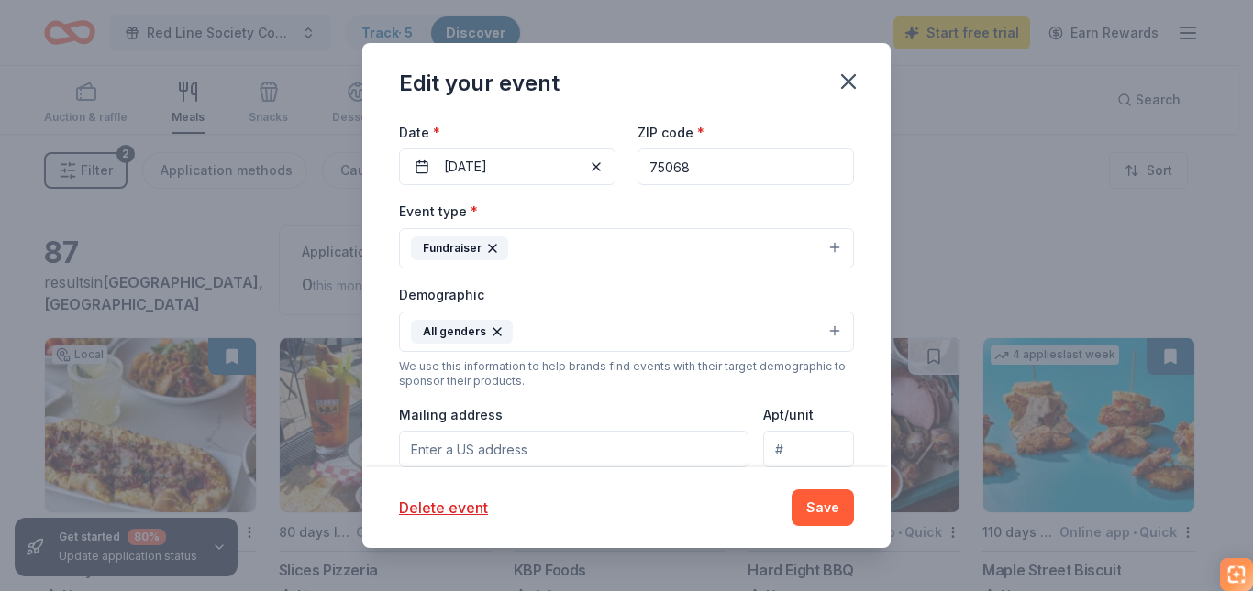
click at [544, 252] on button "Fundraiser" at bounding box center [626, 248] width 455 height 40
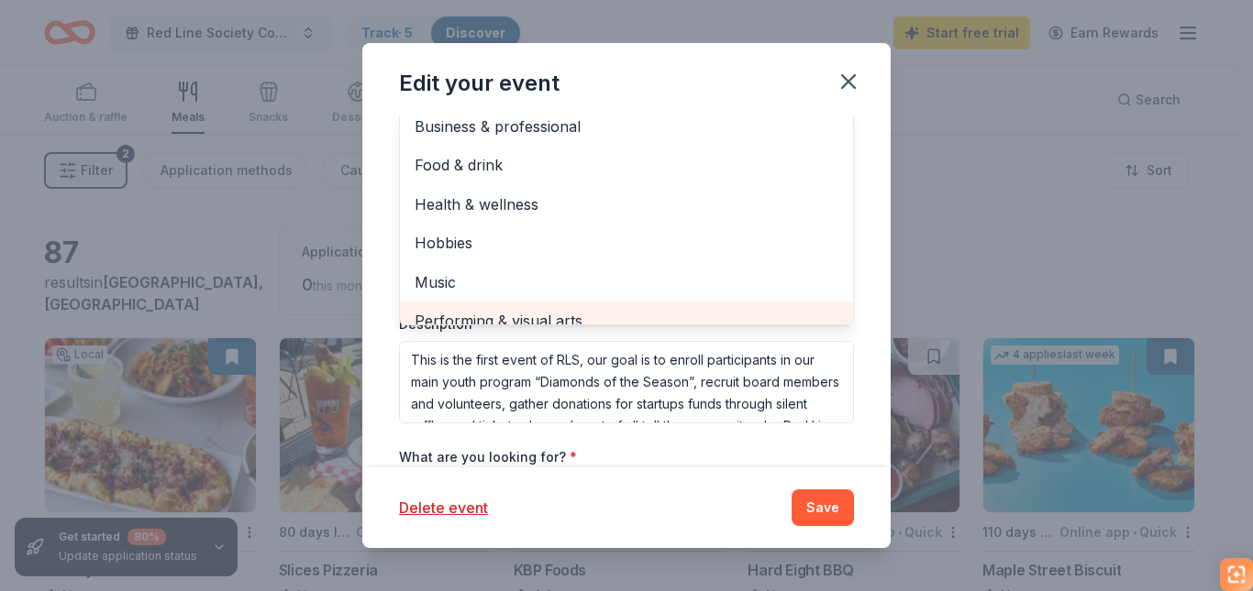
scroll to position [22, 0]
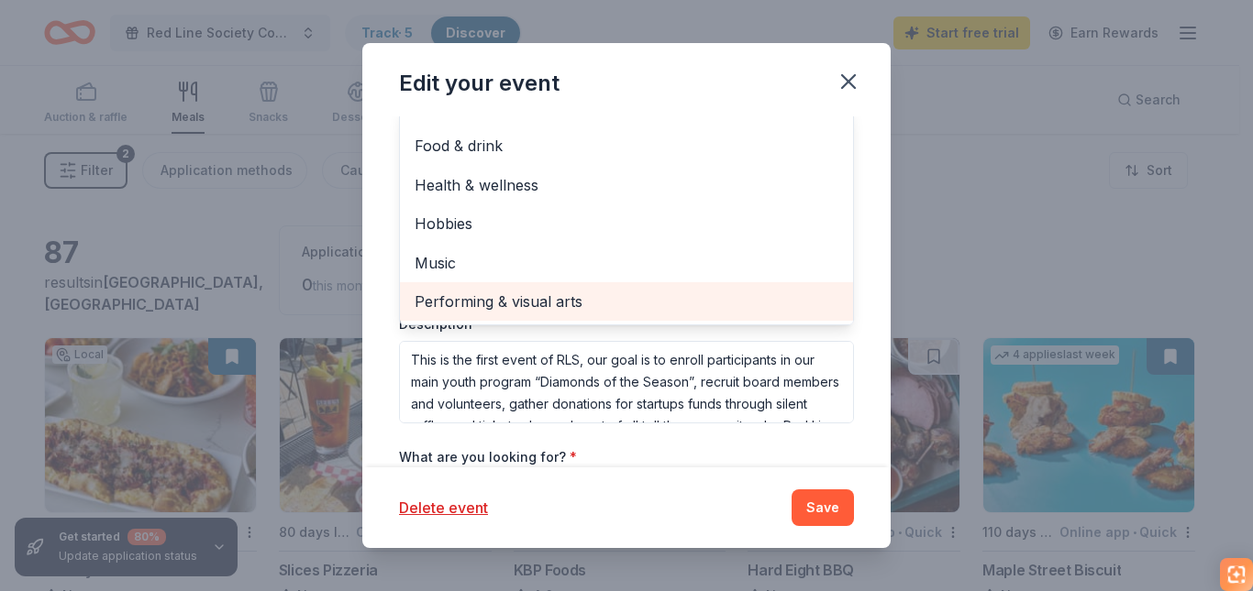
click at [615, 293] on span "Performing & visual arts" at bounding box center [626, 302] width 424 height 24
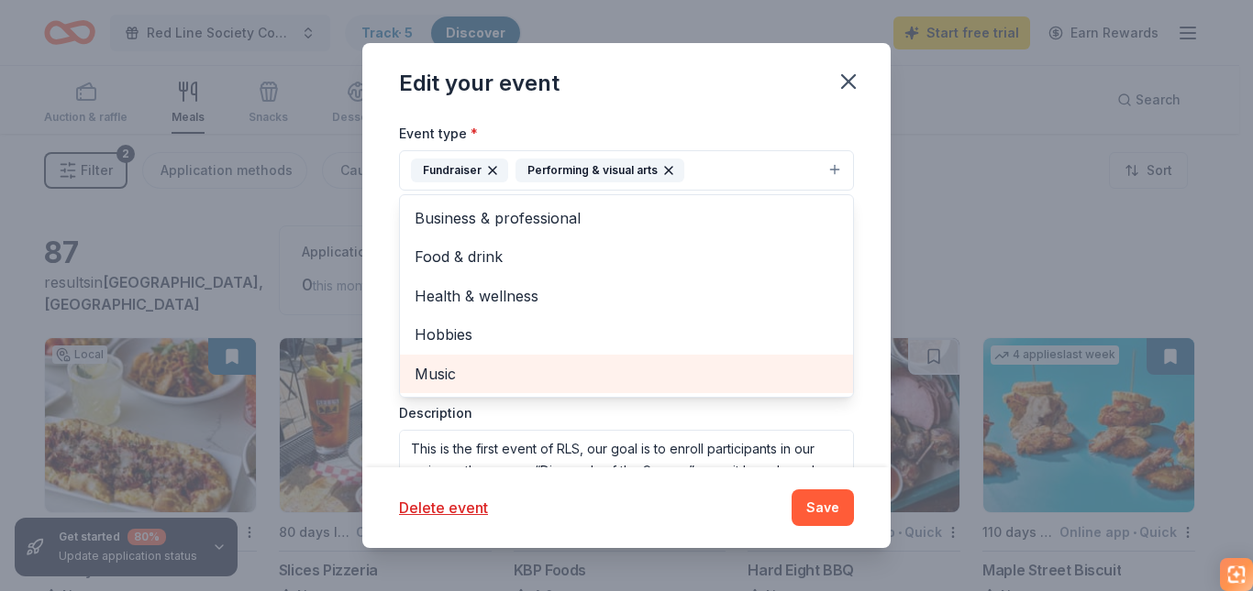
scroll to position [326, 0]
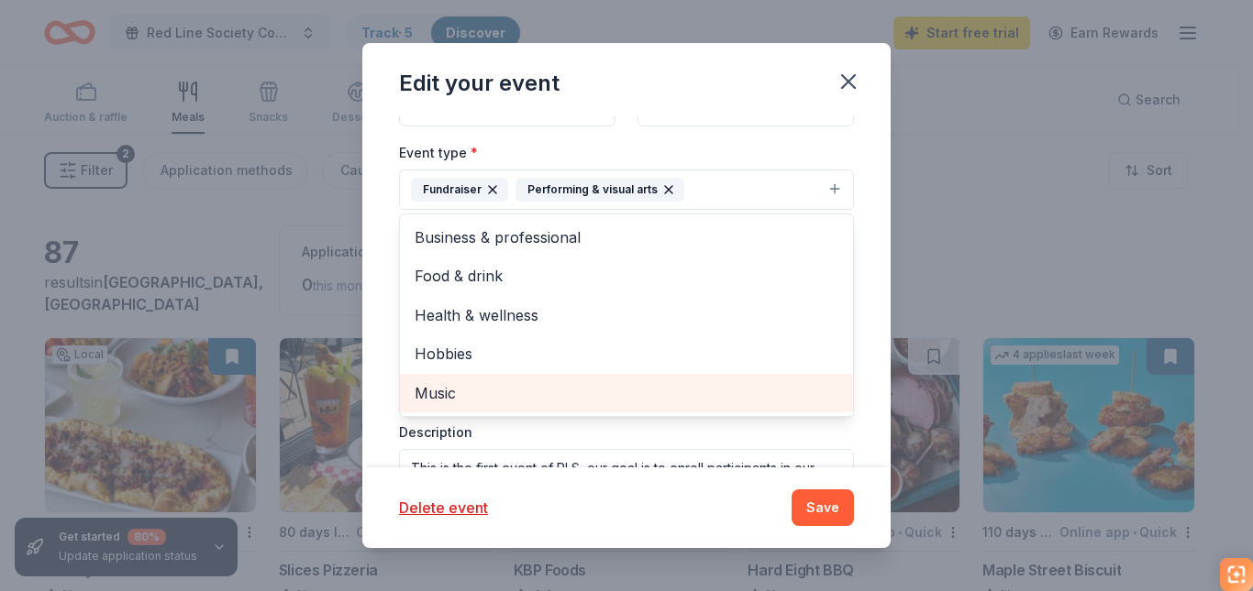
click at [601, 403] on span "Music" at bounding box center [626, 393] width 424 height 24
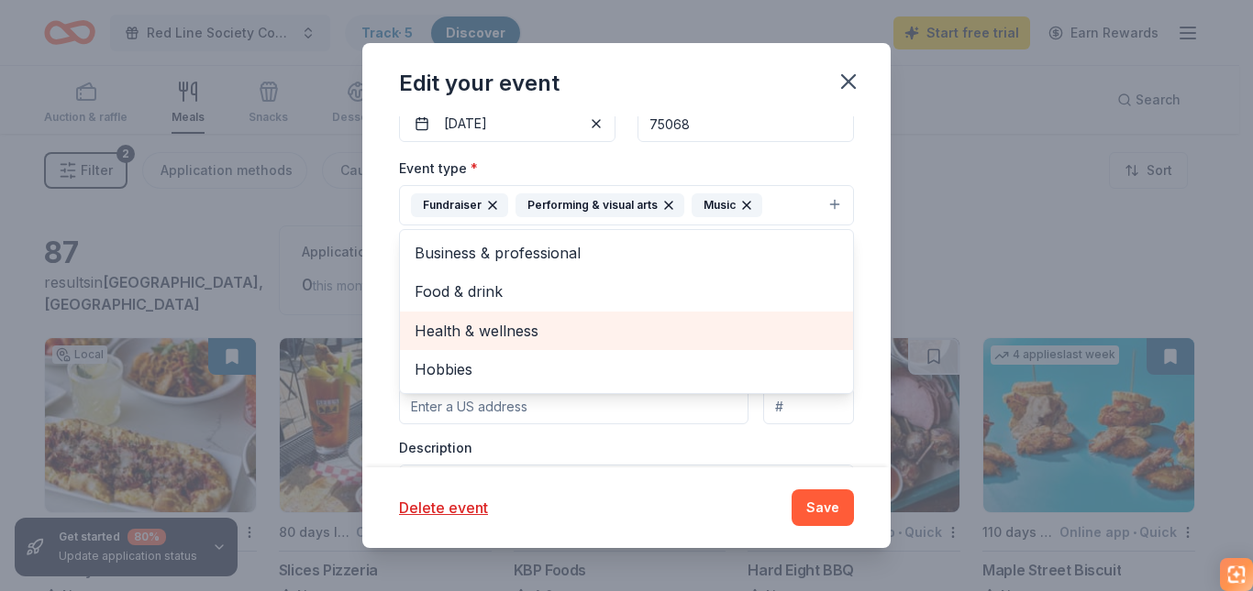
scroll to position [307, 0]
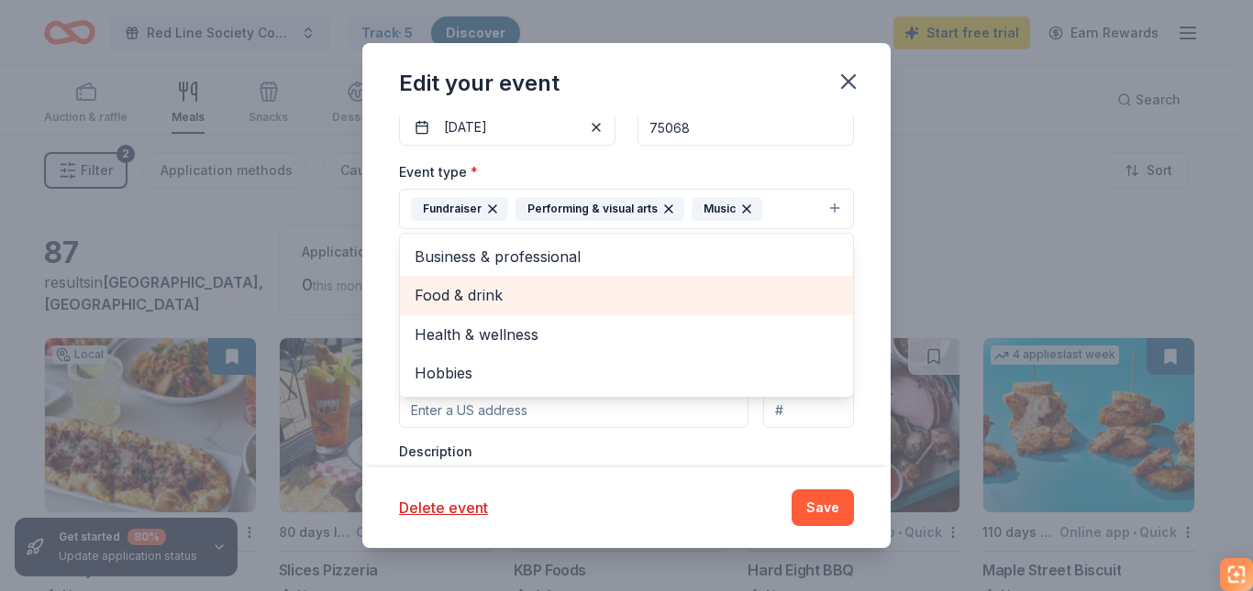
click at [616, 290] on span "Food & drink" at bounding box center [626, 295] width 424 height 24
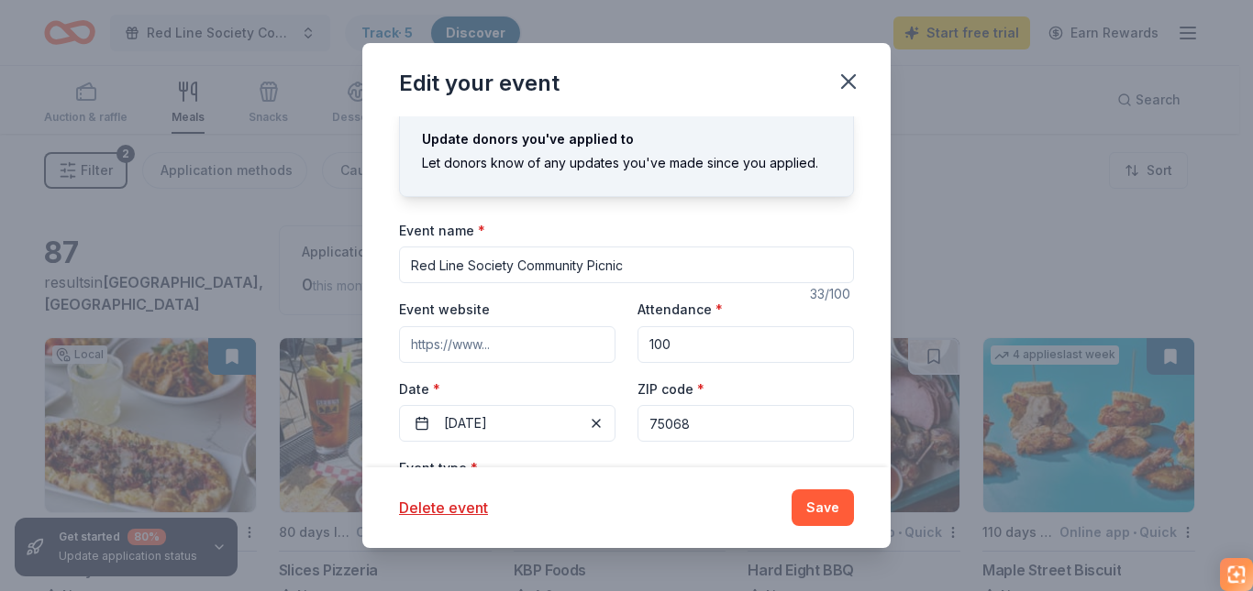
scroll to position [0, 0]
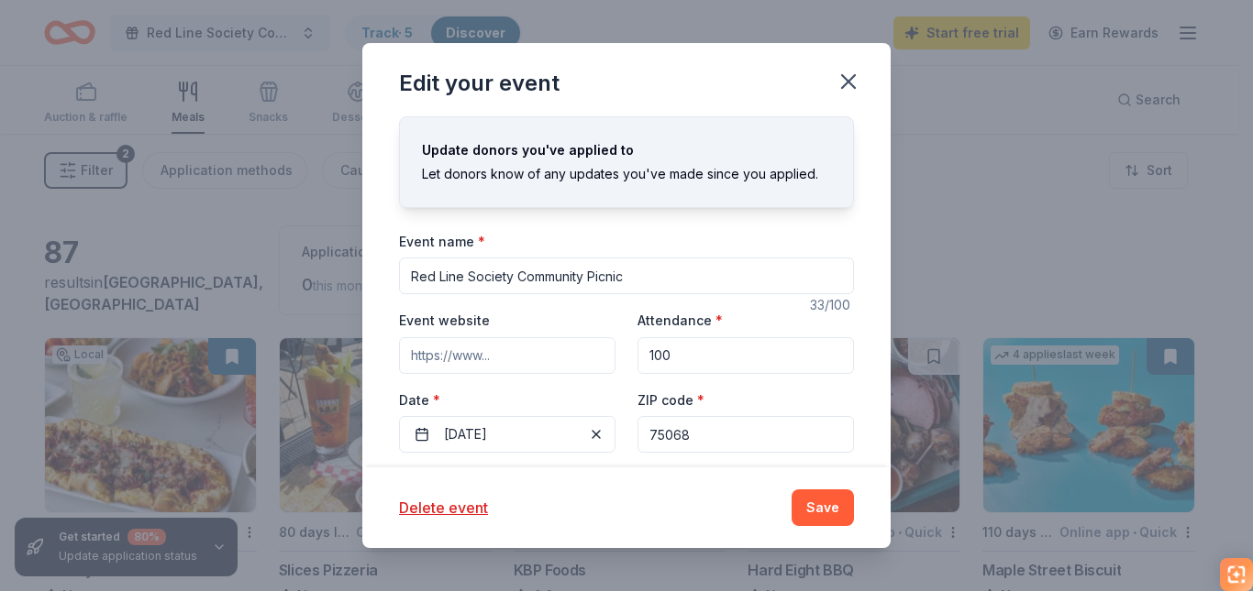
click at [815, 503] on div "Edit your event Update donors you've applied to Let donors know of any updates …" at bounding box center [626, 296] width 528 height 506
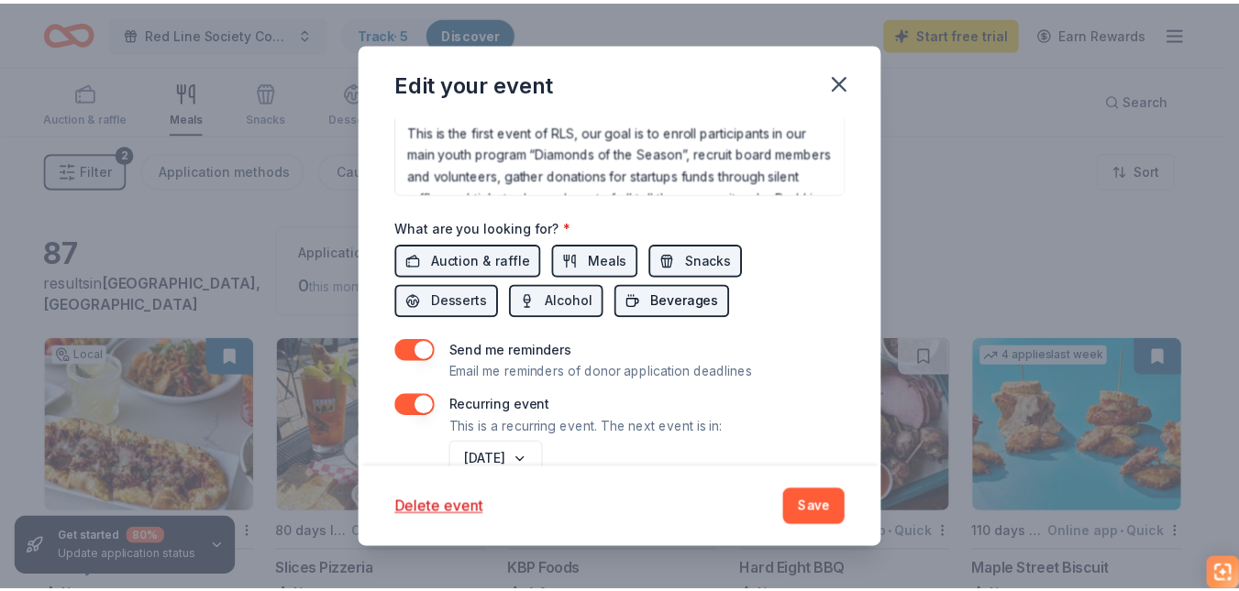
scroll to position [739, 0]
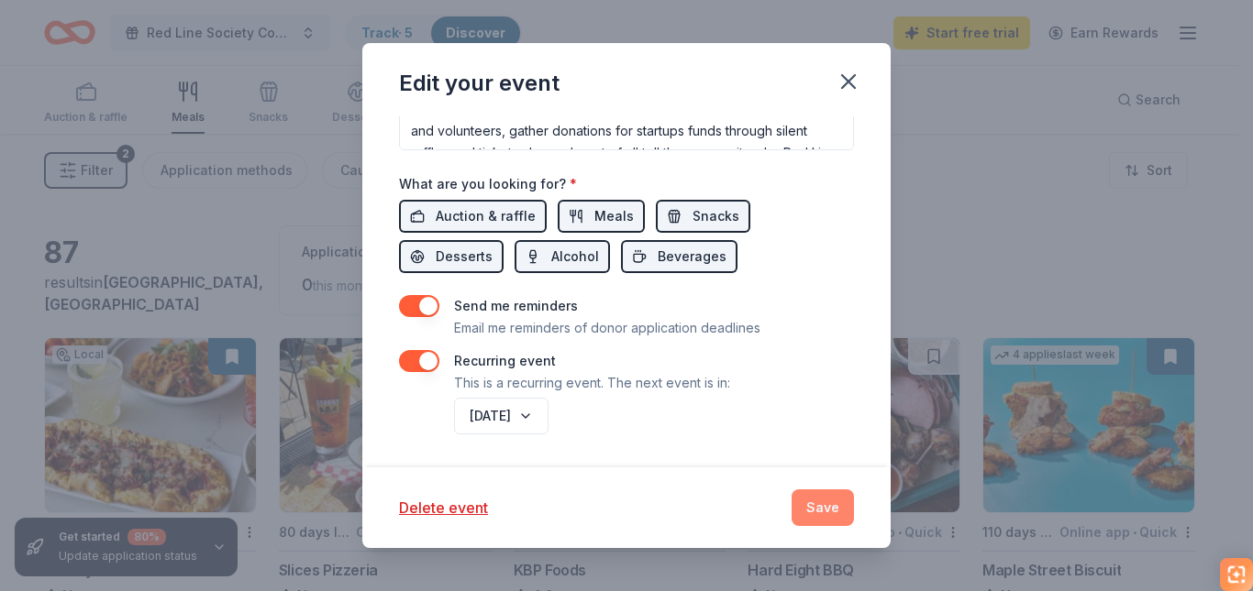
click at [806, 499] on button "Save" at bounding box center [822, 508] width 62 height 37
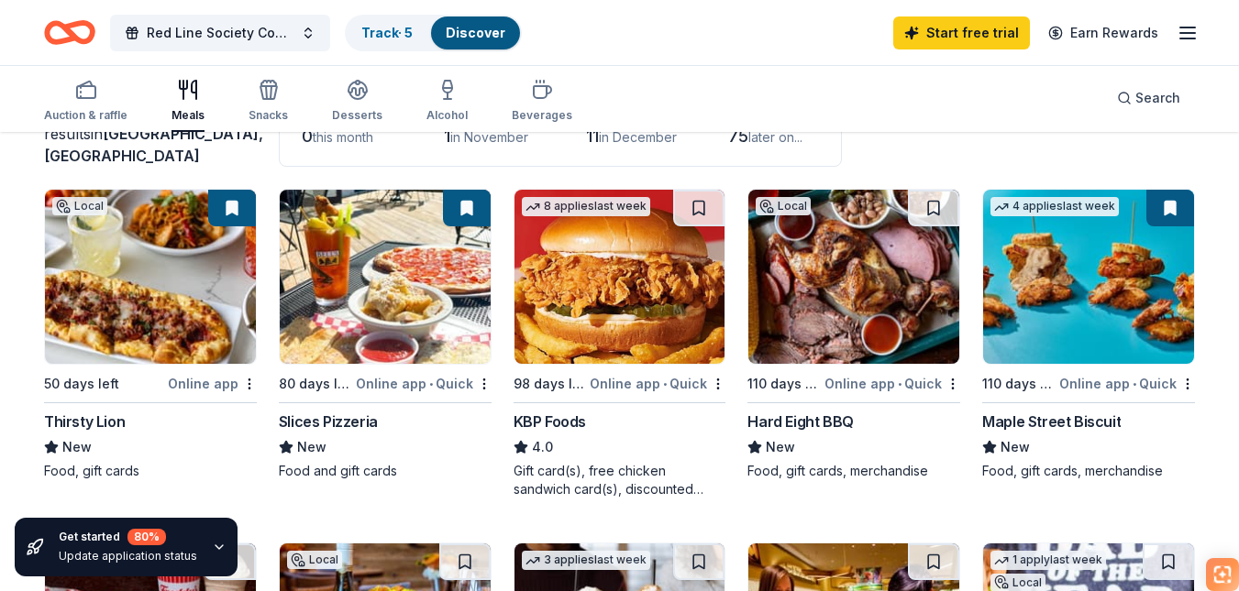
scroll to position [138, 0]
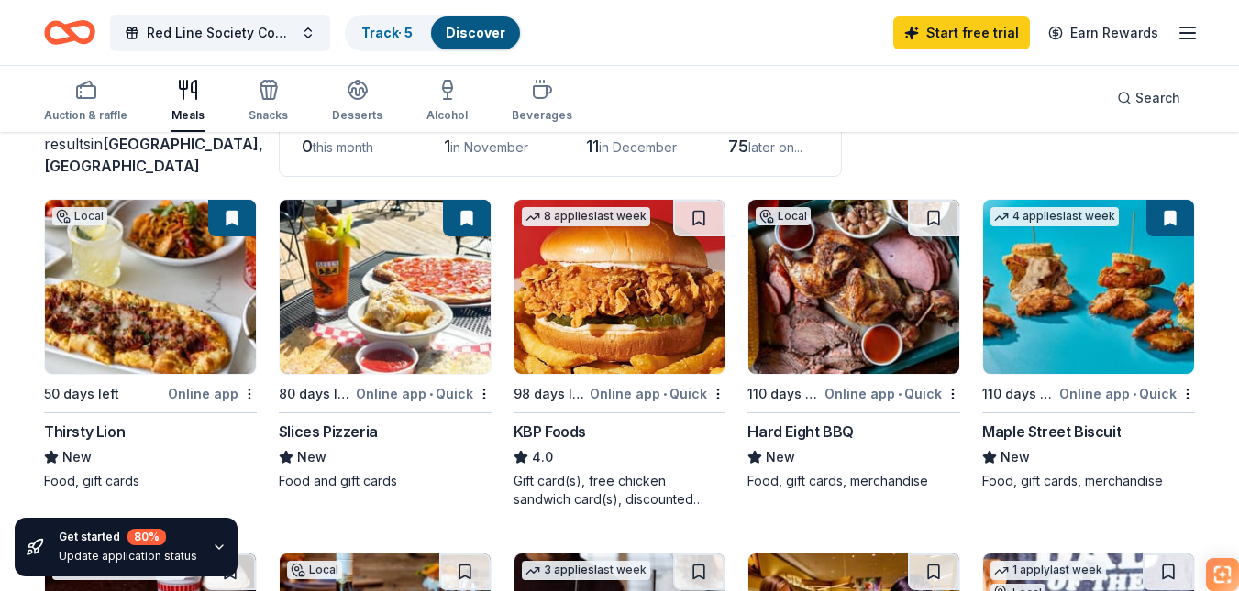
click at [1082, 290] on img at bounding box center [1088, 287] width 211 height 174
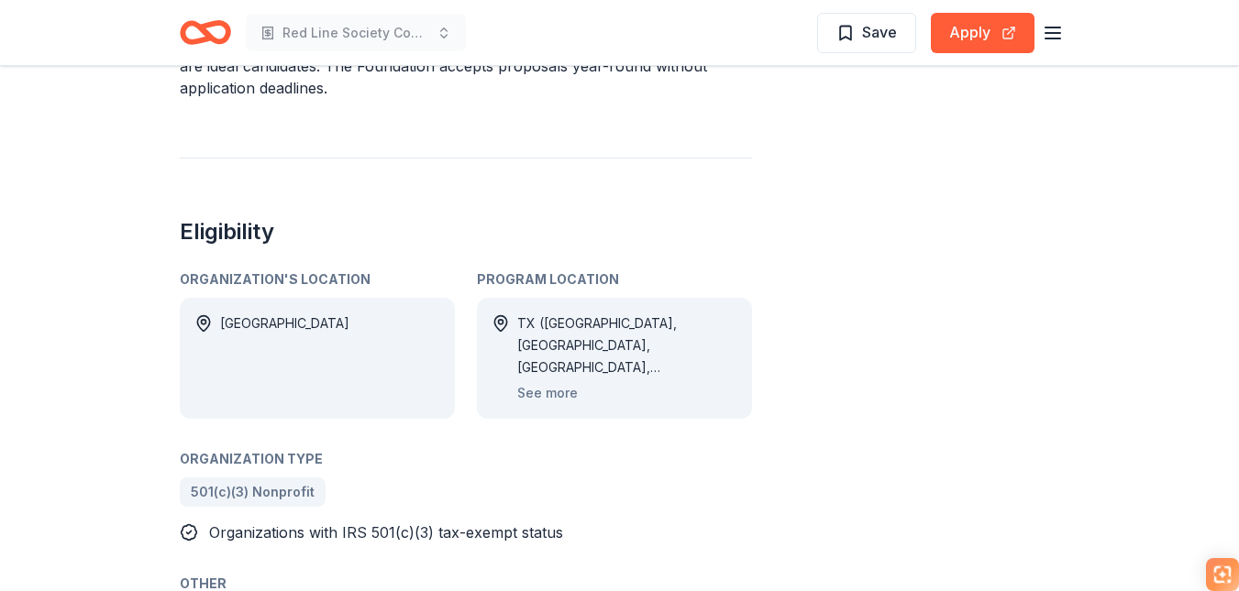
scroll to position [971, 0]
click at [563, 381] on button "See more" at bounding box center [547, 392] width 61 height 22
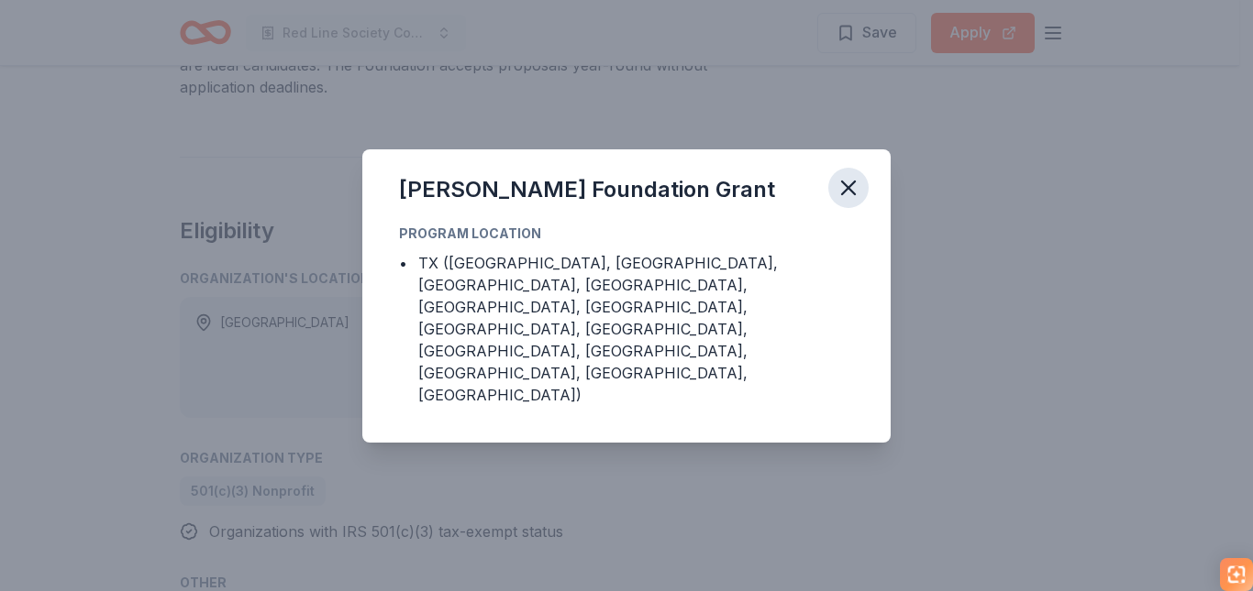
click at [852, 201] on icon "button" at bounding box center [848, 188] width 26 height 26
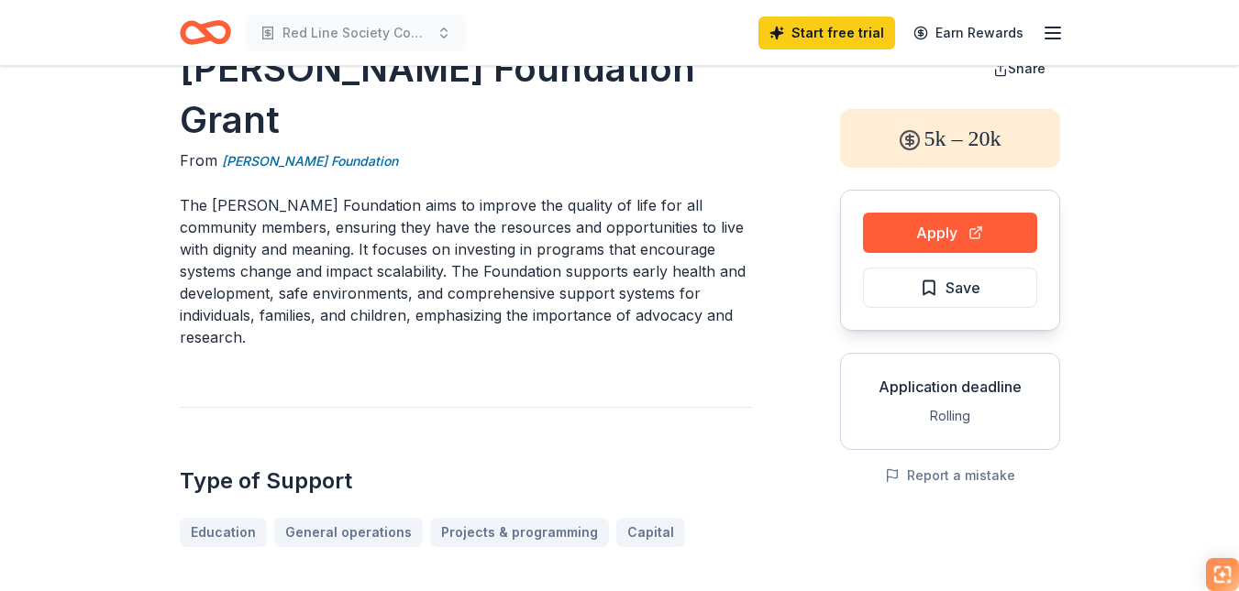
scroll to position [0, 0]
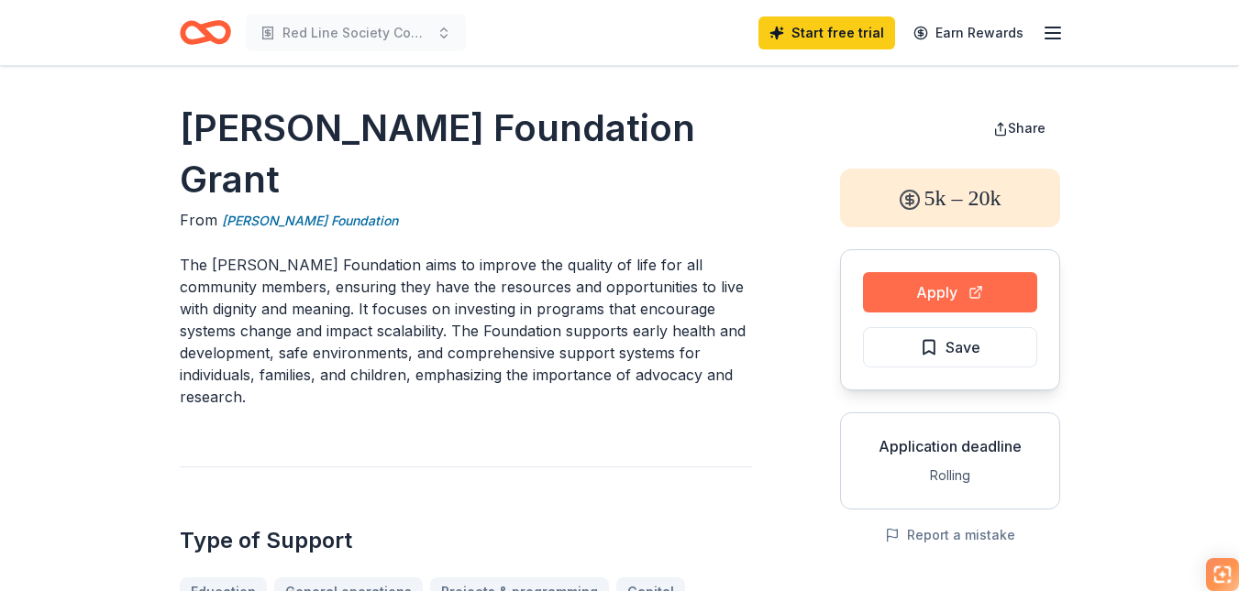
click at [979, 301] on button "Apply" at bounding box center [950, 292] width 174 height 40
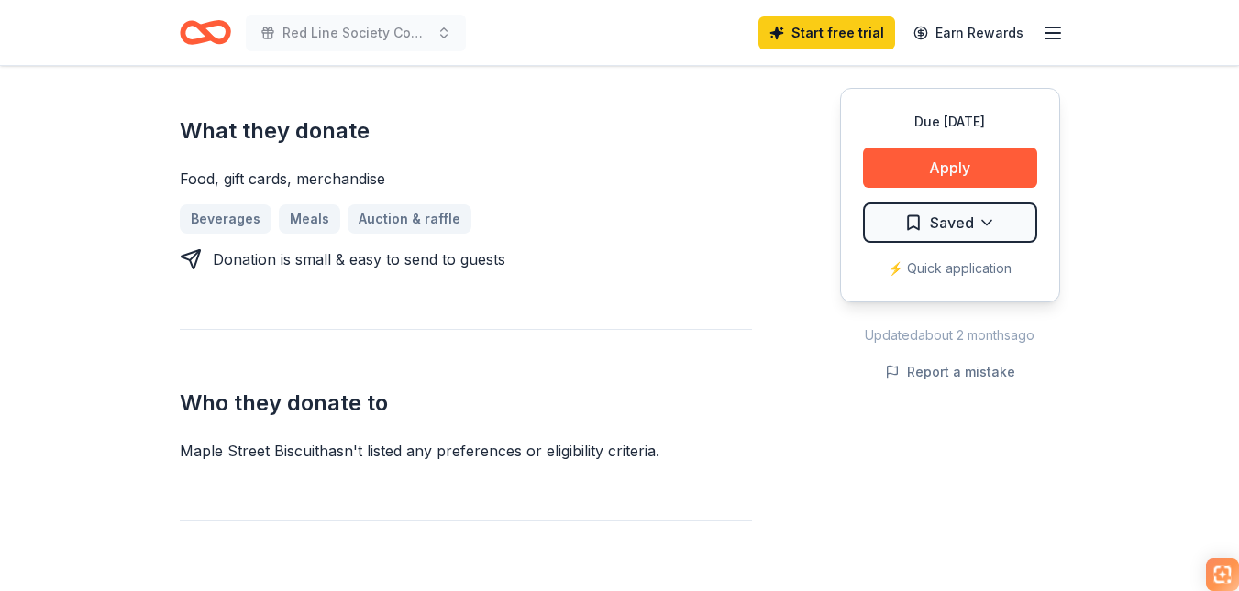
scroll to position [773, 0]
click at [986, 179] on button "Apply" at bounding box center [950, 168] width 174 height 40
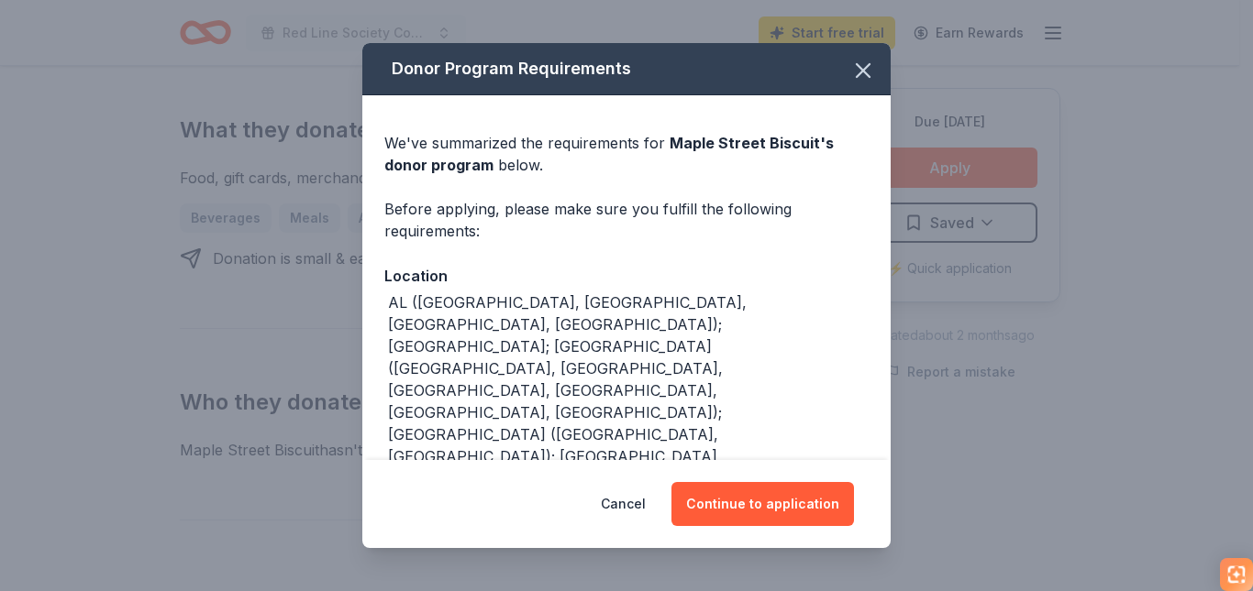
scroll to position [130, 0]
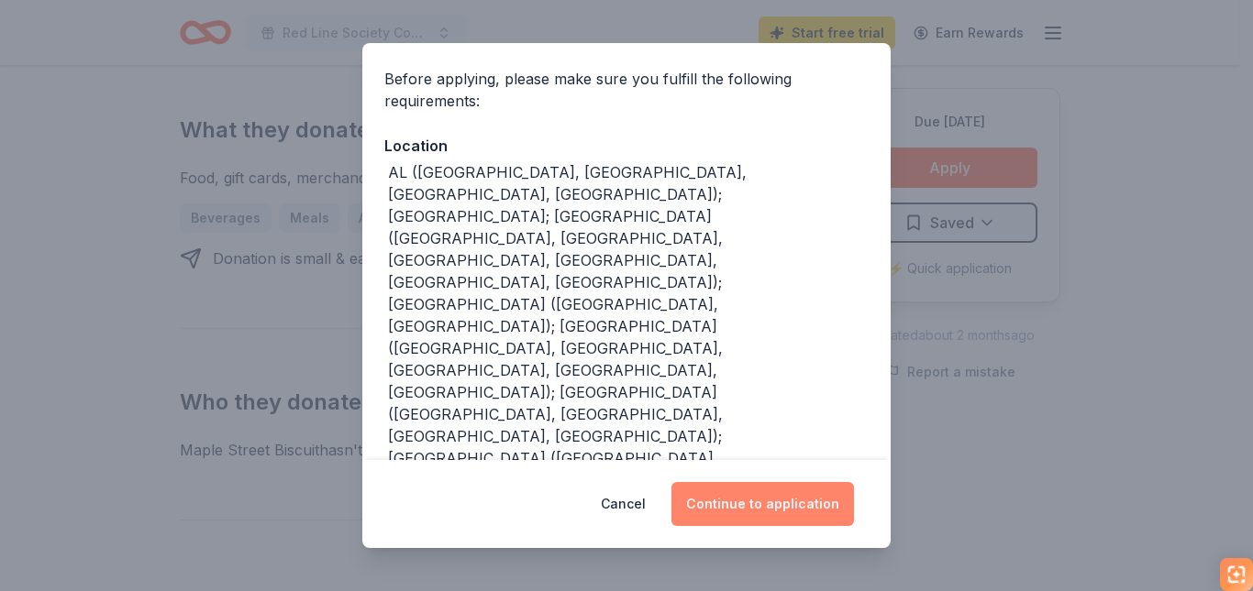
click at [719, 511] on button "Continue to application" at bounding box center [762, 504] width 182 height 44
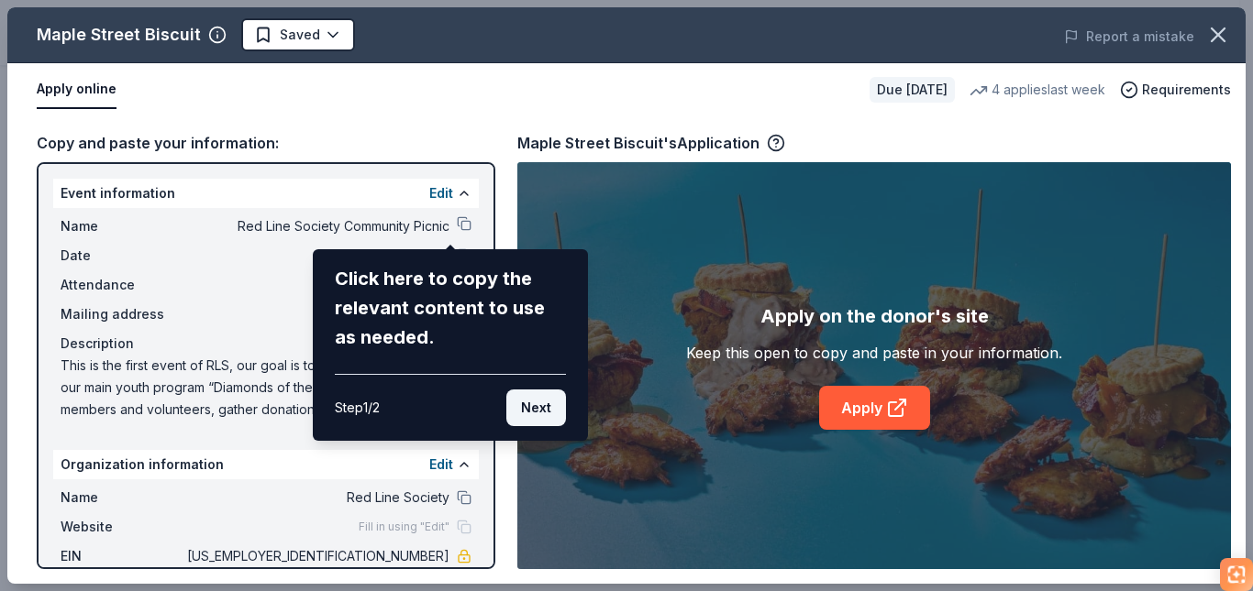
click at [535, 408] on button "Next" at bounding box center [536, 408] width 60 height 37
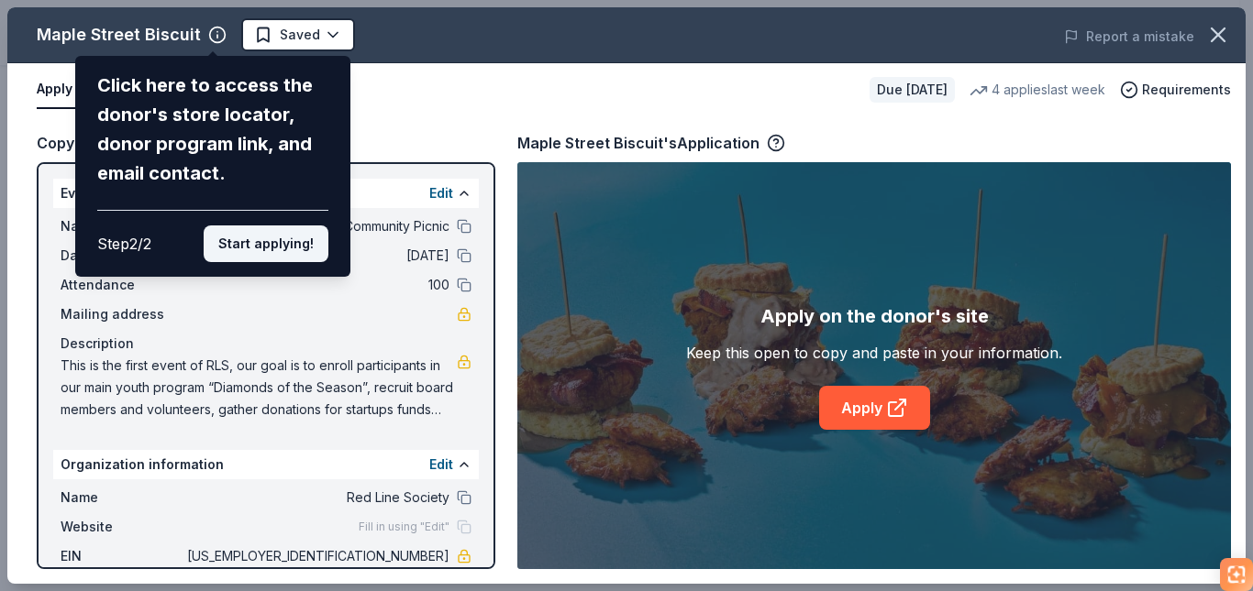
click at [256, 241] on button "Start applying!" at bounding box center [266, 244] width 125 height 37
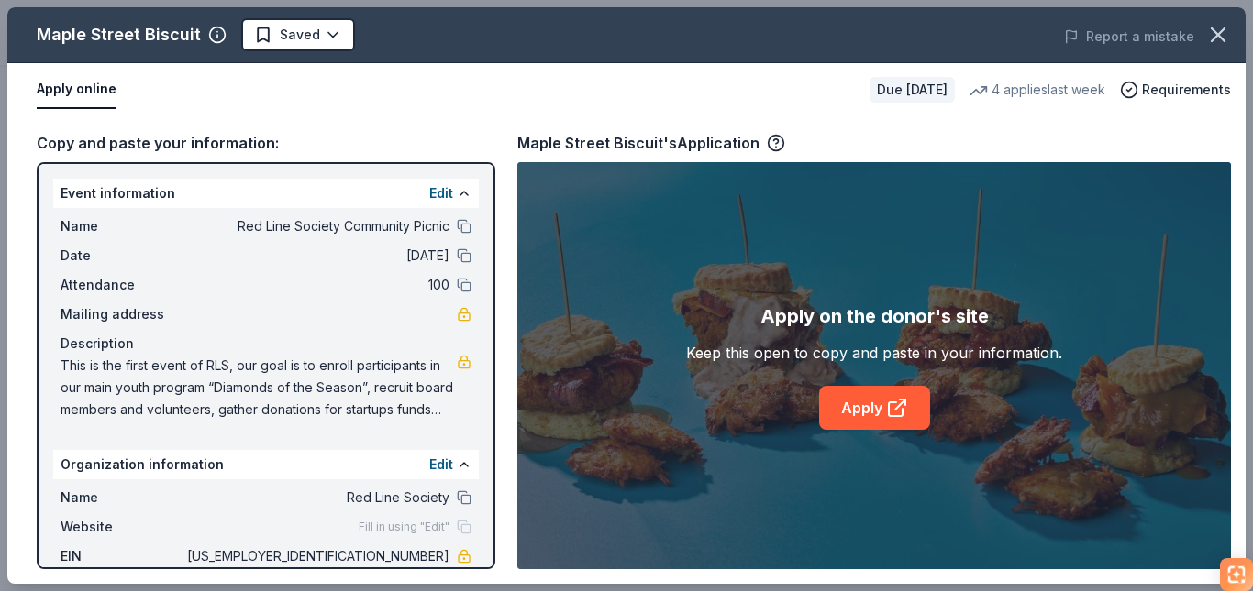
click at [211, 41] on div "Maple Street Biscuit Saved Report a mistake Apply online Due in 110 days 4 appl…" at bounding box center [626, 295] width 1238 height 577
click at [211, 33] on icon "button" at bounding box center [217, 35] width 18 height 18
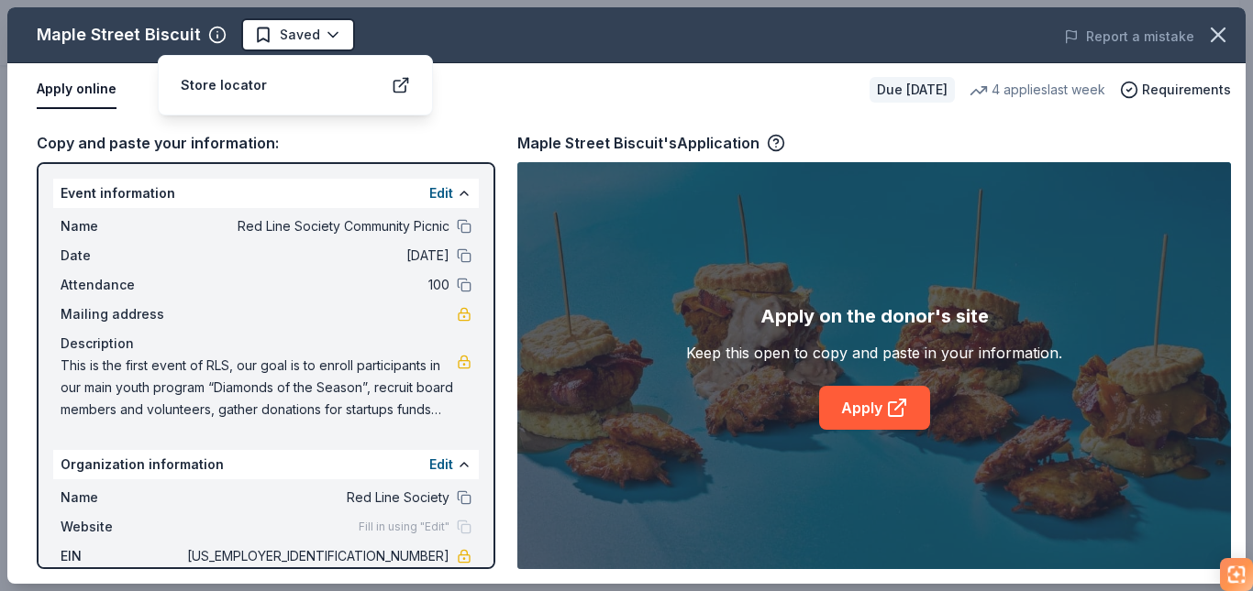
click at [211, 33] on icon "button" at bounding box center [217, 35] width 18 height 18
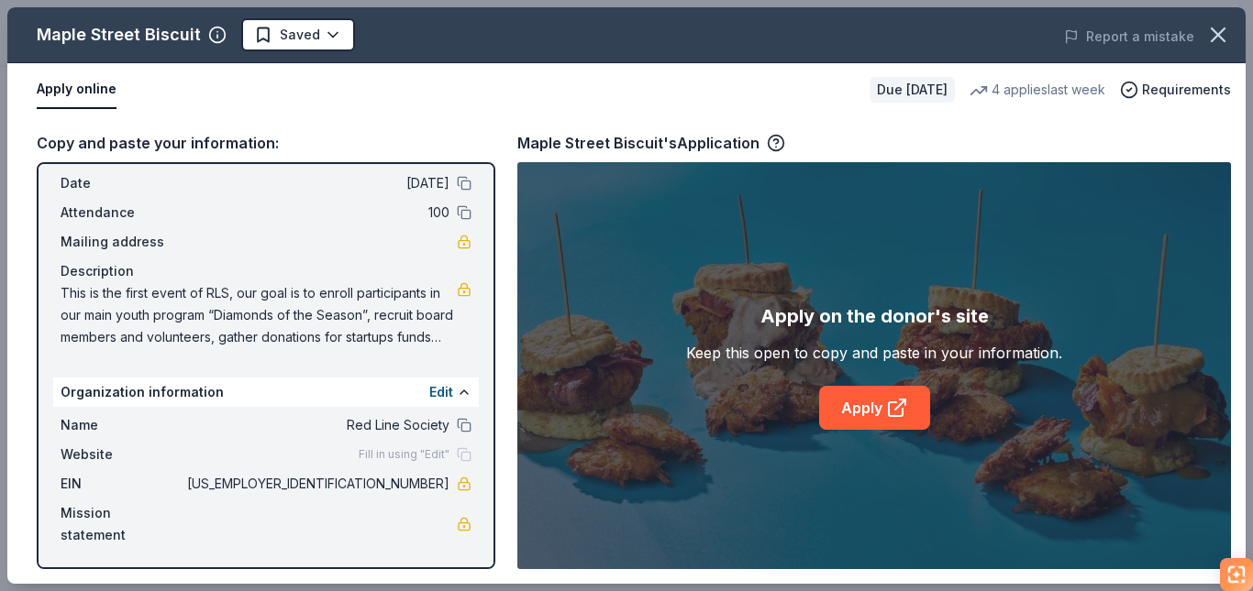
scroll to position [73, 0]
click at [863, 411] on link "Apply" at bounding box center [874, 408] width 111 height 44
